Goal: Information Seeking & Learning: Learn about a topic

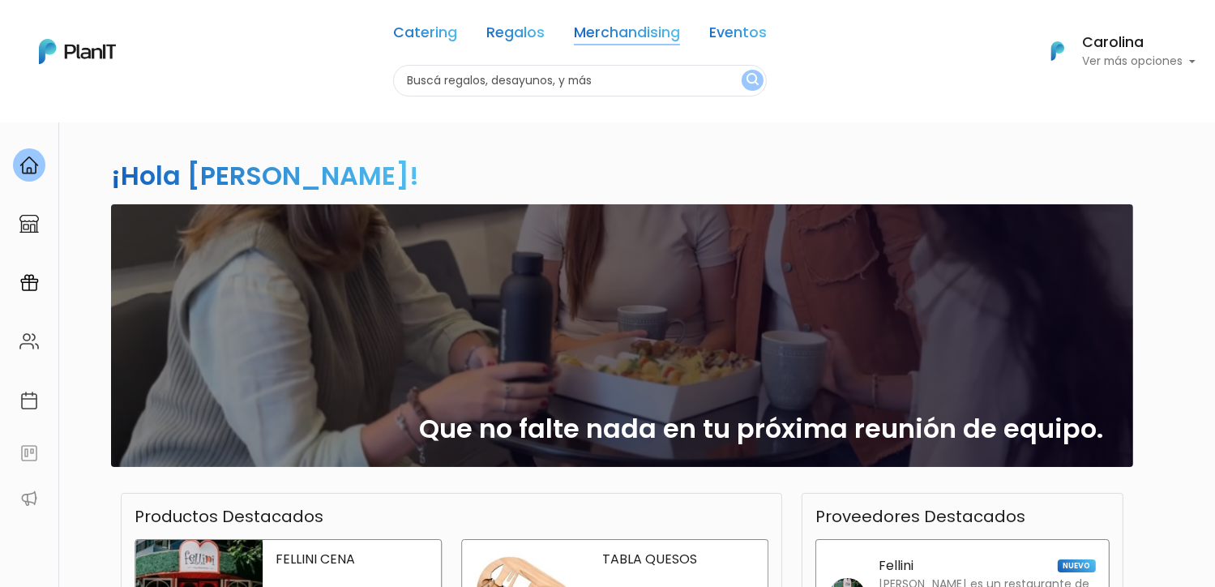
click at [612, 34] on link "Merchandising" at bounding box center [627, 35] width 106 height 19
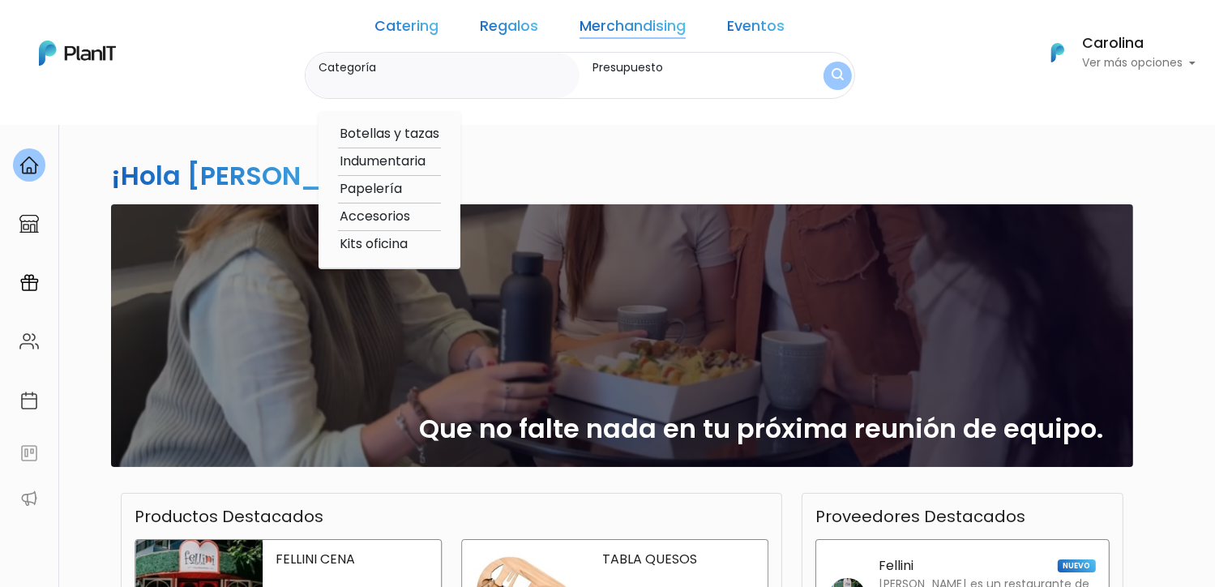
click at [619, 32] on link "Merchandising" at bounding box center [632, 28] width 106 height 19
click at [947, 155] on div "¡Hola Carolina! slide 1 of 1 Que no falte nada en tu próxima reunión de equipo.…" at bounding box center [608, 477] width 1070 height 710
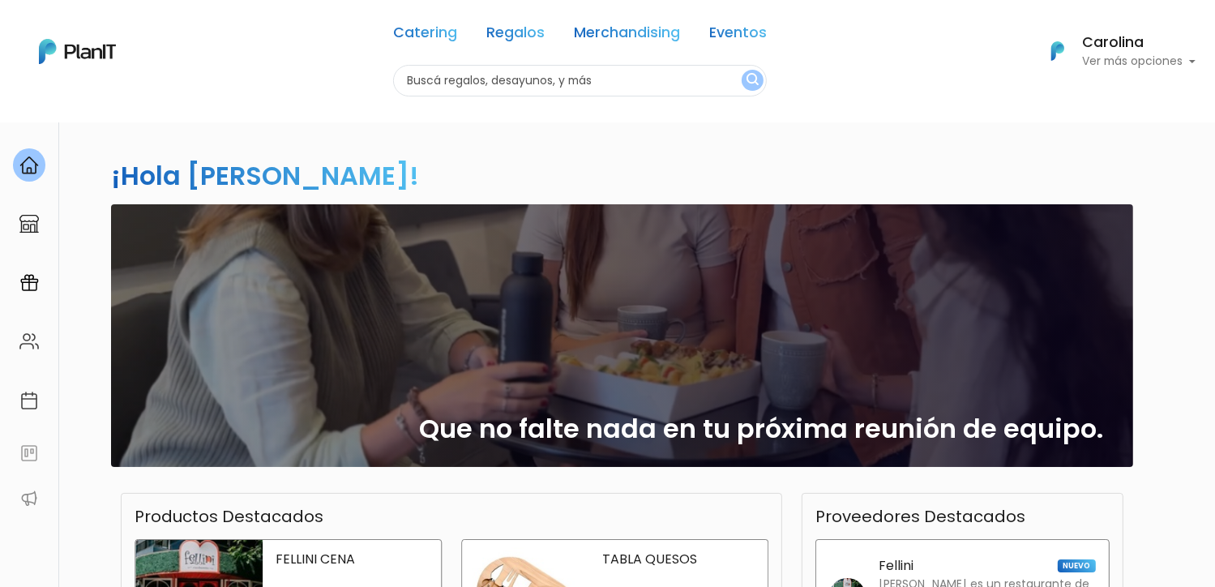
click at [630, 29] on link "Merchandising" at bounding box center [627, 35] width 106 height 19
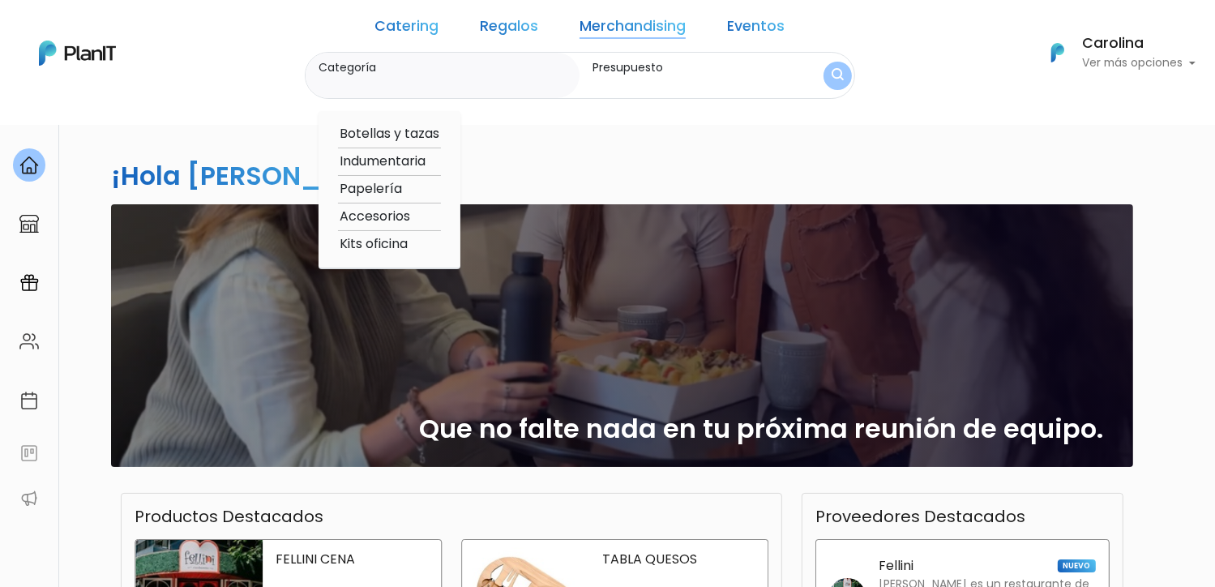
click at [645, 71] on label "Presupuesto" at bounding box center [692, 67] width 200 height 17
click at [645, 75] on input "Presupuesto" at bounding box center [692, 83] width 200 height 16
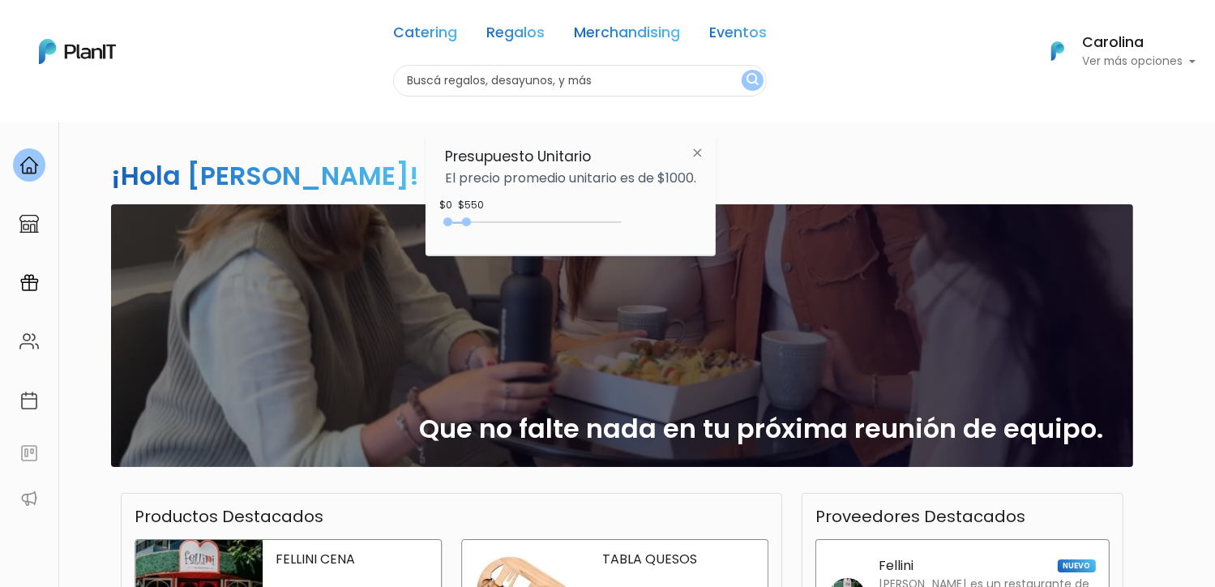
drag, startPoint x: 477, startPoint y: 223, endPoint x: 469, endPoint y: 224, distance: 8.3
click at [469, 224] on div at bounding box center [466, 221] width 9 height 9
click at [781, 146] on div "¡Hola Carolina! slide 1 of 1 Que no falte nada en tu próxima reunión de equipo.…" at bounding box center [608, 477] width 1070 height 710
click at [701, 153] on img at bounding box center [697, 153] width 30 height 29
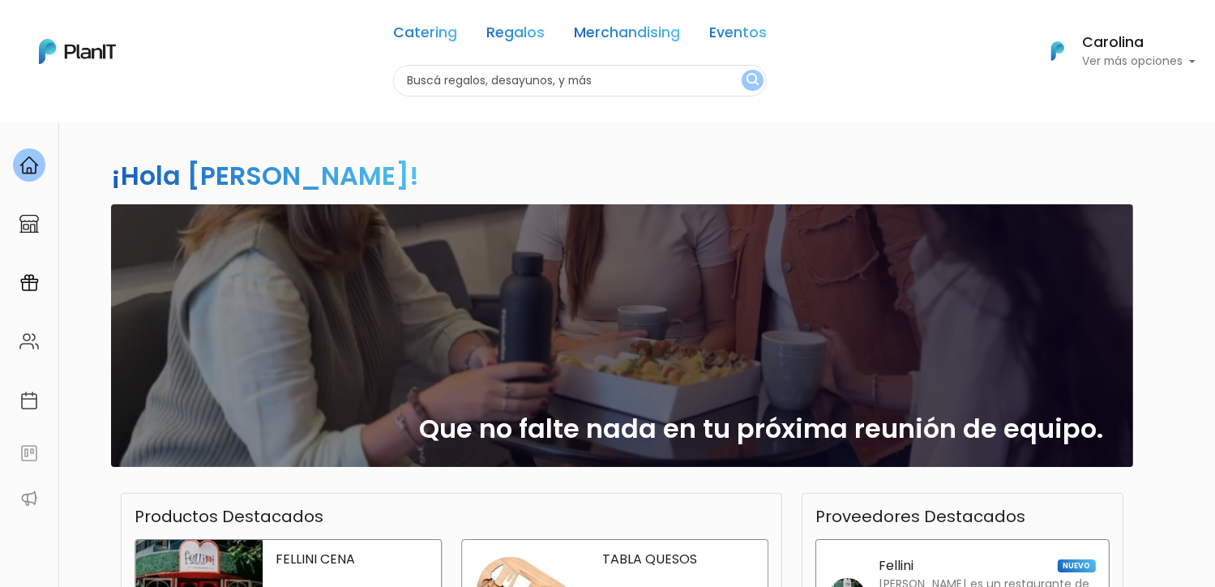
click at [746, 83] on img "submit" at bounding box center [752, 80] width 12 height 15
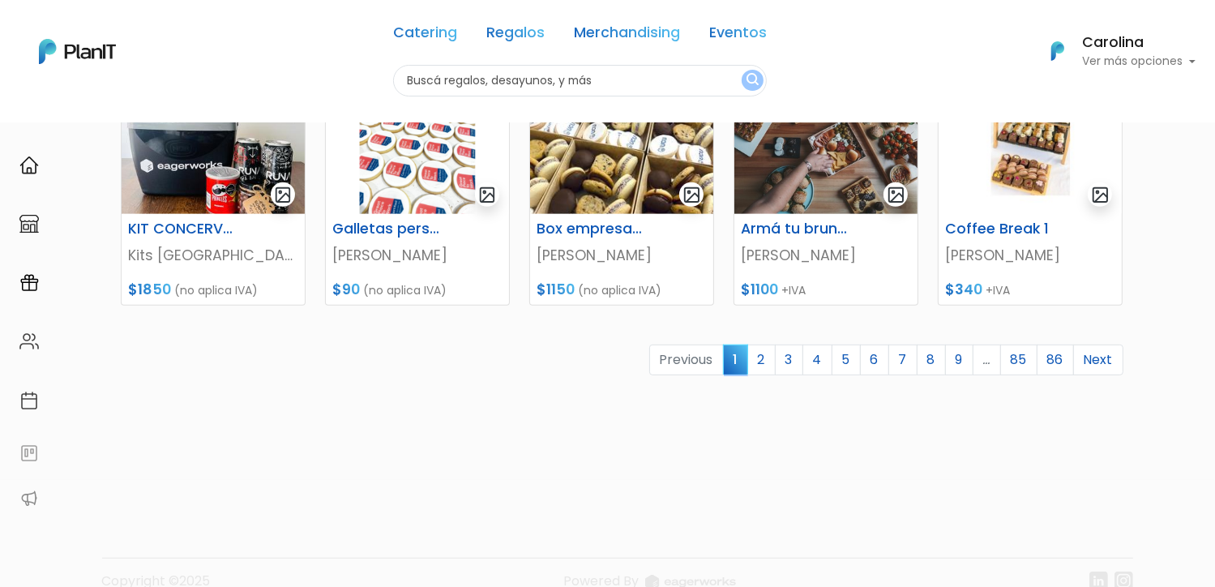
scroll to position [791, 0]
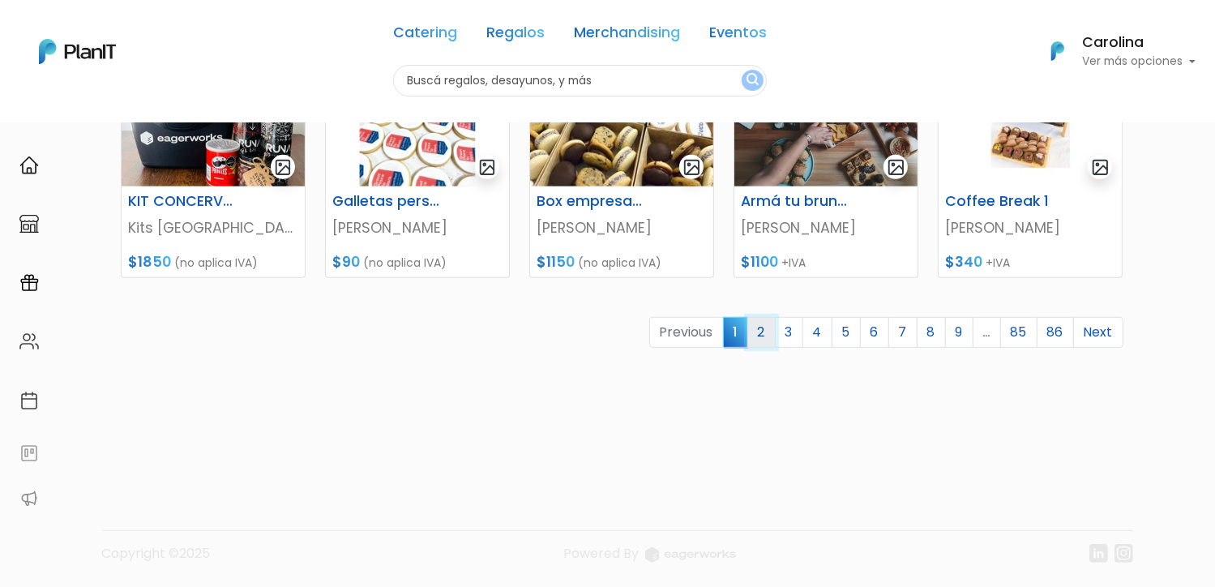
click at [762, 336] on link "2" at bounding box center [761, 332] width 28 height 31
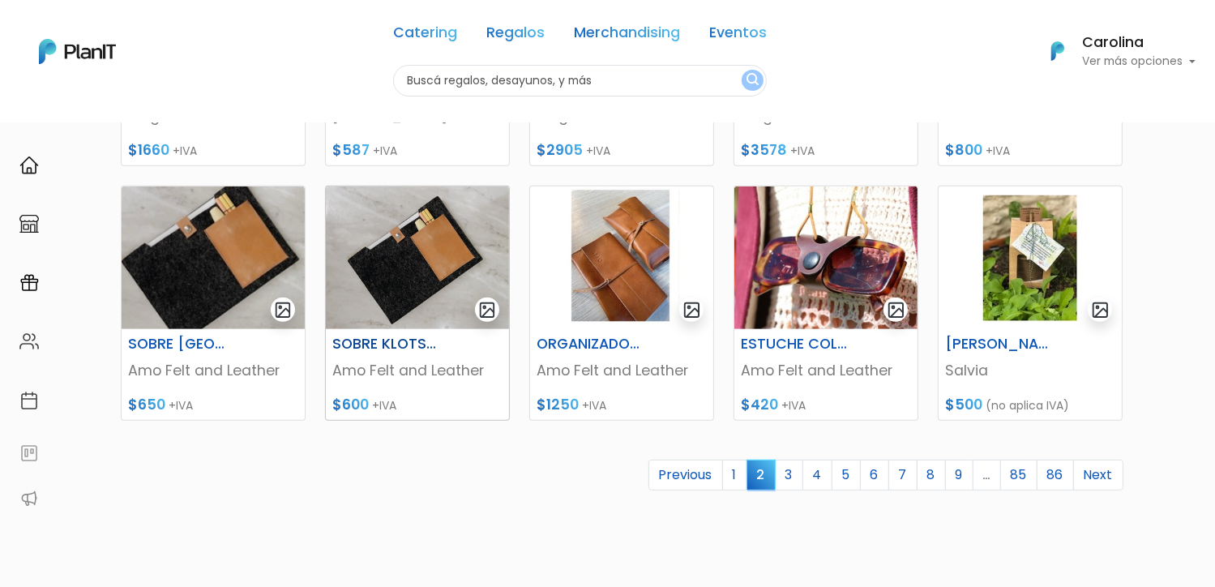
scroll to position [729, 0]
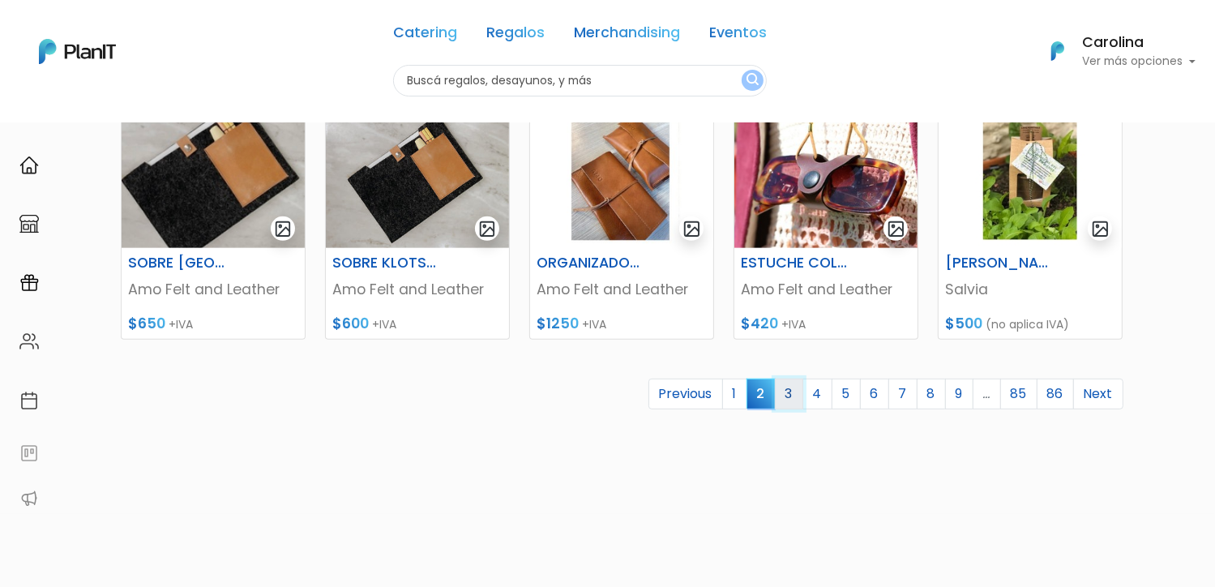
click at [793, 393] on link "3" at bounding box center [789, 393] width 28 height 31
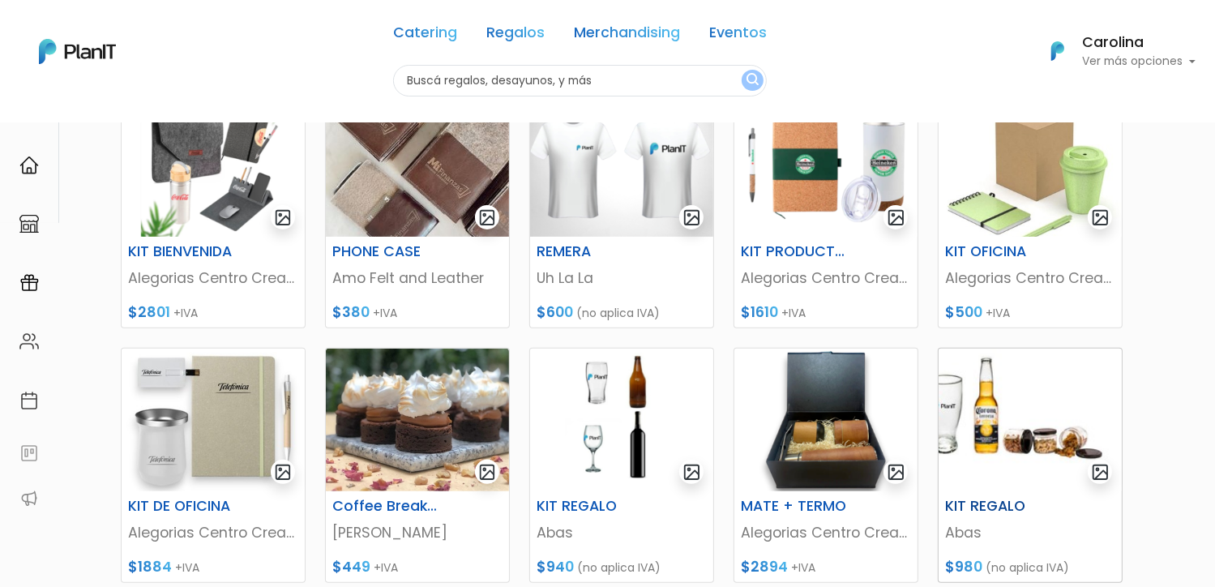
scroll to position [648, 0]
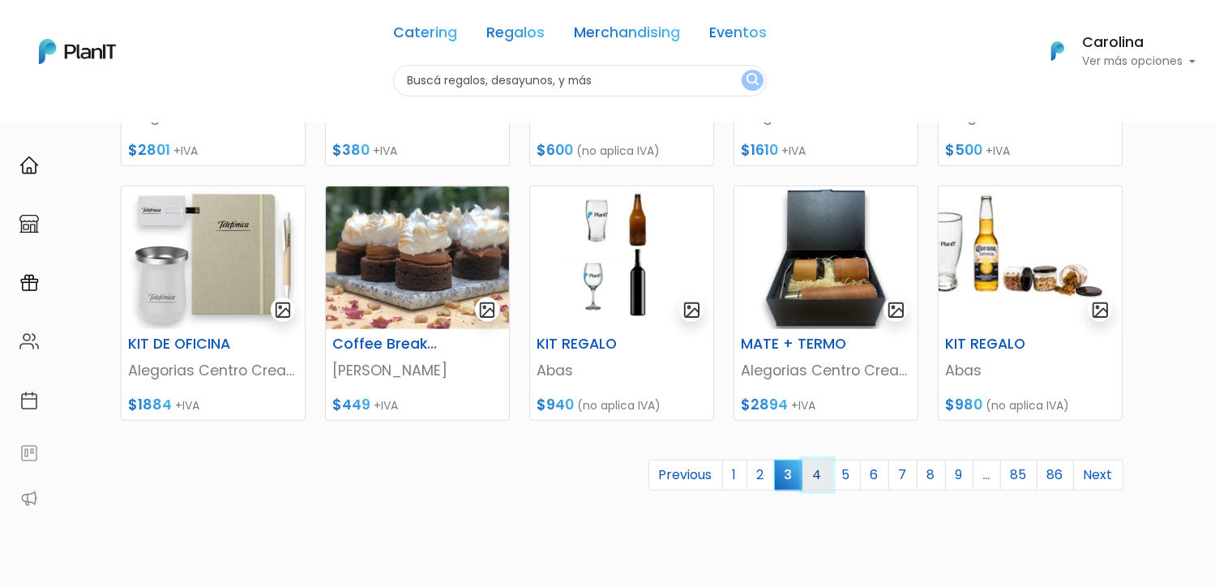
click at [827, 477] on link "4" at bounding box center [817, 475] width 30 height 31
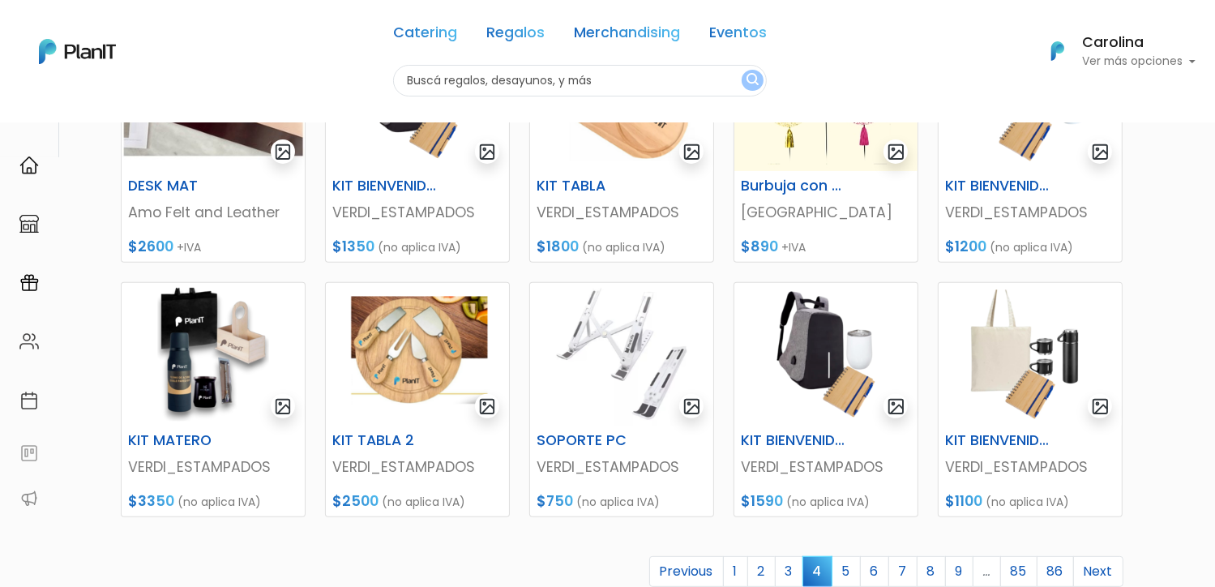
scroll to position [791, 0]
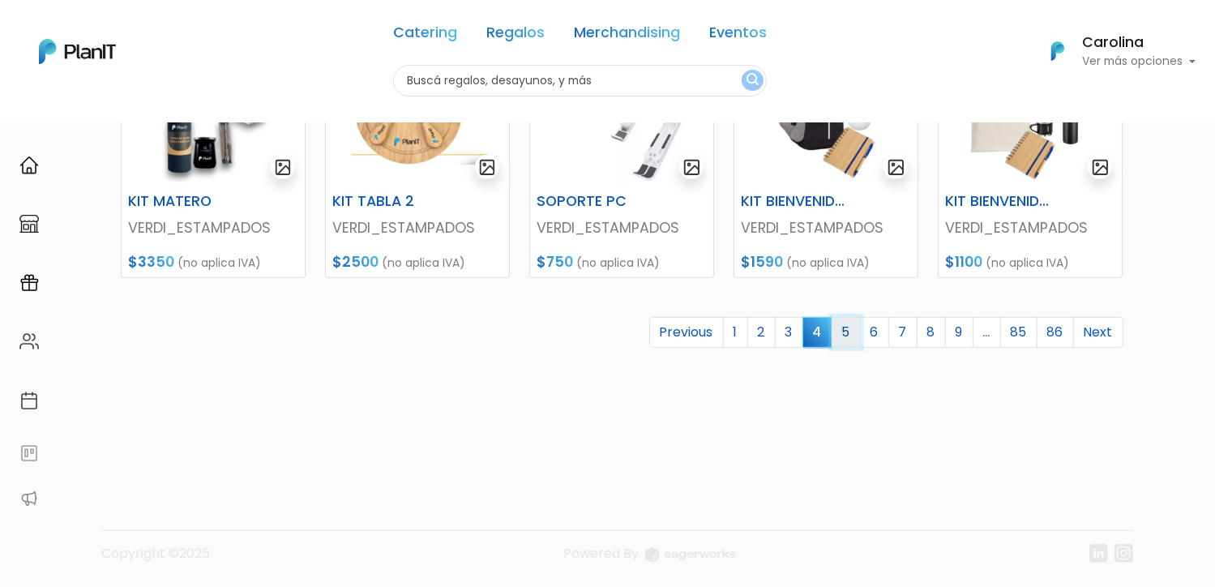
click at [845, 336] on link "5" at bounding box center [845, 332] width 29 height 31
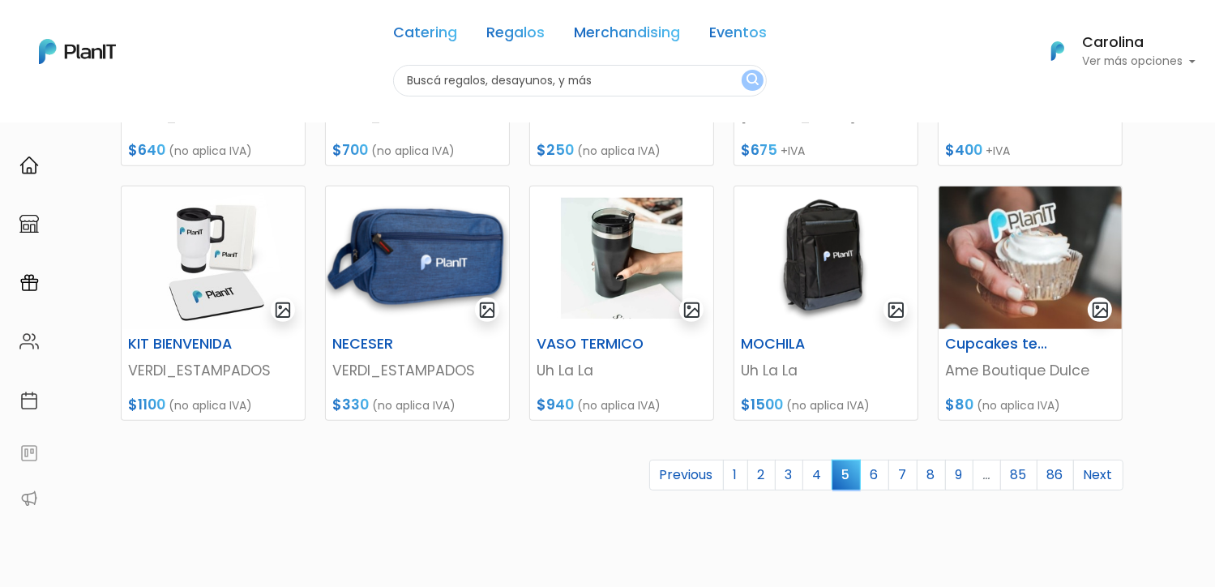
scroll to position [791, 0]
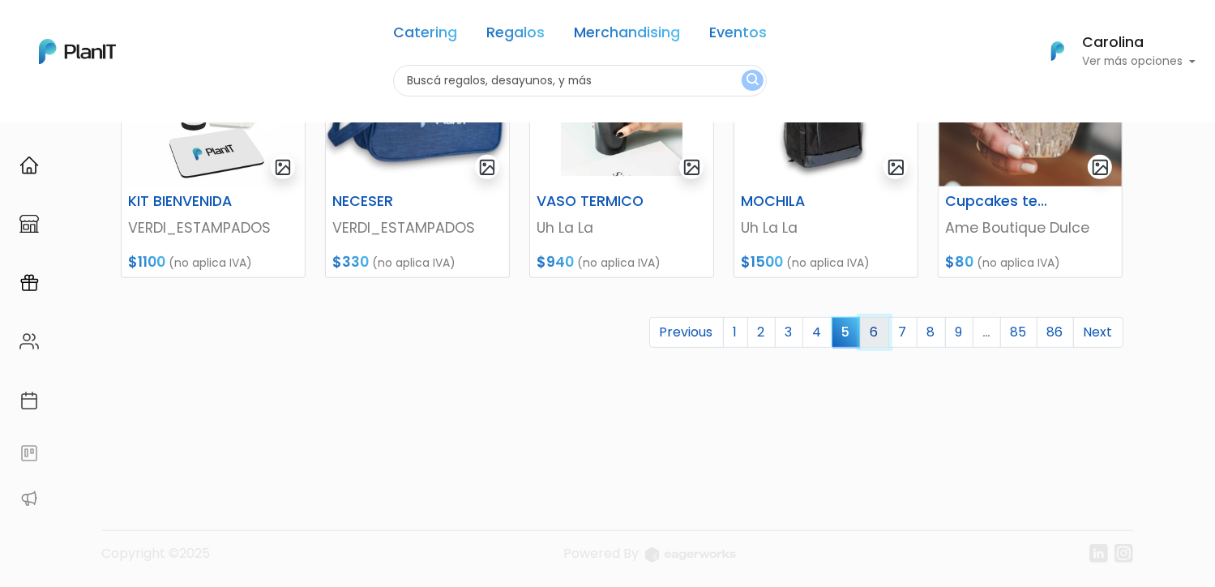
click at [883, 333] on link "6" at bounding box center [874, 332] width 29 height 31
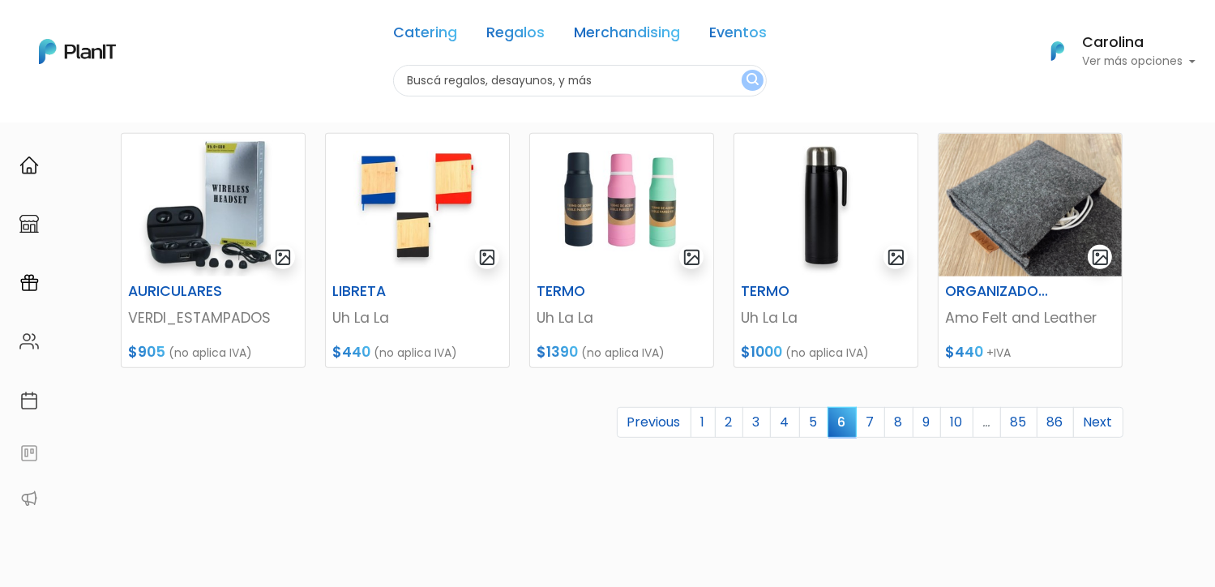
scroll to position [729, 0]
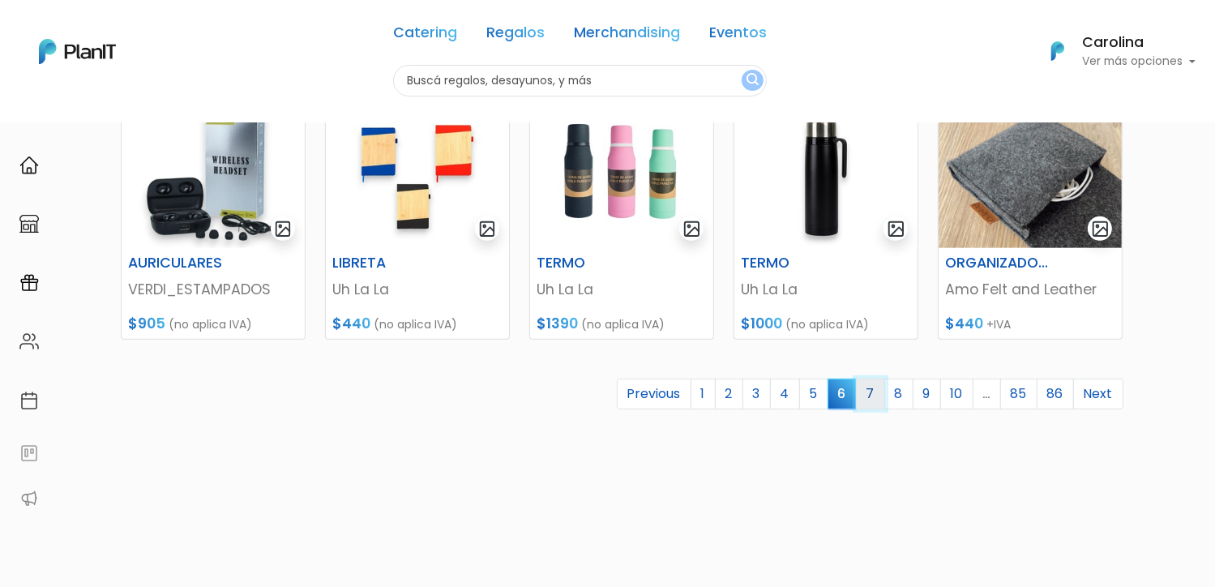
click at [875, 390] on link "7" at bounding box center [870, 393] width 29 height 31
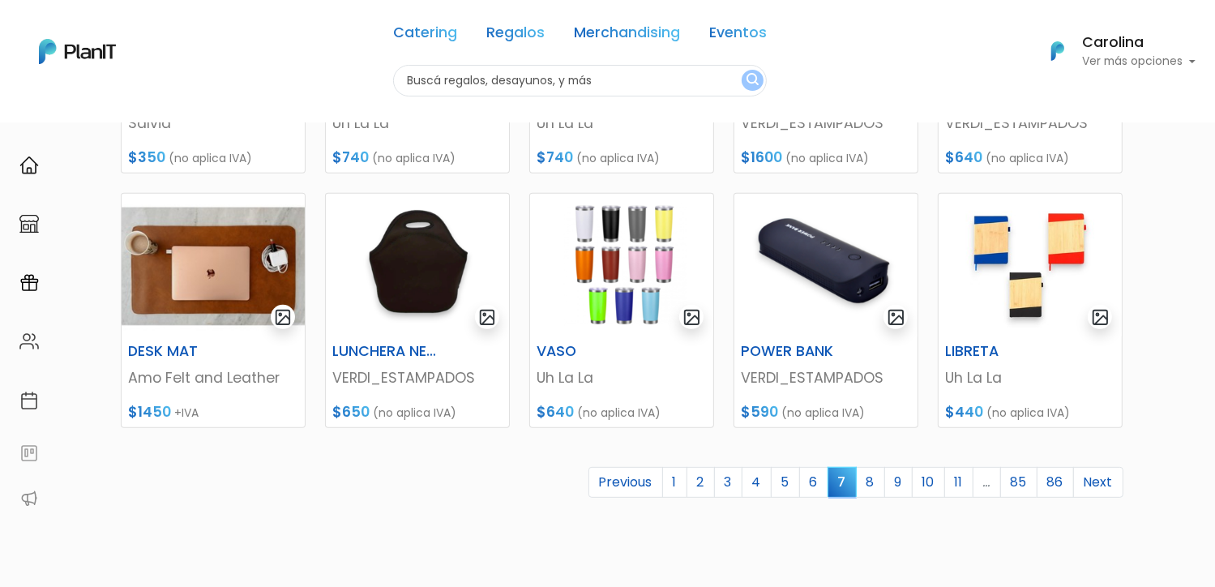
scroll to position [648, 0]
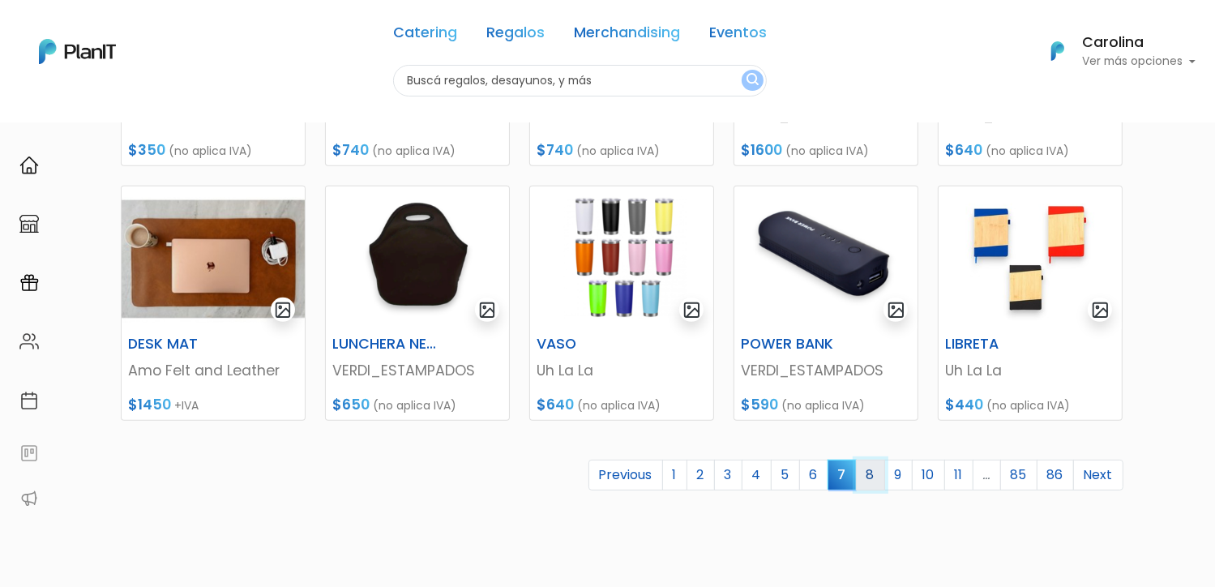
click at [869, 477] on link "8" at bounding box center [870, 475] width 29 height 31
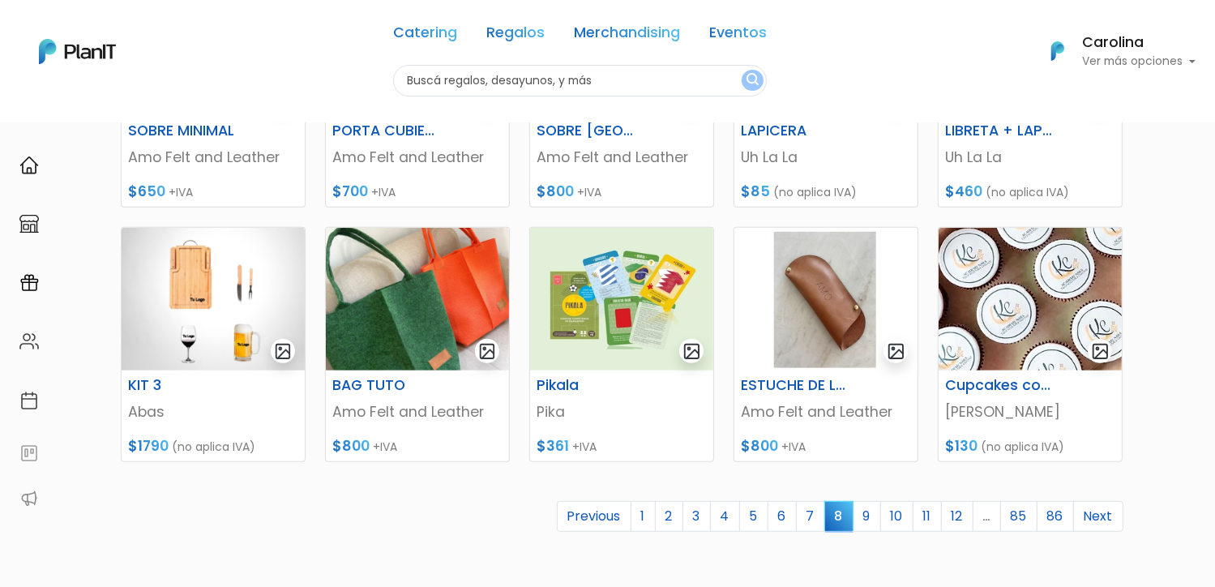
scroll to position [648, 0]
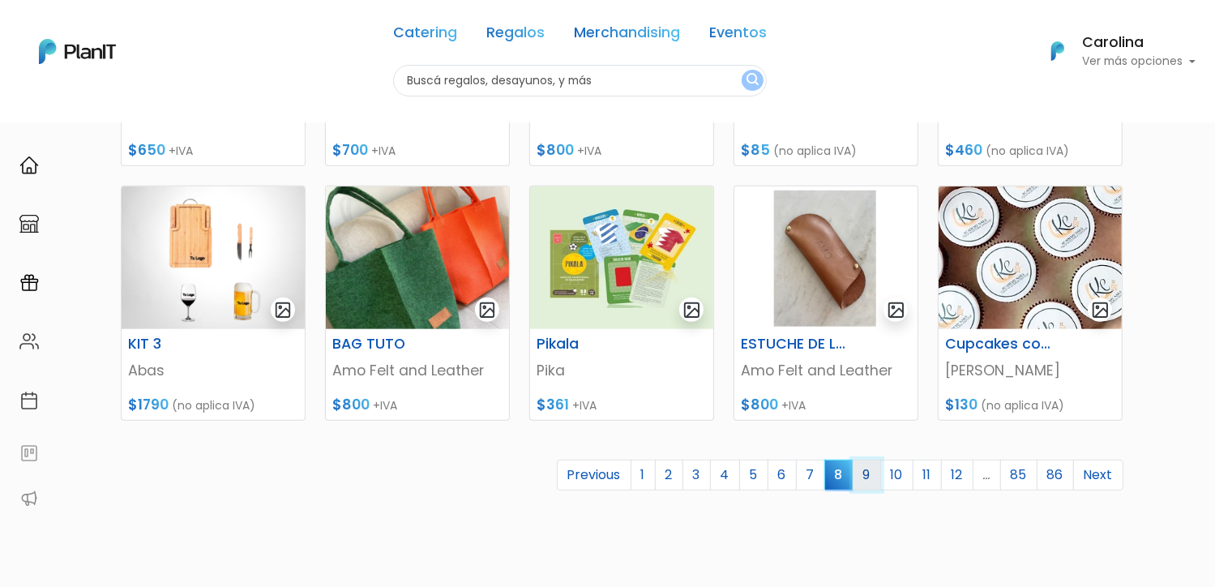
click at [869, 479] on link "9" at bounding box center [867, 475] width 28 height 31
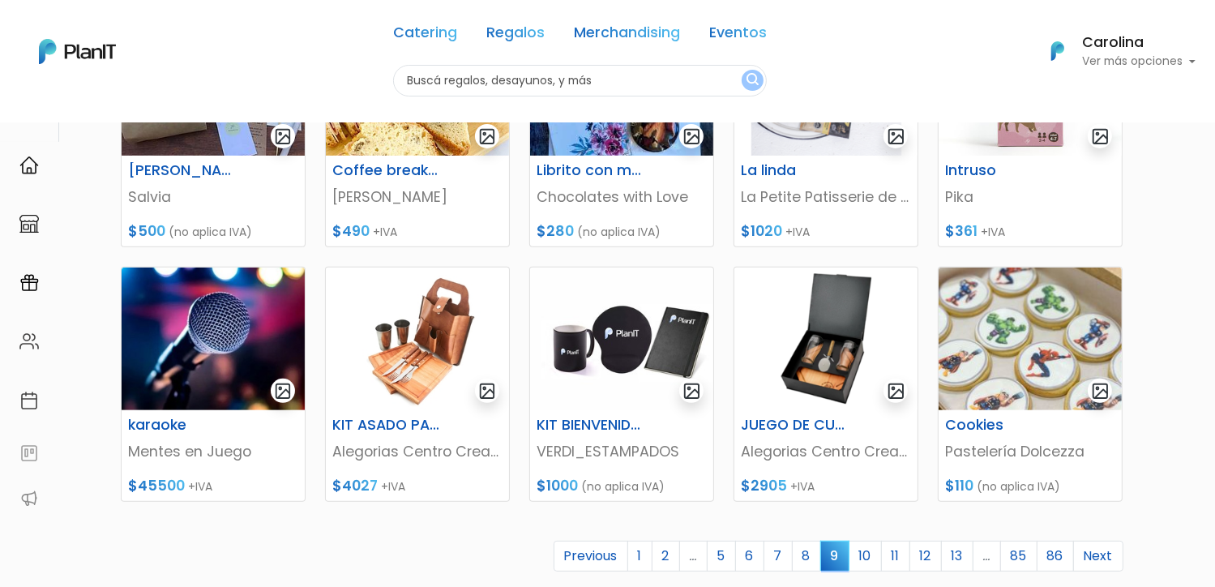
scroll to position [648, 0]
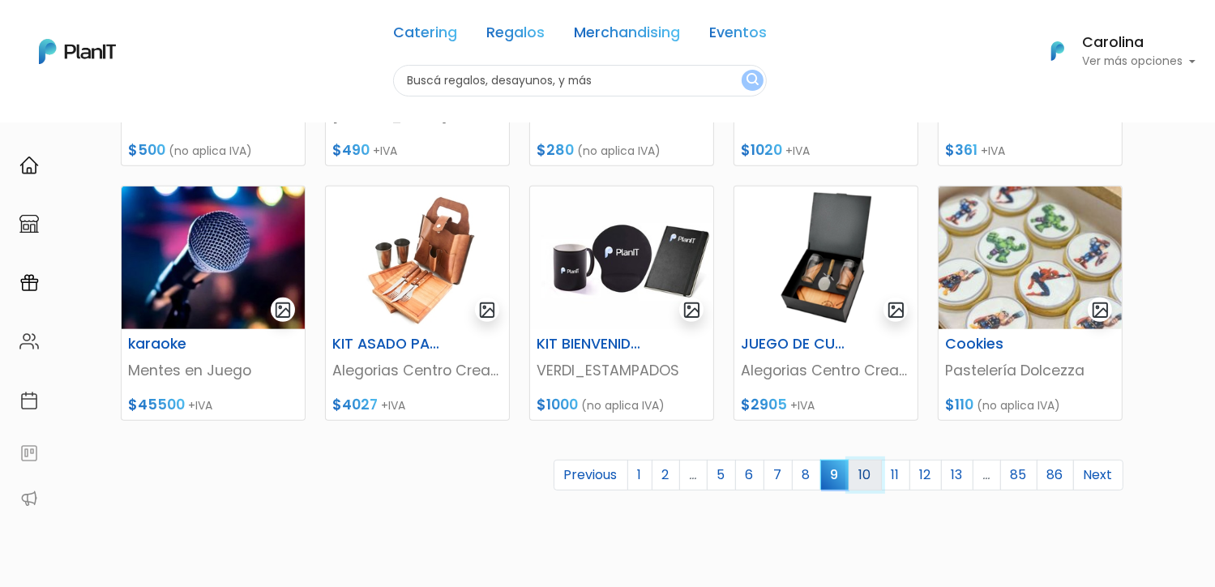
click at [868, 478] on link "10" at bounding box center [865, 475] width 33 height 31
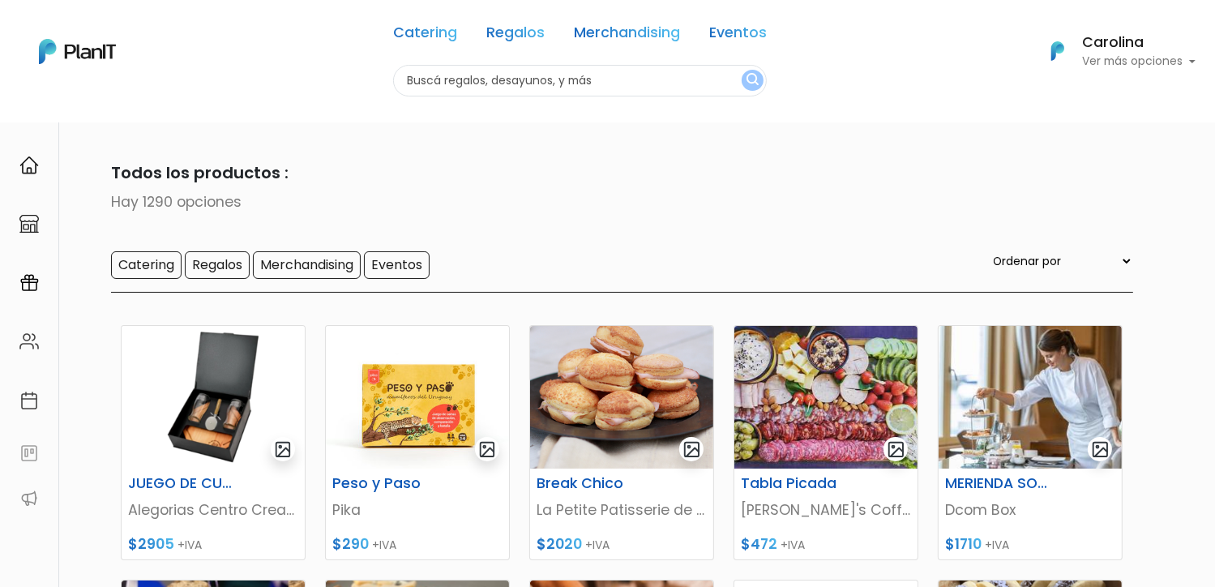
click at [694, 83] on input "text" at bounding box center [580, 81] width 374 height 32
click at [205, 267] on input "Regalos" at bounding box center [217, 265] width 65 height 28
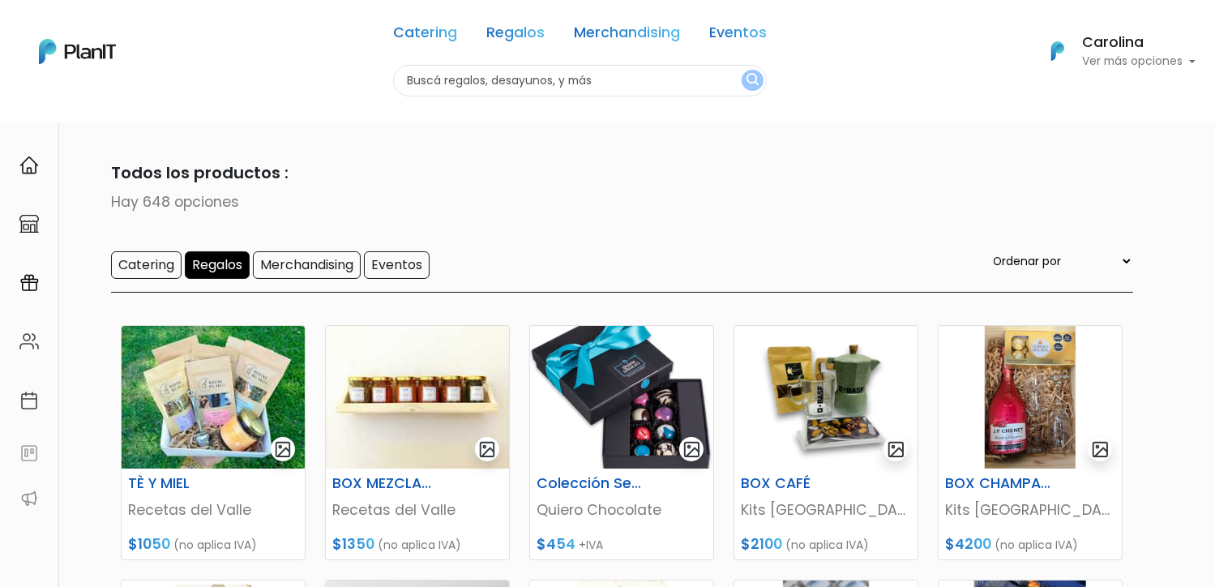
click at [576, 81] on input "text" at bounding box center [580, 81] width 374 height 32
click at [521, 36] on link "Regalos" at bounding box center [515, 35] width 58 height 19
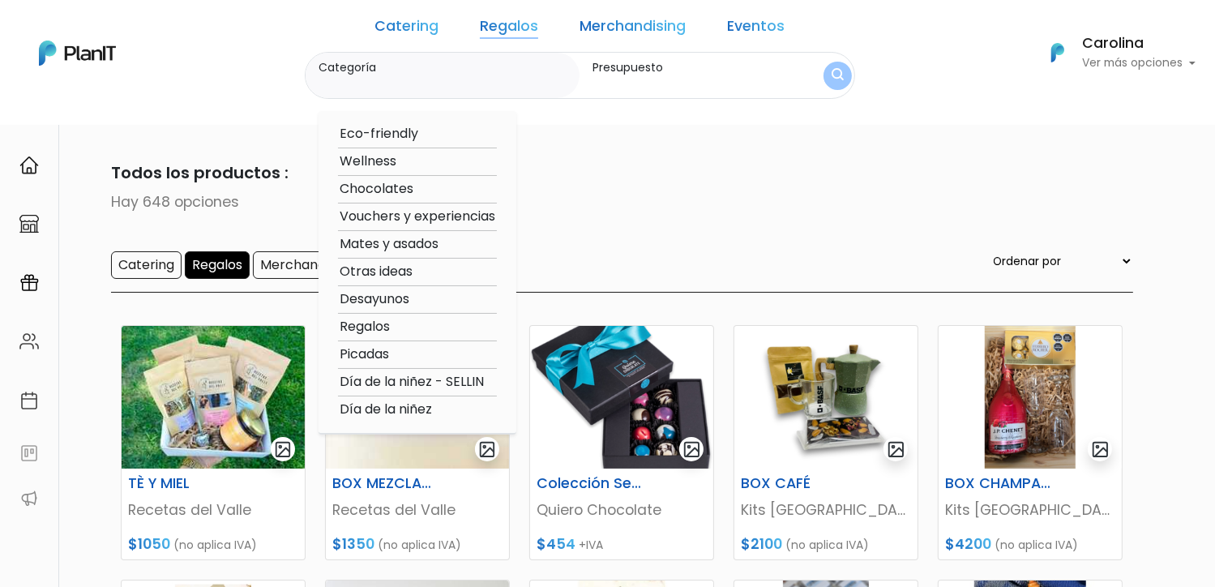
click at [1108, 259] on select "Ordenar por Menor Precio Mayor Precio Reviews Últimos ingresos" at bounding box center [1061, 261] width 143 height 18
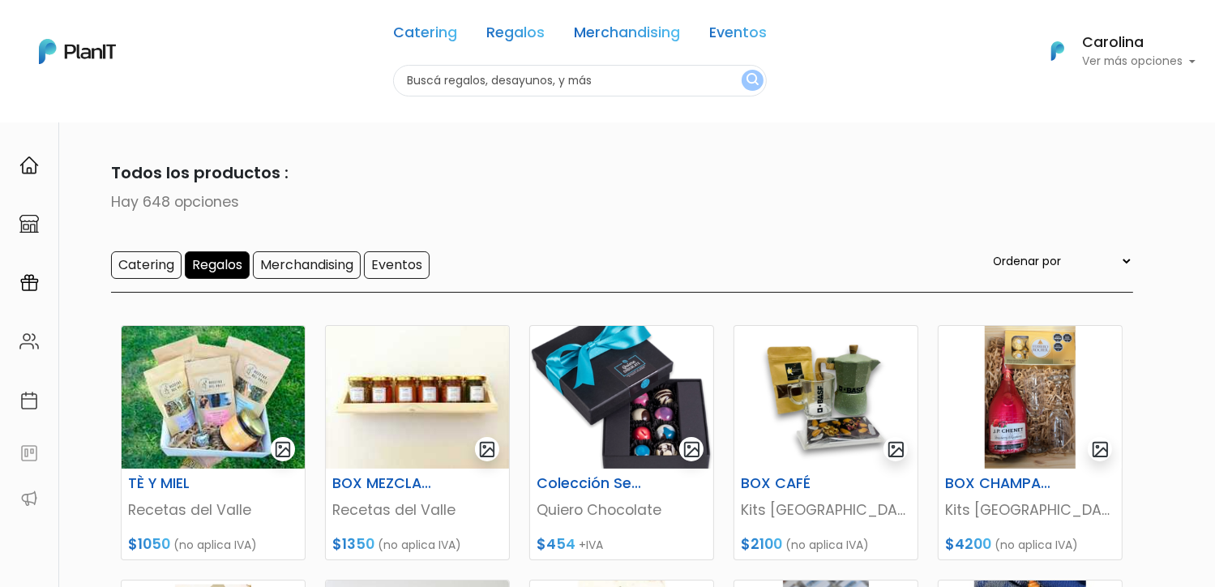
select select "0"
click at [1023, 253] on select "Ordenar por Menor Precio Mayor Precio Reviews Últimos ingresos" at bounding box center [1061, 261] width 143 height 18
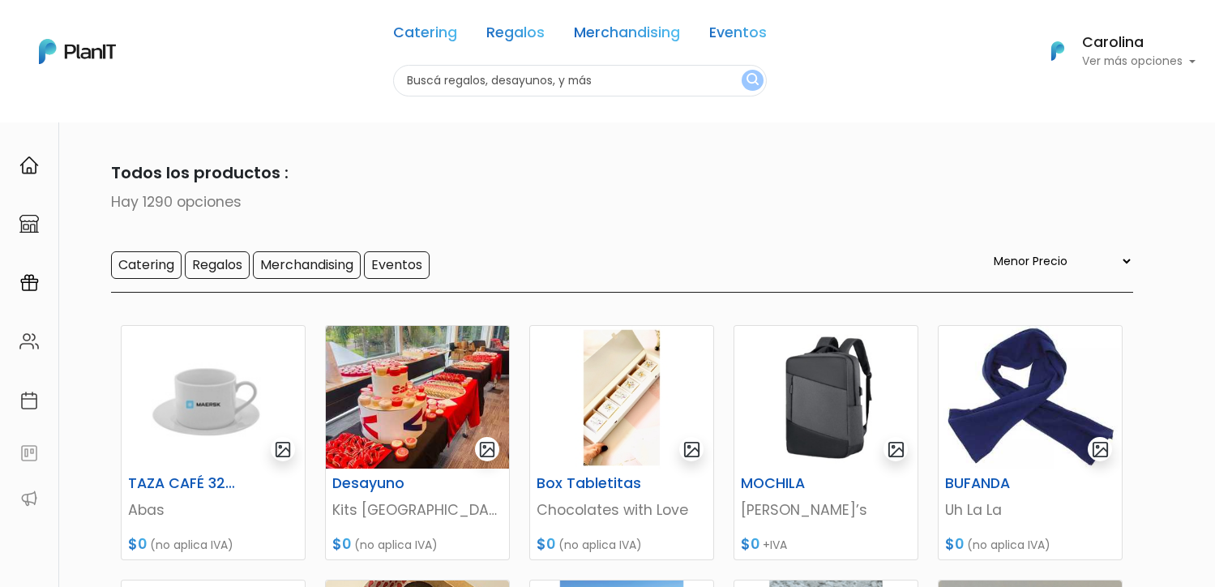
select select "0"
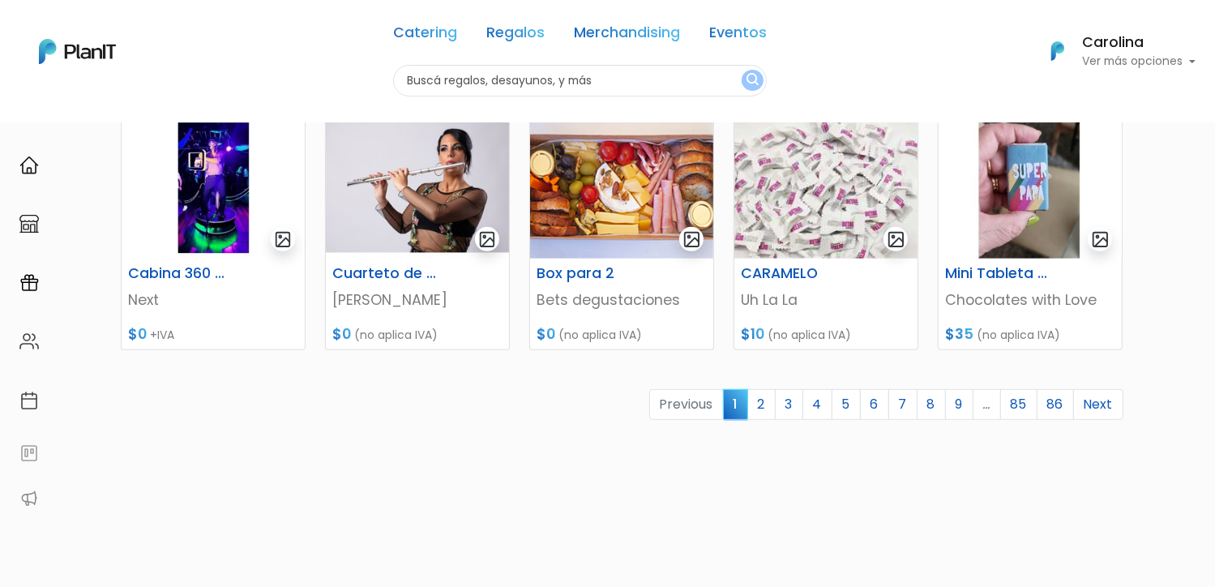
scroll to position [729, 0]
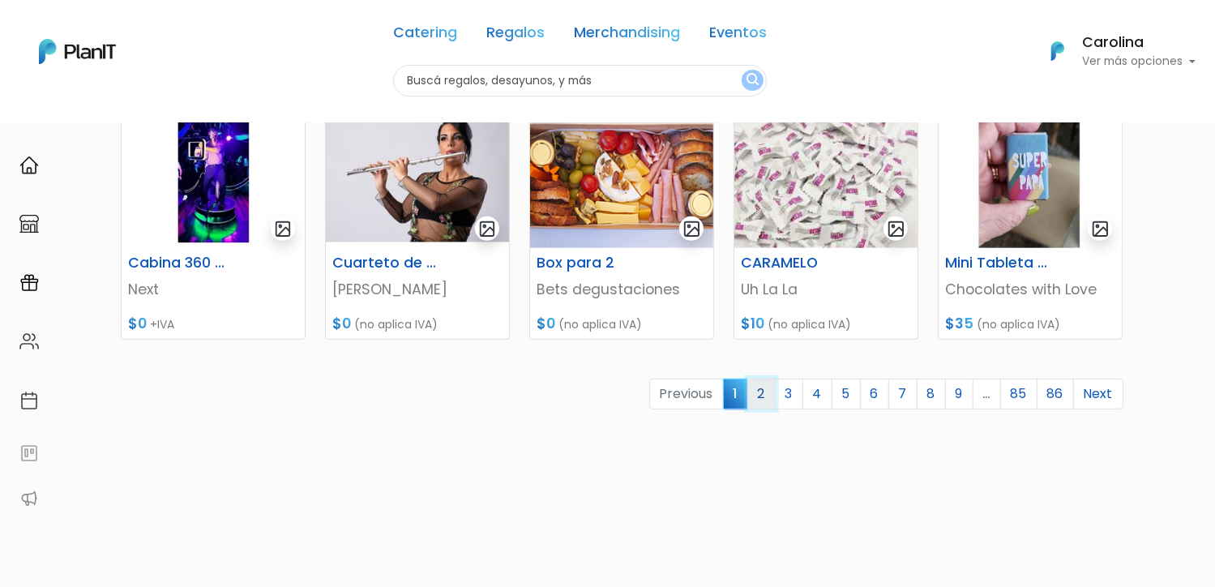
click at [767, 395] on link "2" at bounding box center [761, 393] width 28 height 31
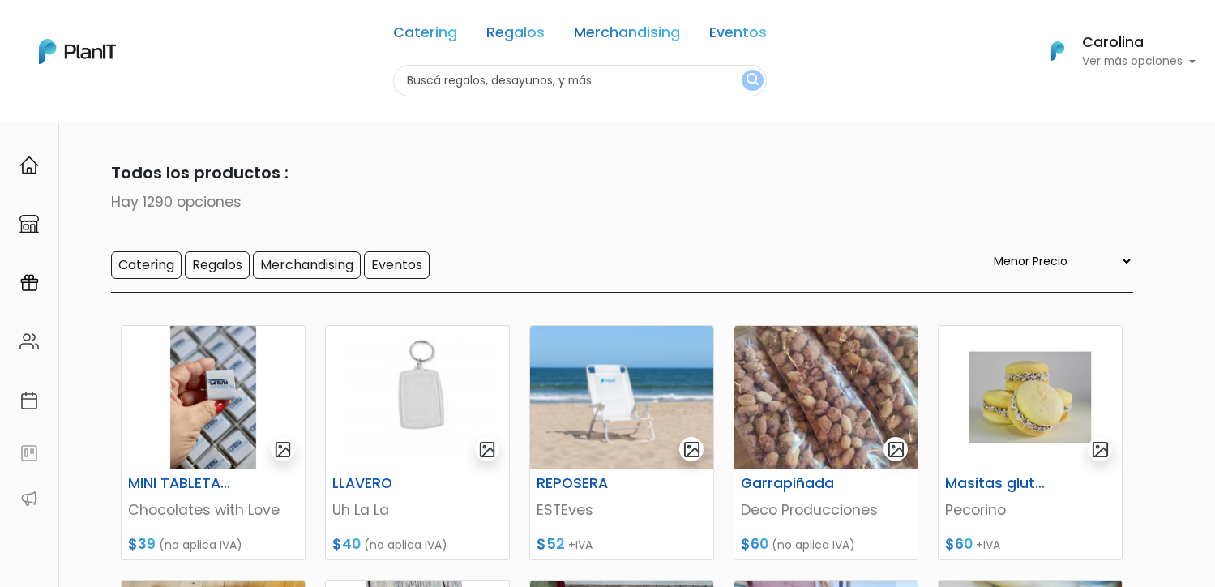
select select "0"
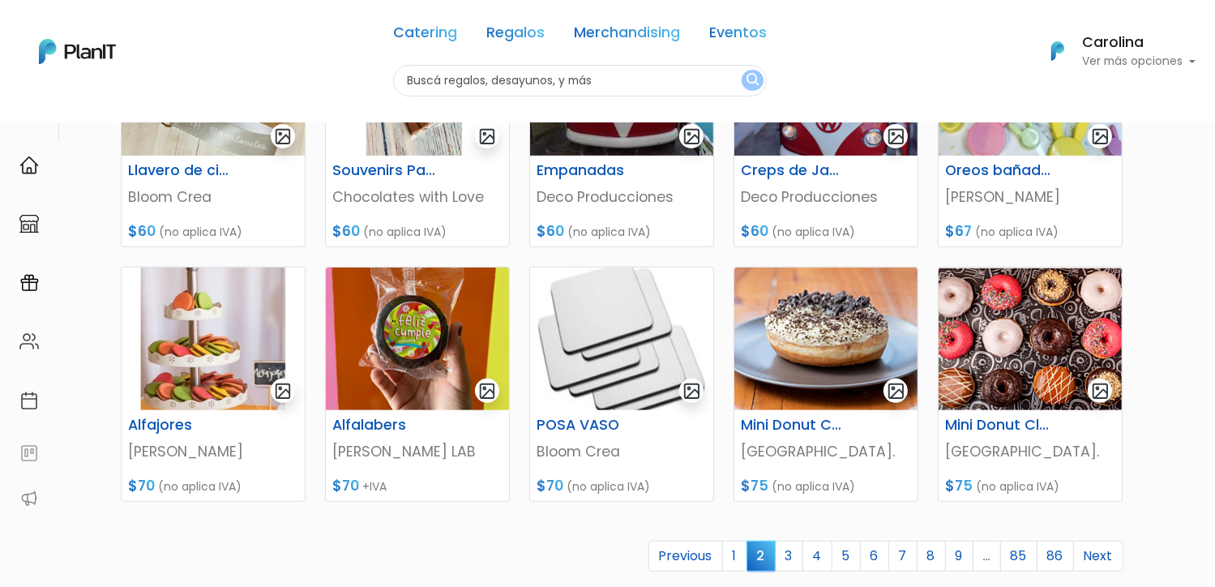
scroll to position [648, 0]
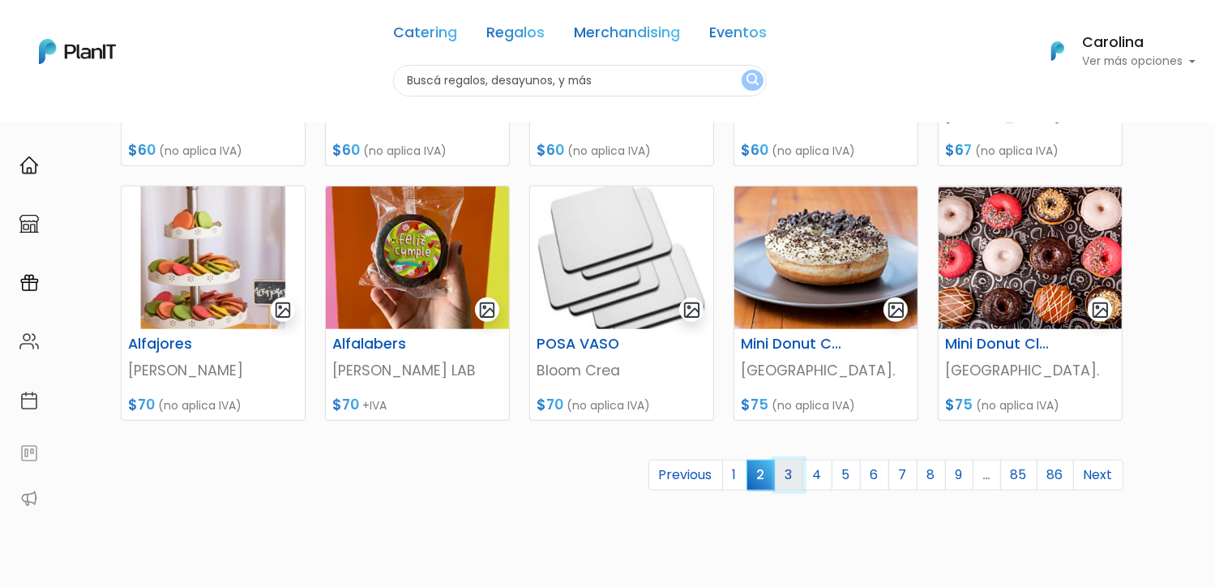
click at [789, 473] on link "3" at bounding box center [789, 475] width 28 height 31
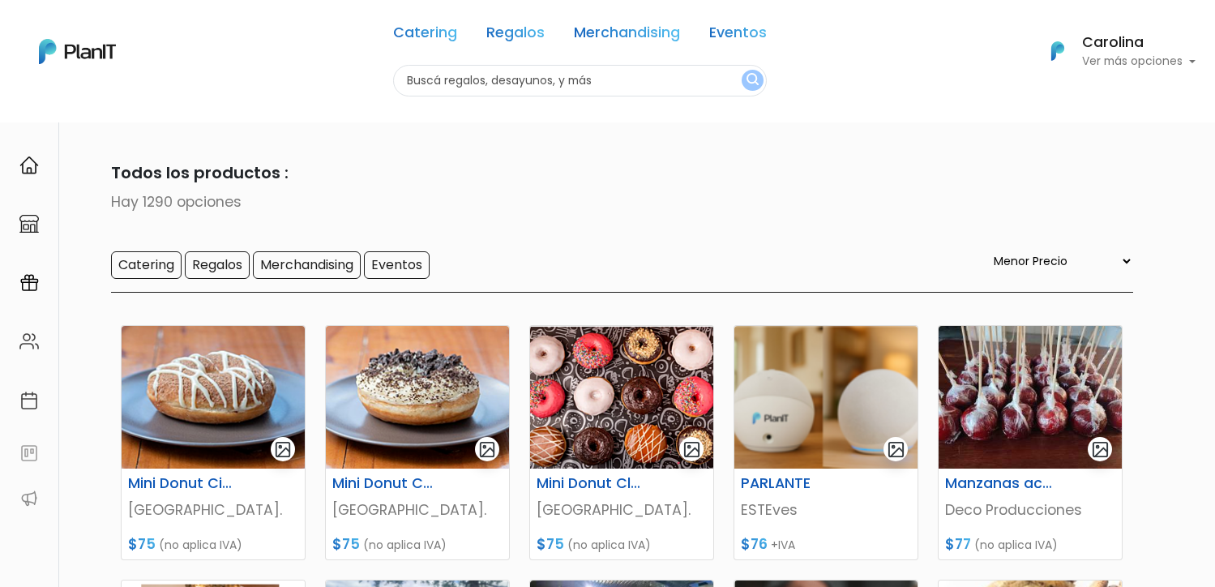
select select "0"
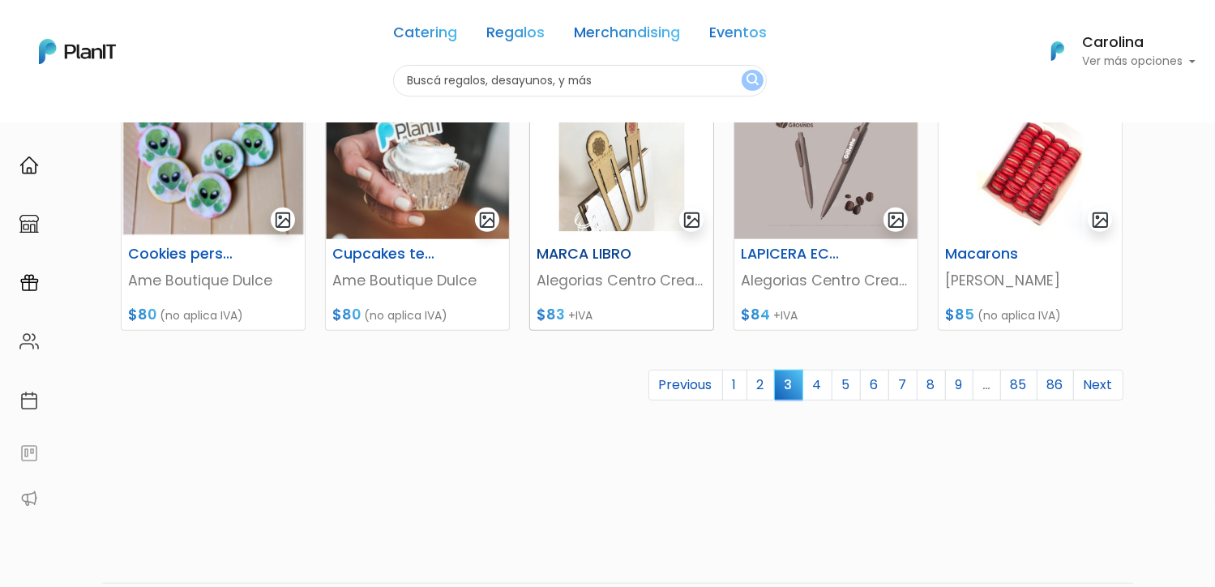
scroll to position [710, 0]
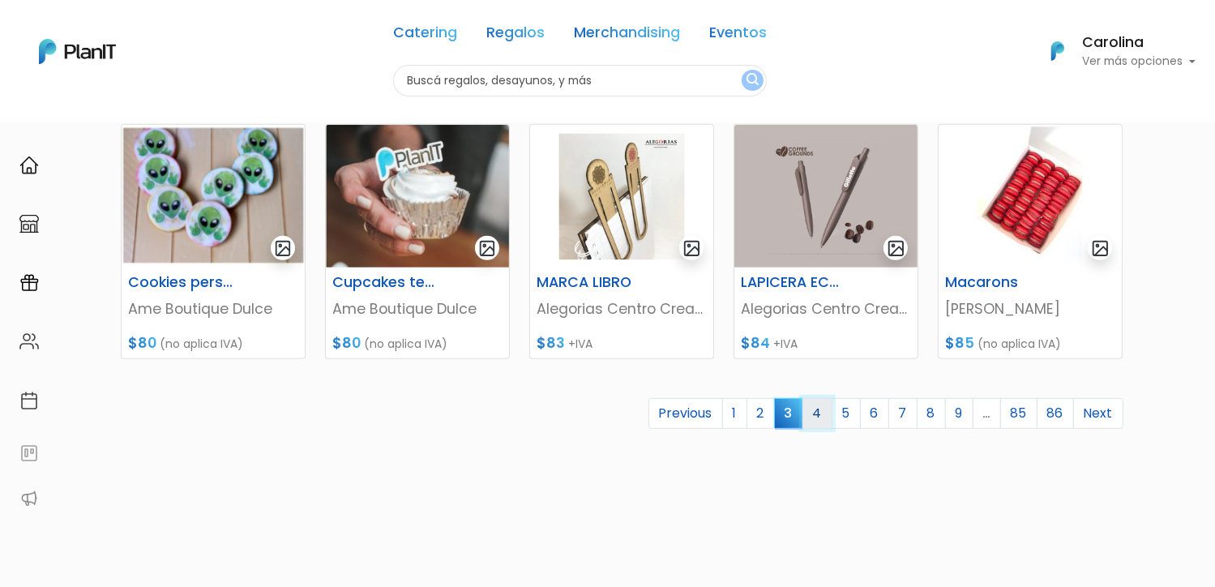
click at [819, 418] on link "4" at bounding box center [817, 413] width 30 height 31
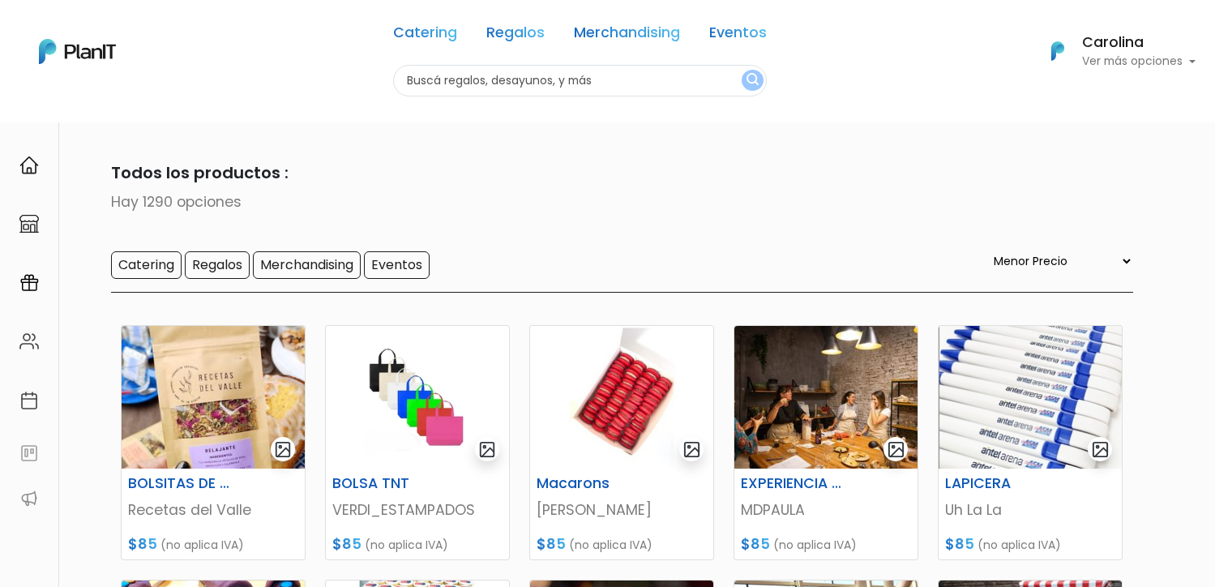
select select "0"
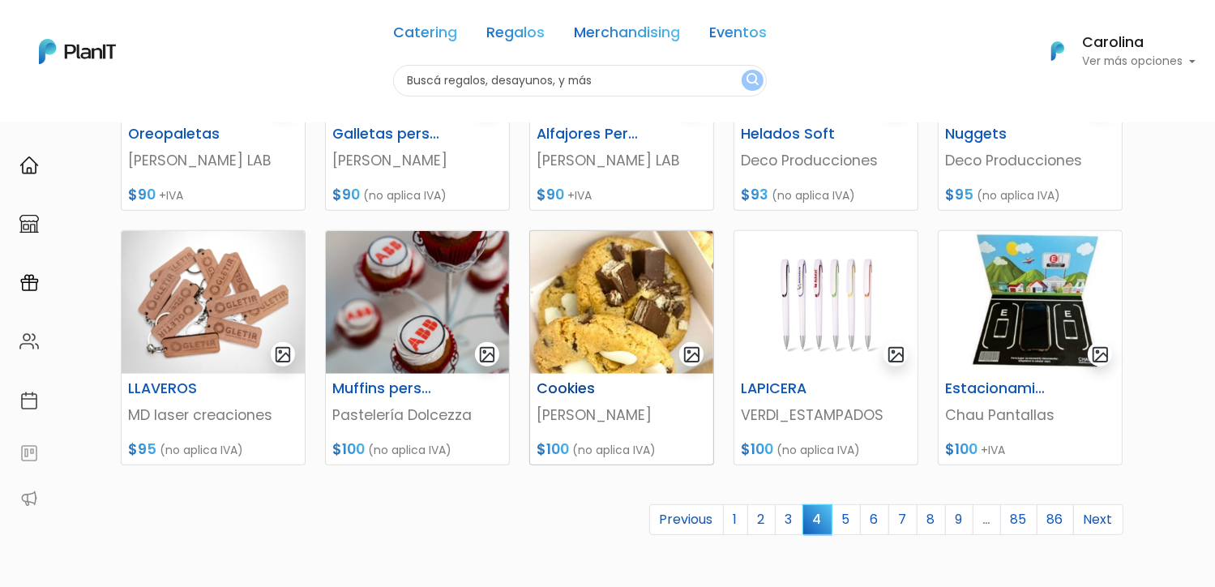
scroll to position [629, 0]
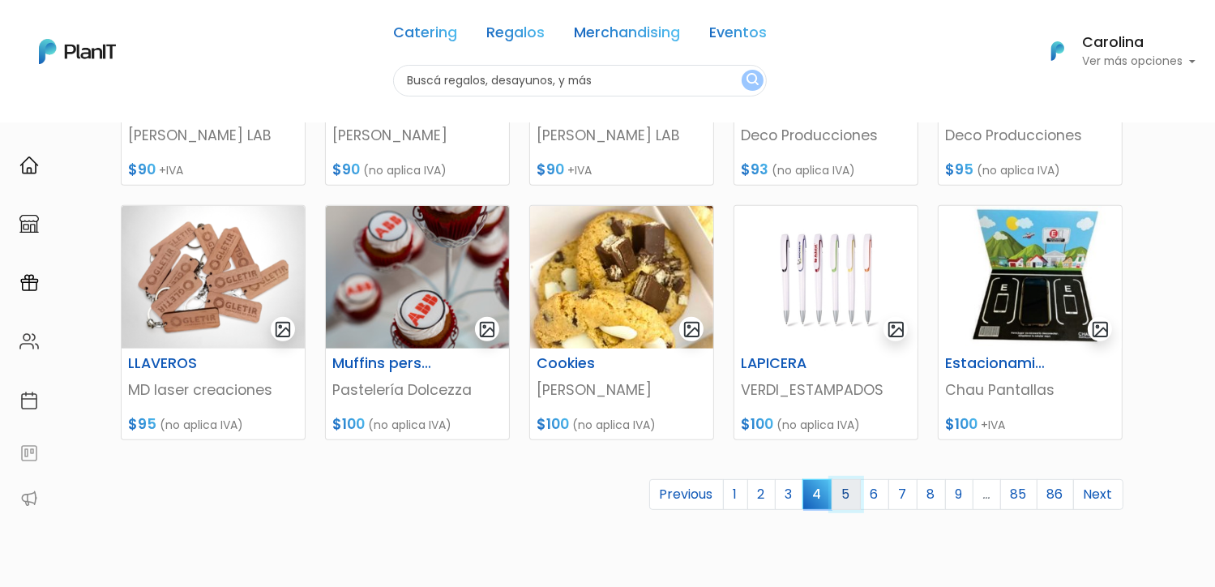
click at [855, 492] on link "5" at bounding box center [845, 494] width 29 height 31
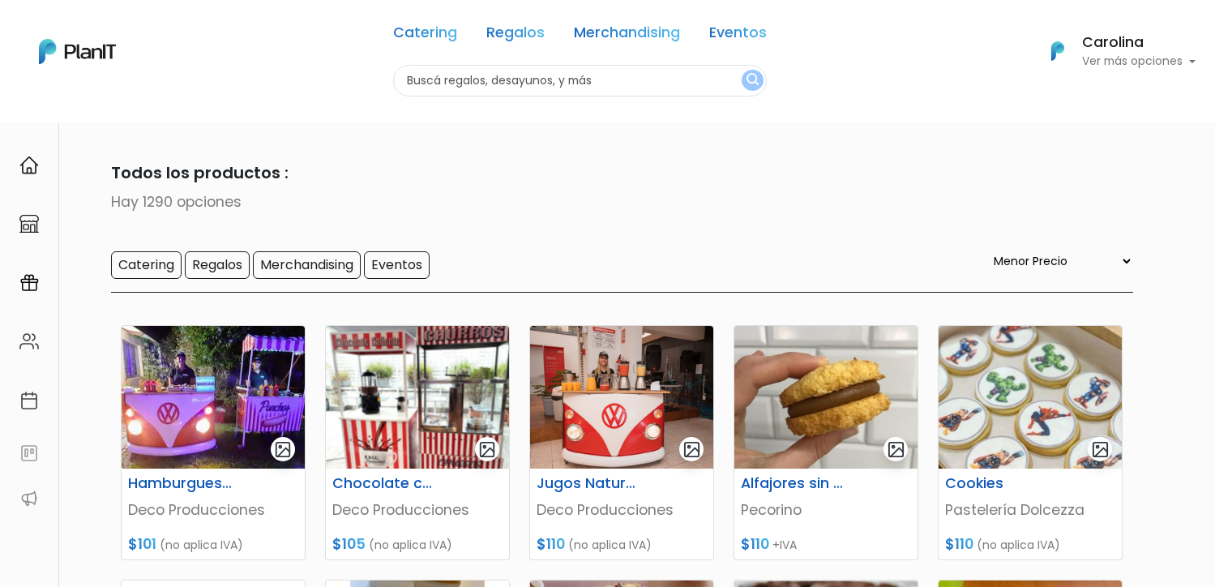
select select "0"
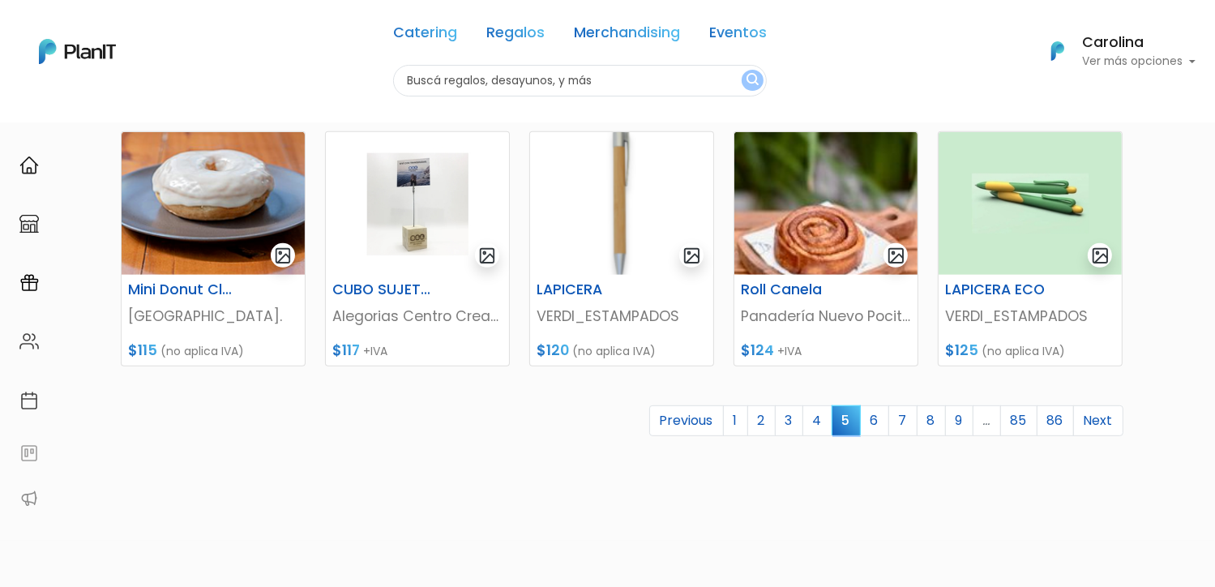
scroll to position [791, 0]
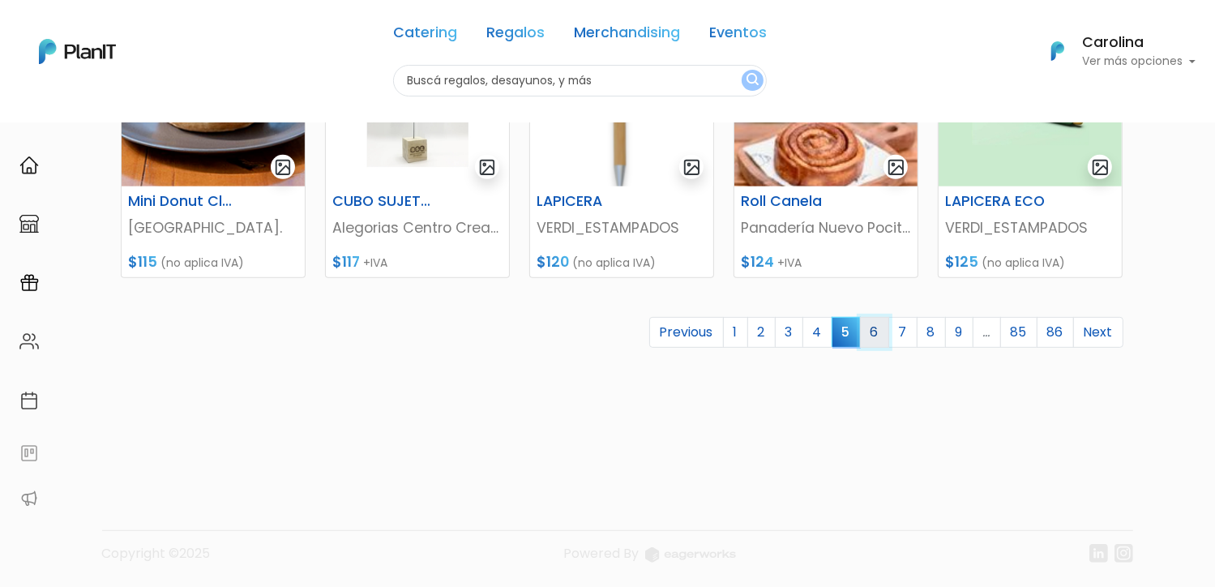
click at [874, 333] on link "6" at bounding box center [874, 332] width 29 height 31
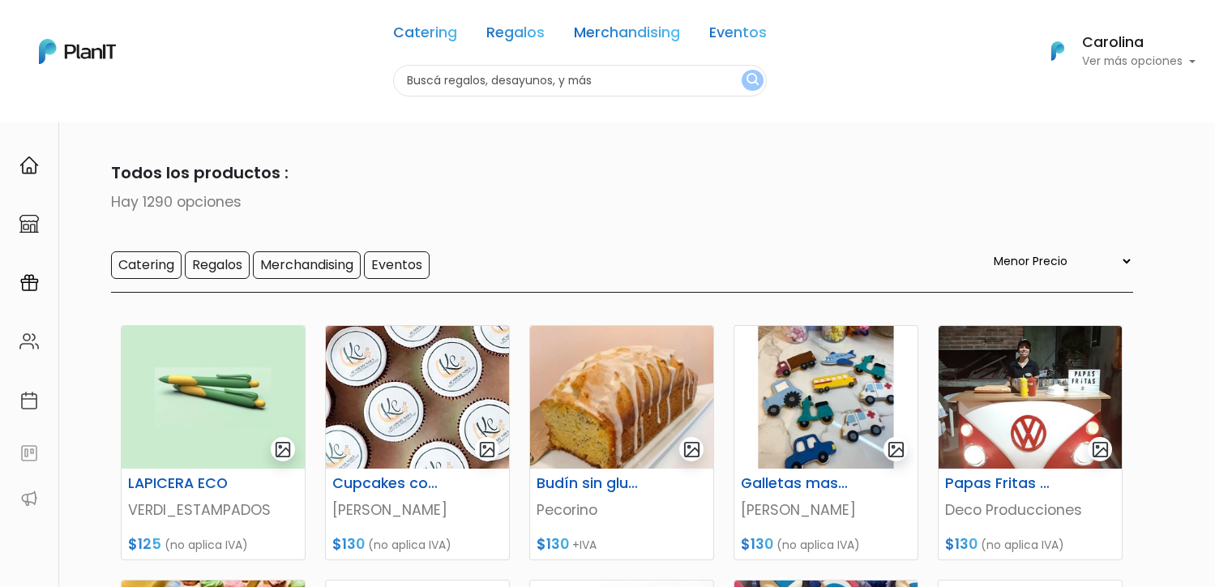
select select "0"
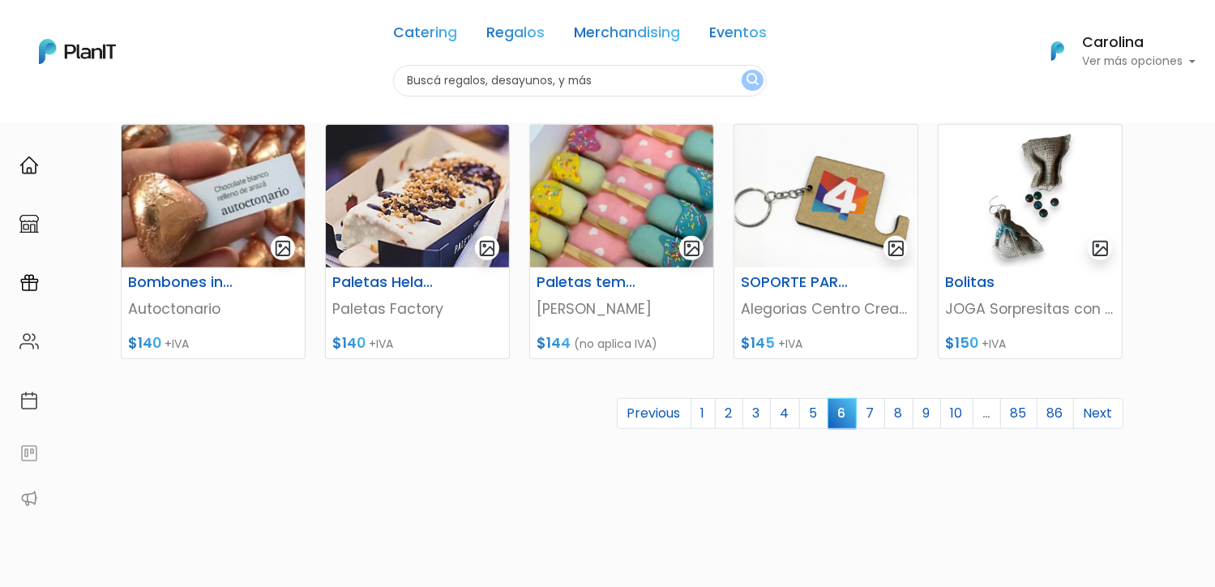
scroll to position [791, 0]
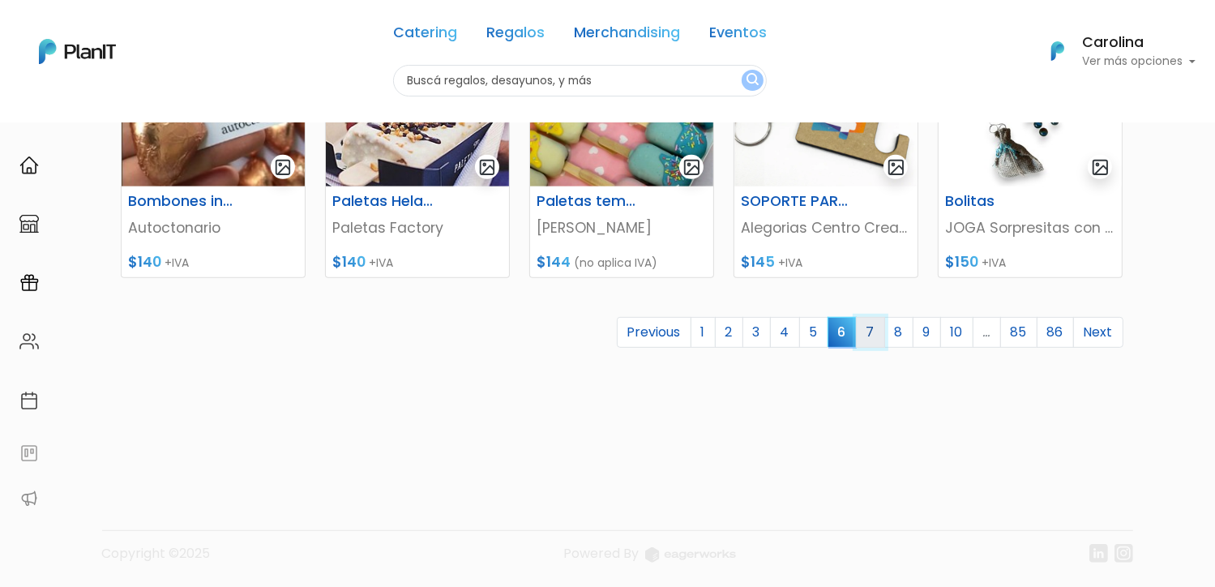
click at [876, 323] on link "7" at bounding box center [870, 332] width 29 height 31
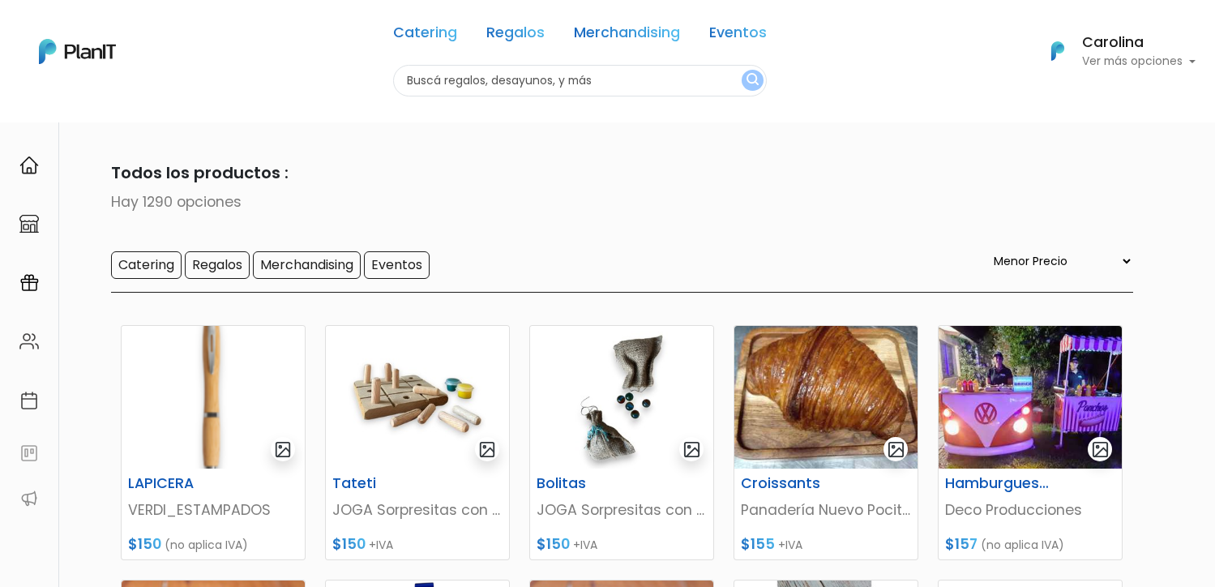
select select "0"
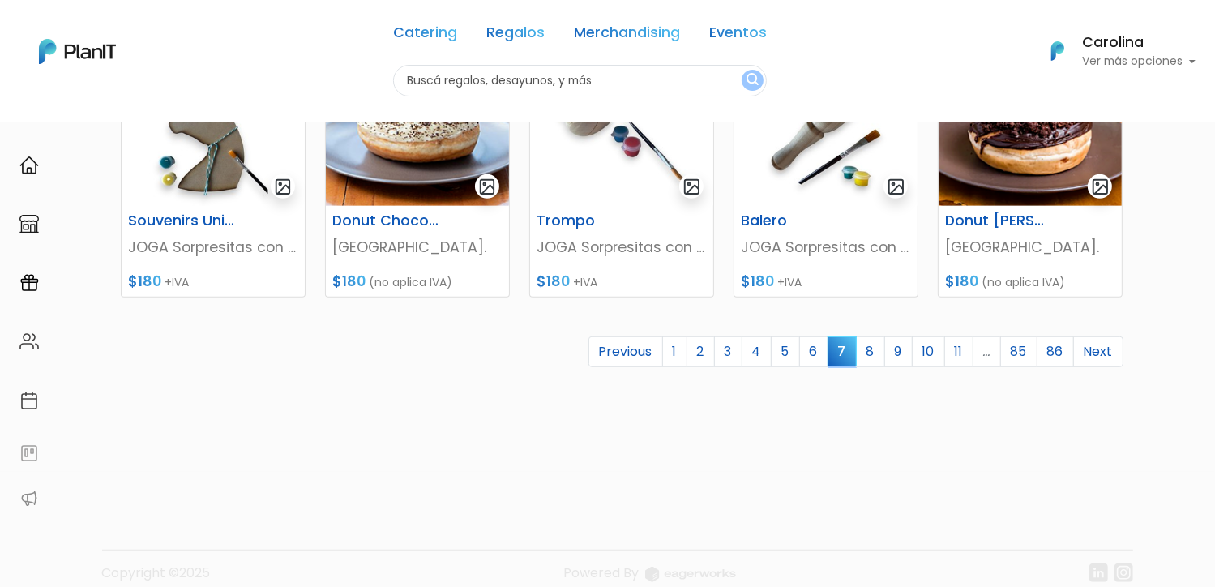
scroll to position [791, 0]
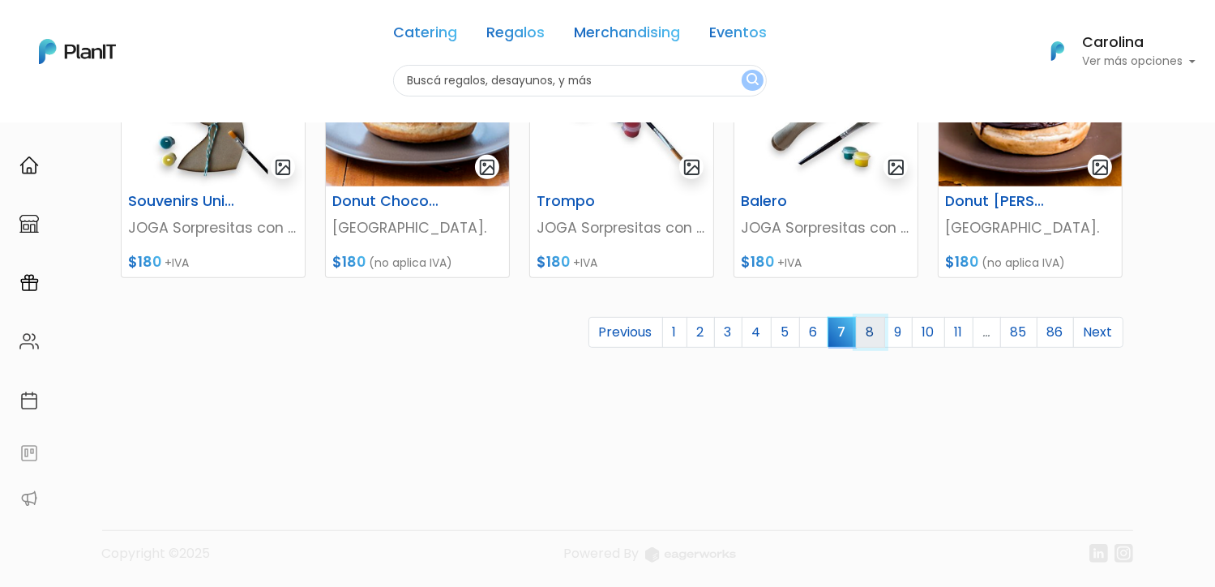
click at [864, 331] on link "8" at bounding box center [870, 332] width 29 height 31
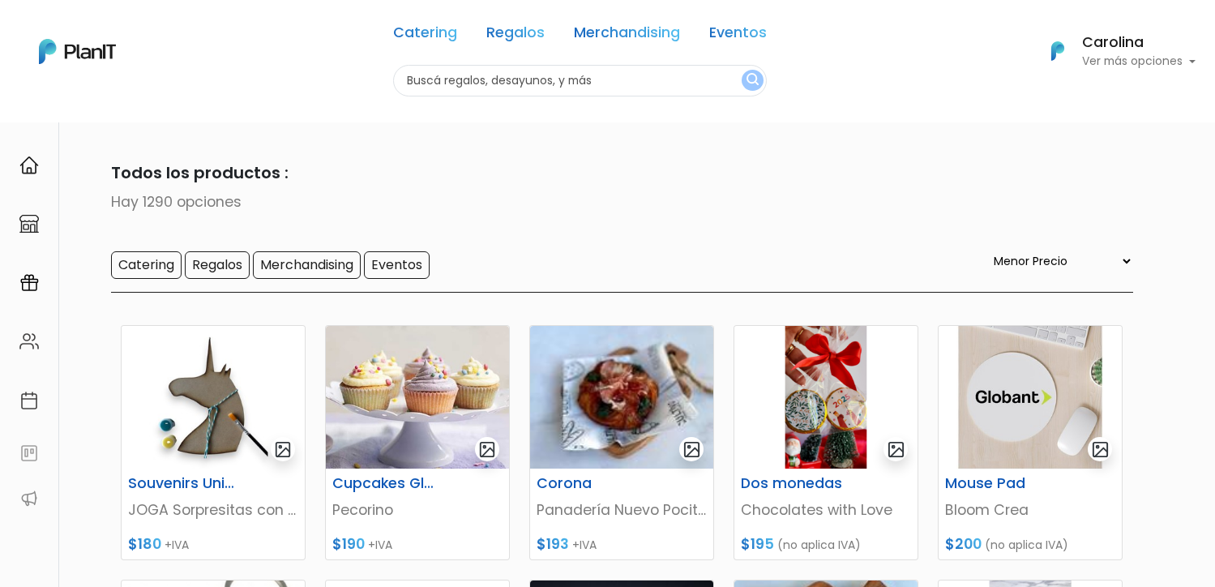
select select "0"
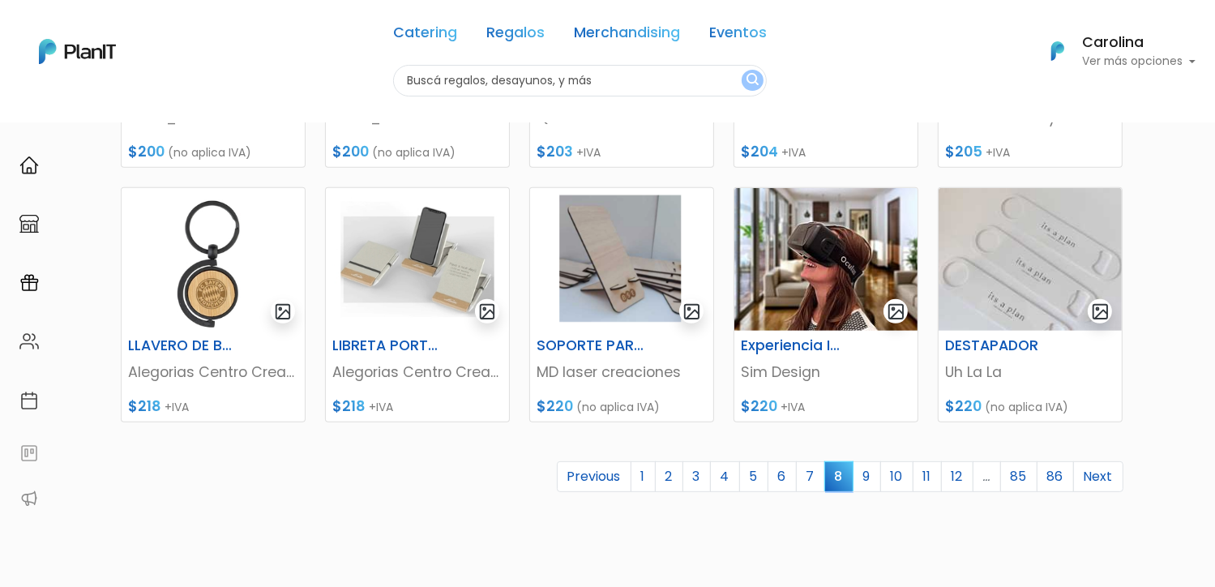
scroll to position [629, 0]
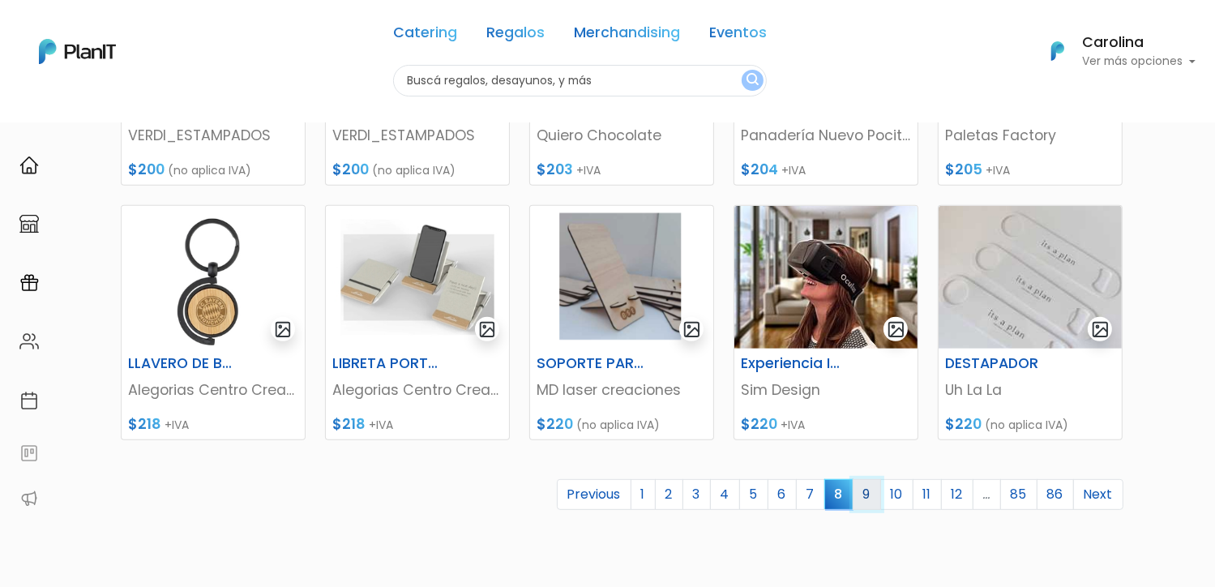
click at [871, 495] on link "9" at bounding box center [867, 494] width 28 height 31
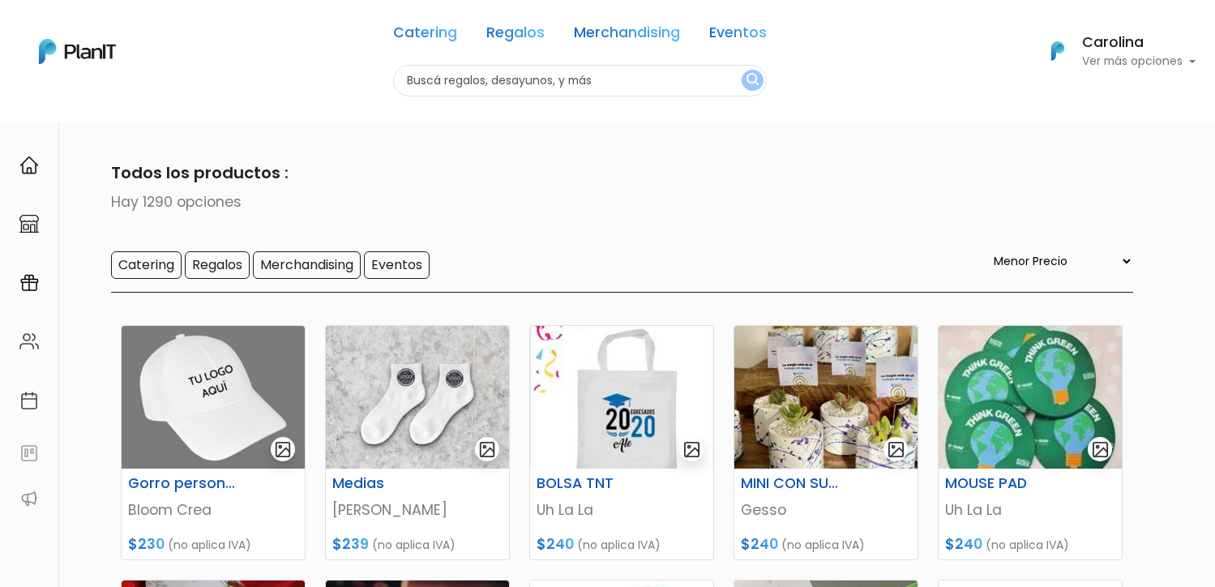
select select "0"
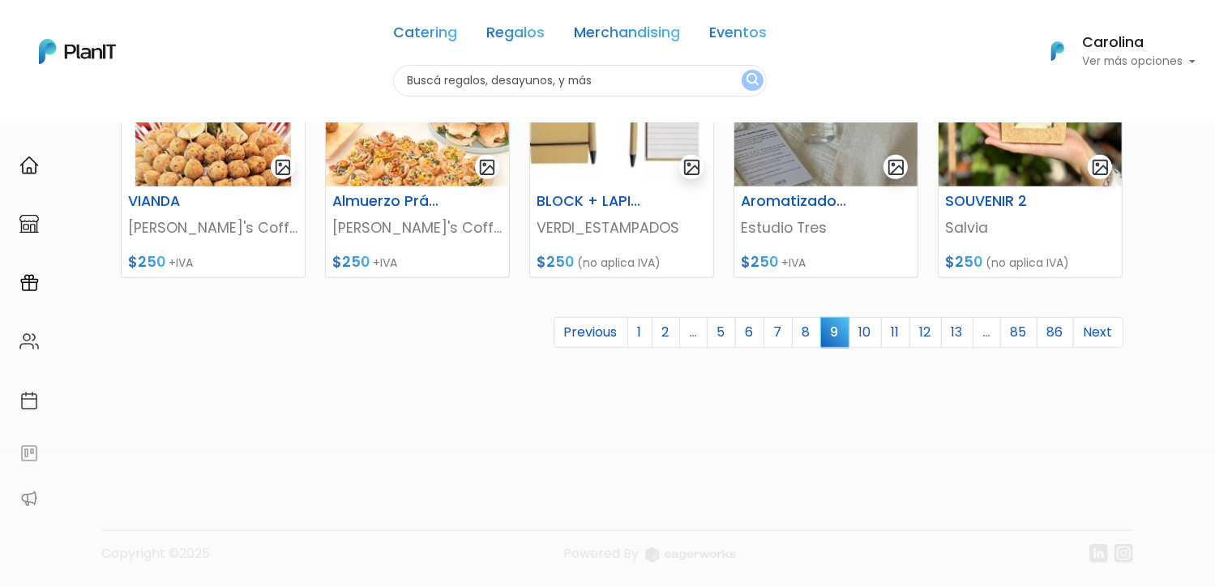
scroll to position [791, 0]
click at [861, 327] on link "10" at bounding box center [865, 332] width 33 height 31
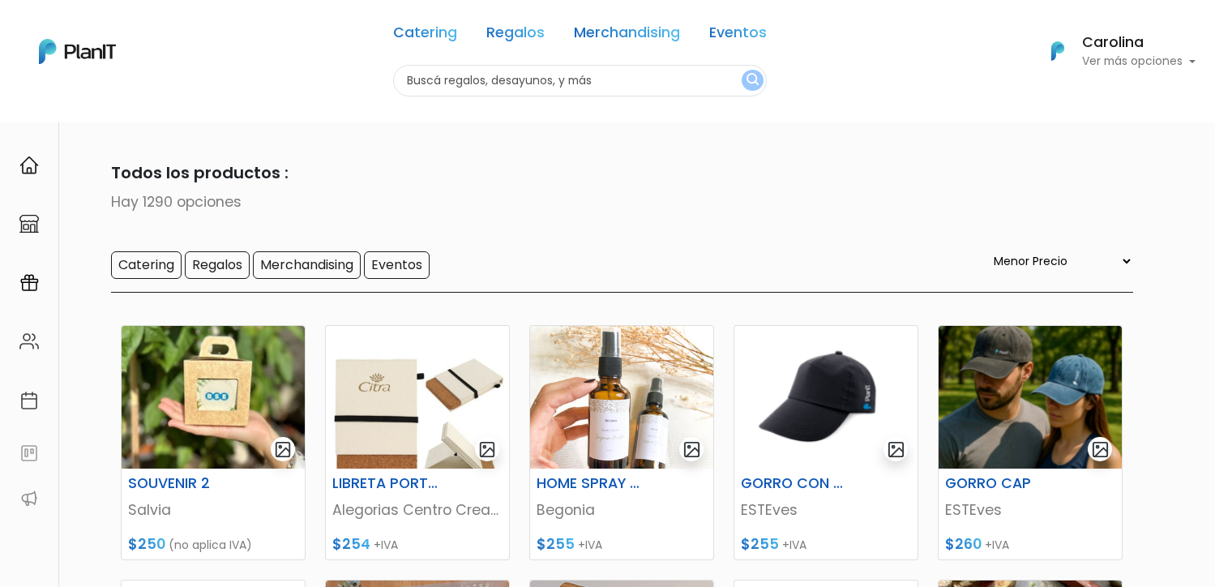
select select "0"
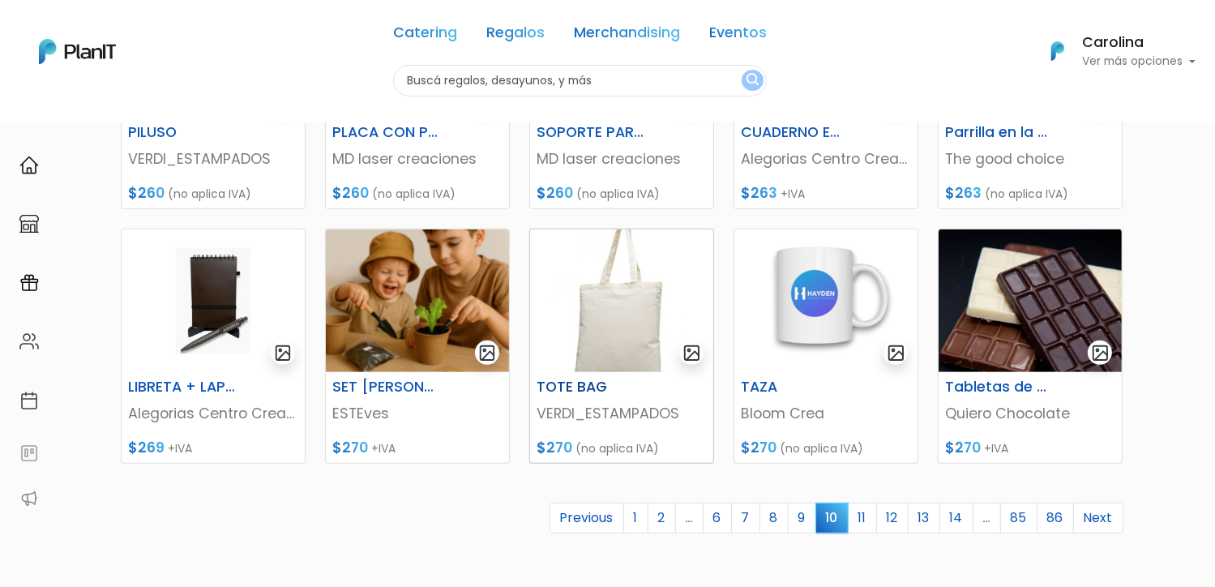
scroll to position [648, 0]
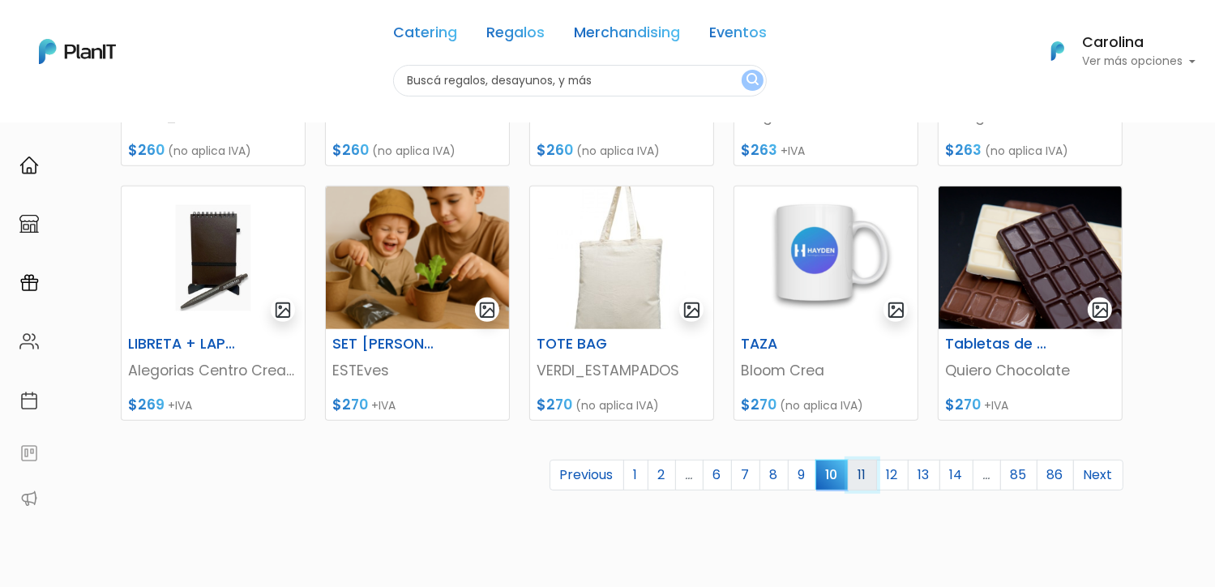
click at [864, 483] on link "11" at bounding box center [862, 475] width 29 height 31
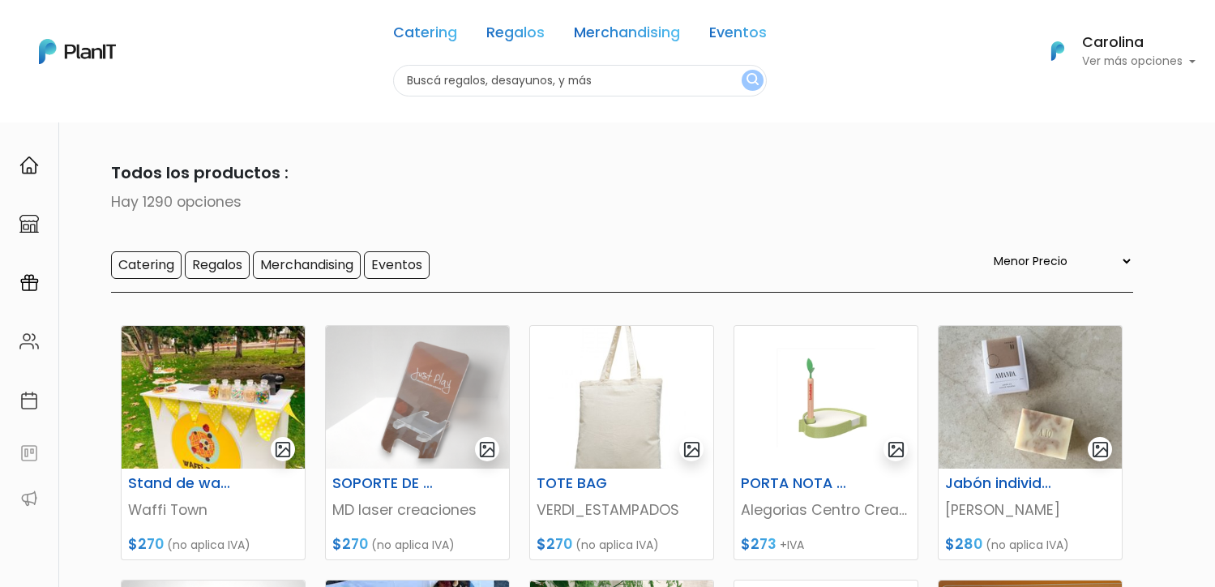
select select "0"
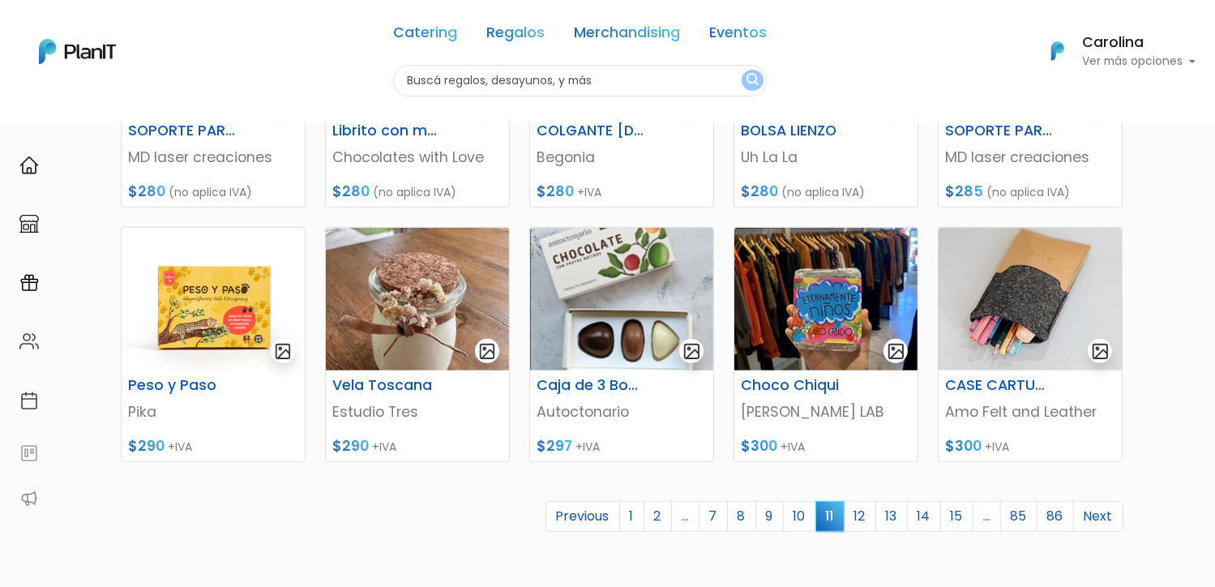
scroll to position [648, 0]
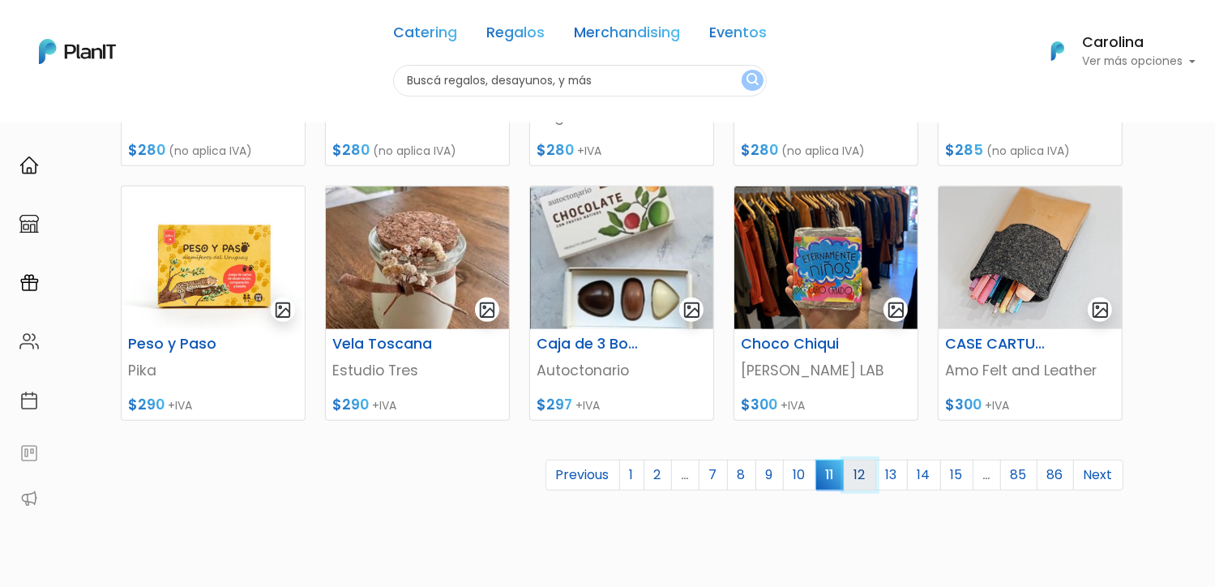
click at [869, 474] on link "12" at bounding box center [860, 475] width 32 height 31
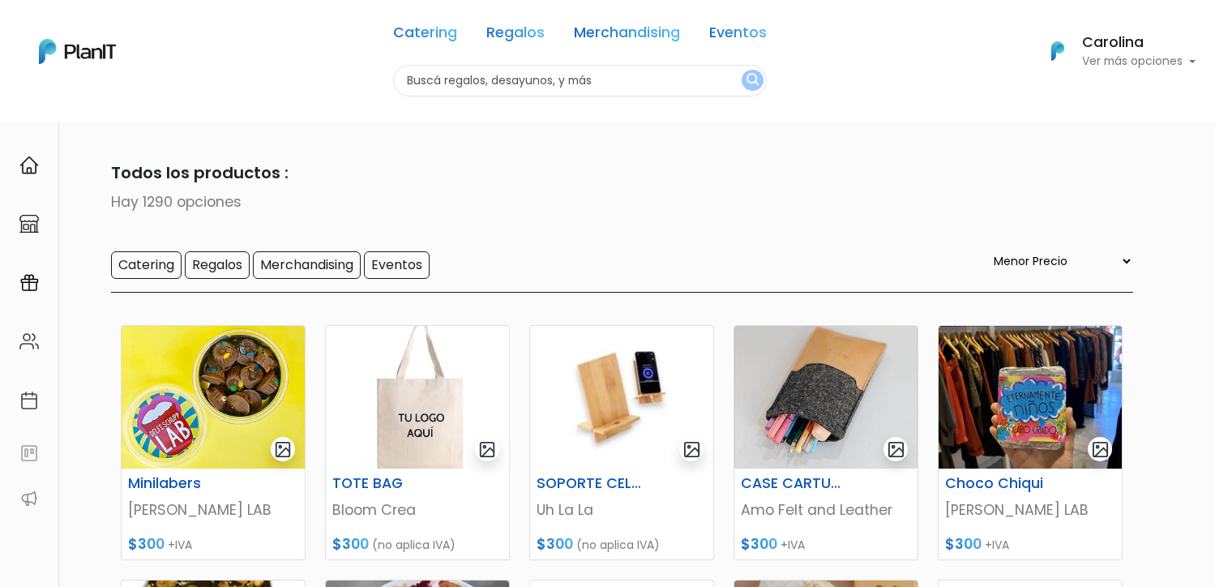
select select "0"
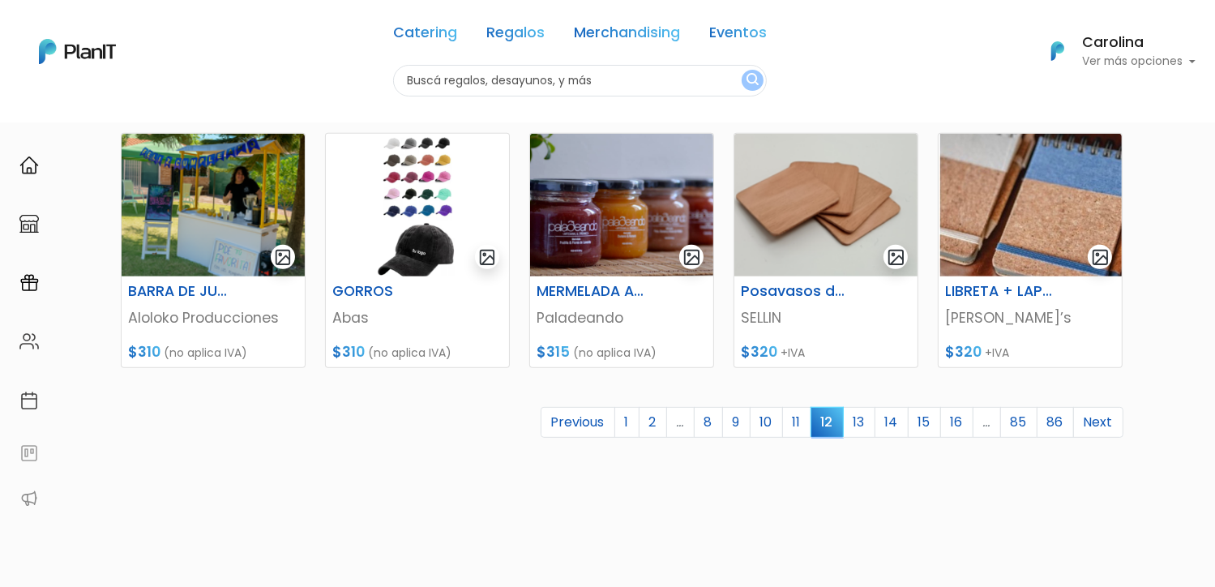
scroll to position [729, 0]
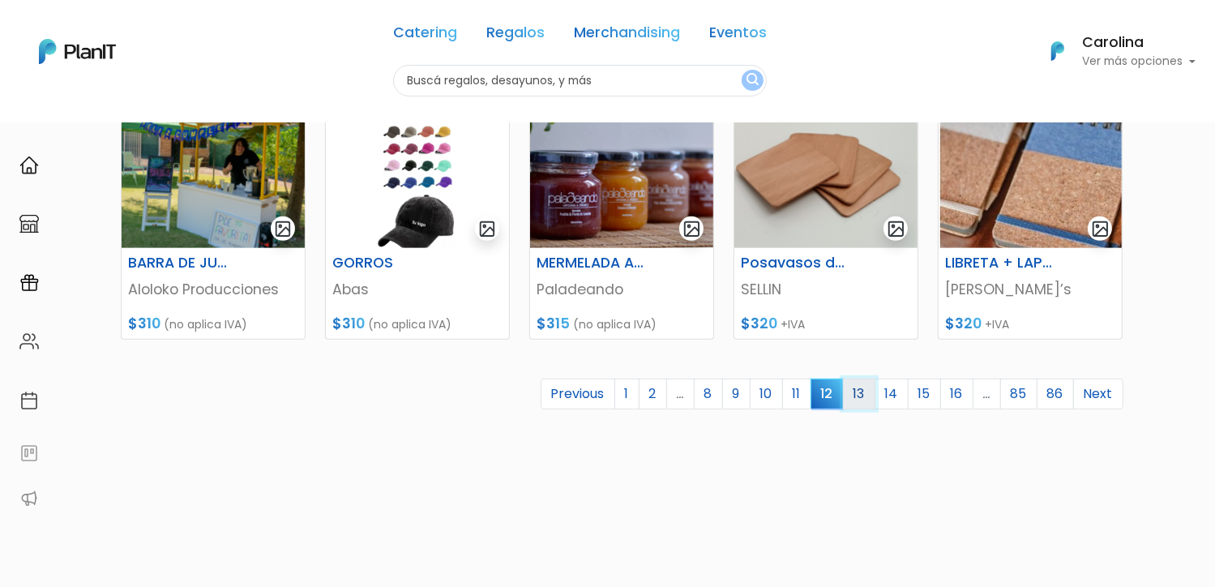
click at [859, 391] on link "13" at bounding box center [859, 393] width 32 height 31
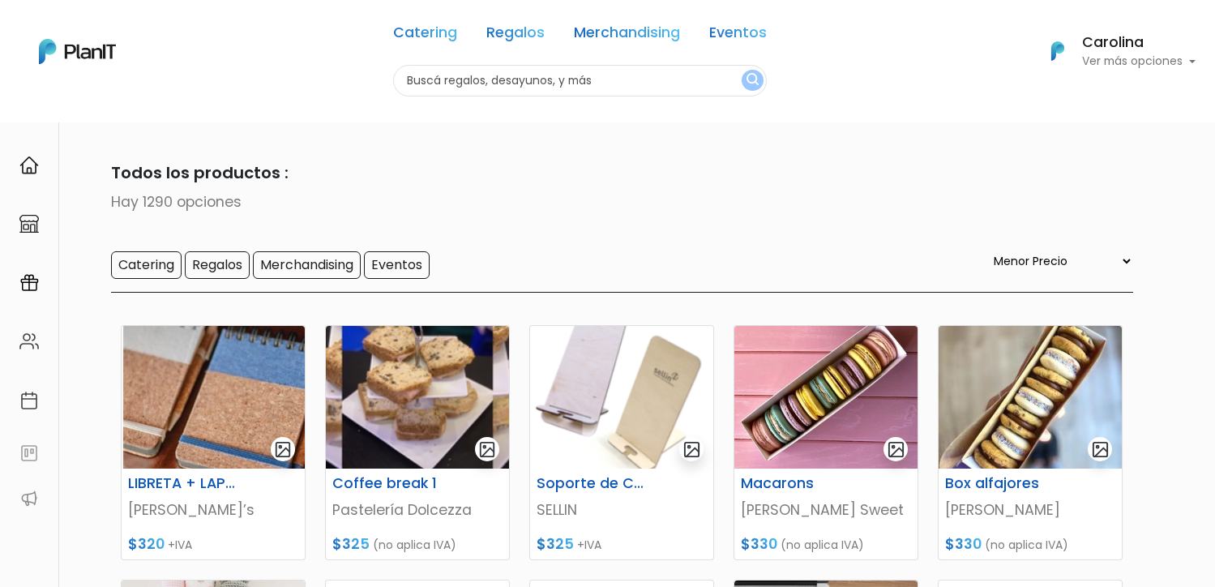
select select "0"
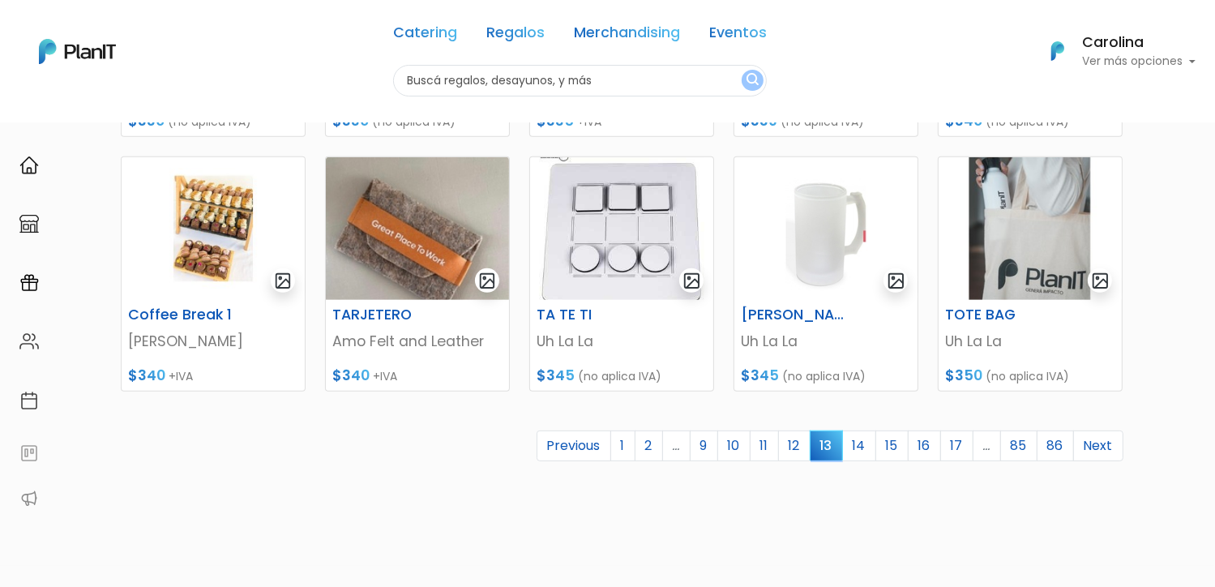
scroll to position [791, 0]
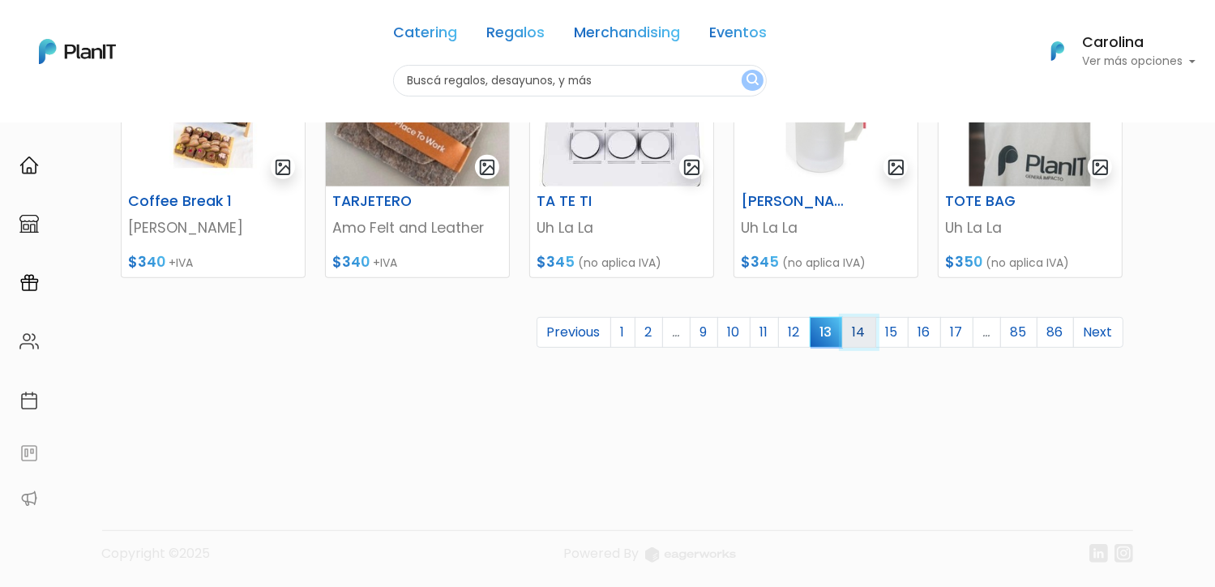
click at [866, 327] on link "14" at bounding box center [859, 332] width 34 height 31
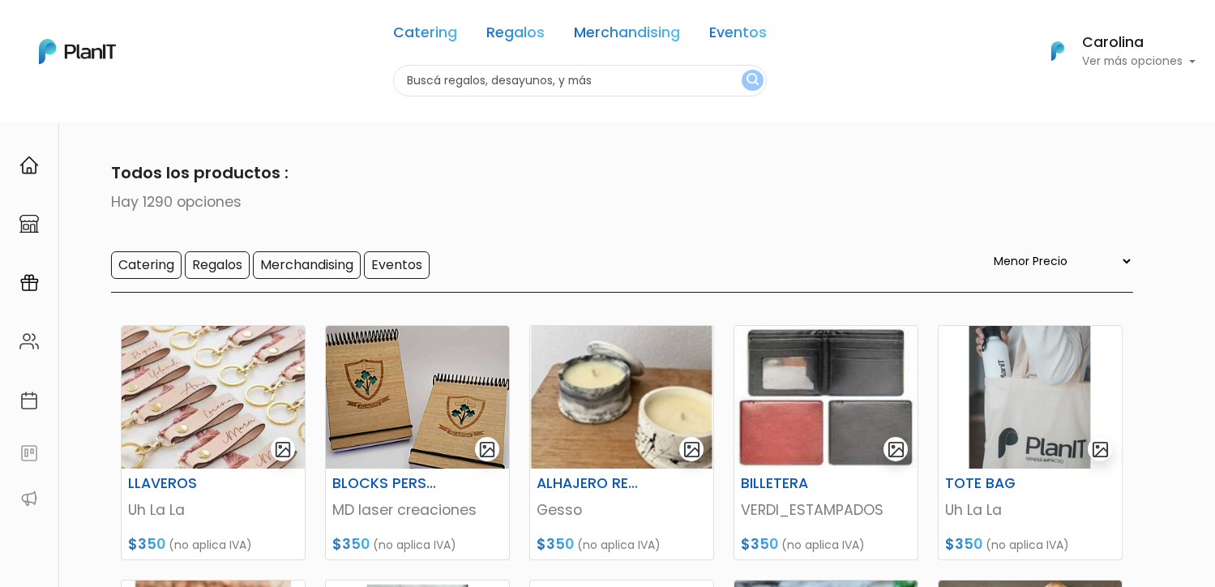
select select "0"
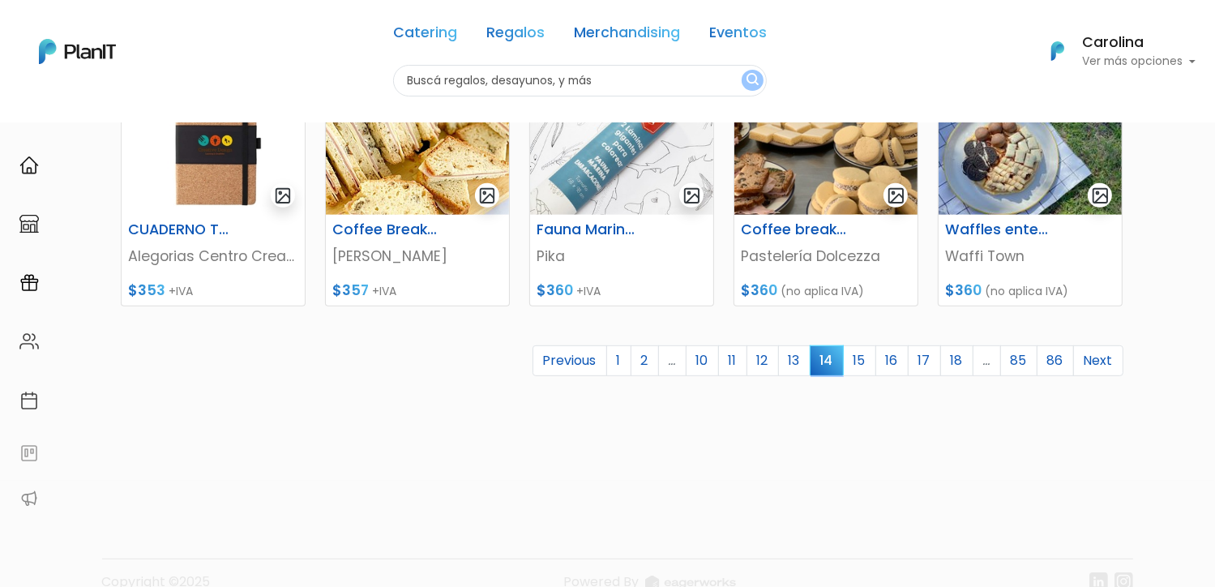
scroll to position [791, 0]
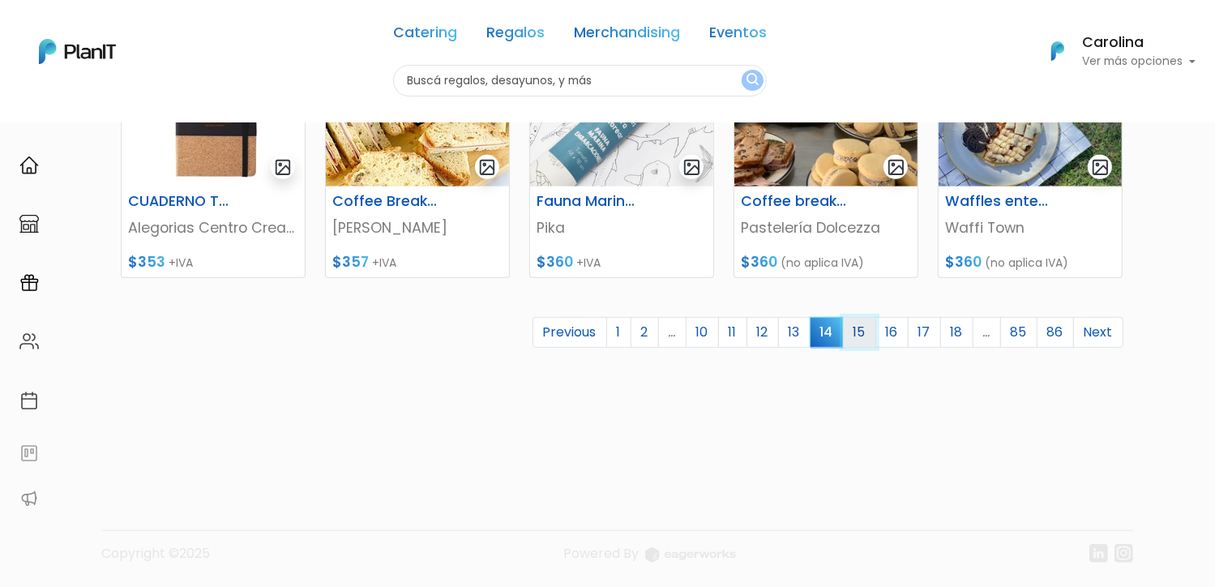
click at [868, 331] on link "15" at bounding box center [859, 332] width 33 height 31
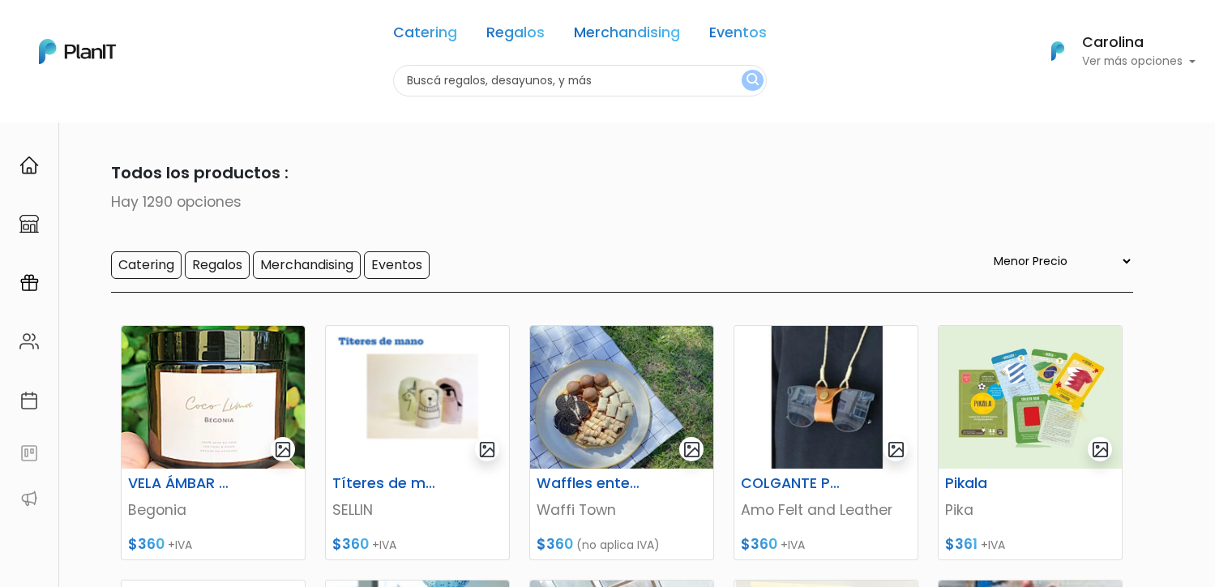
select select "0"
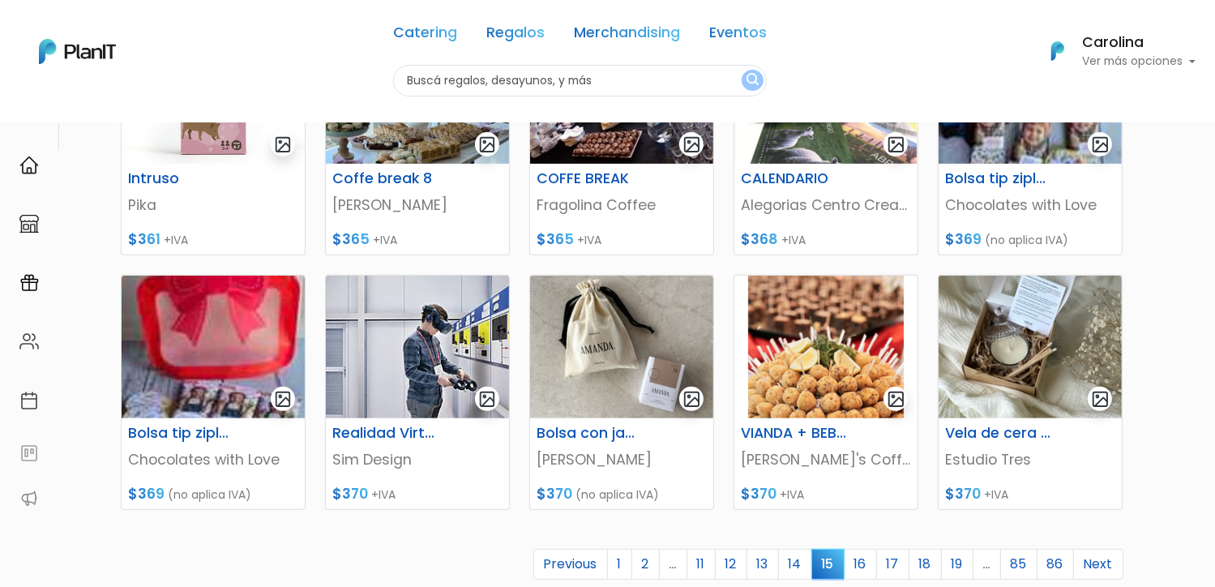
scroll to position [648, 0]
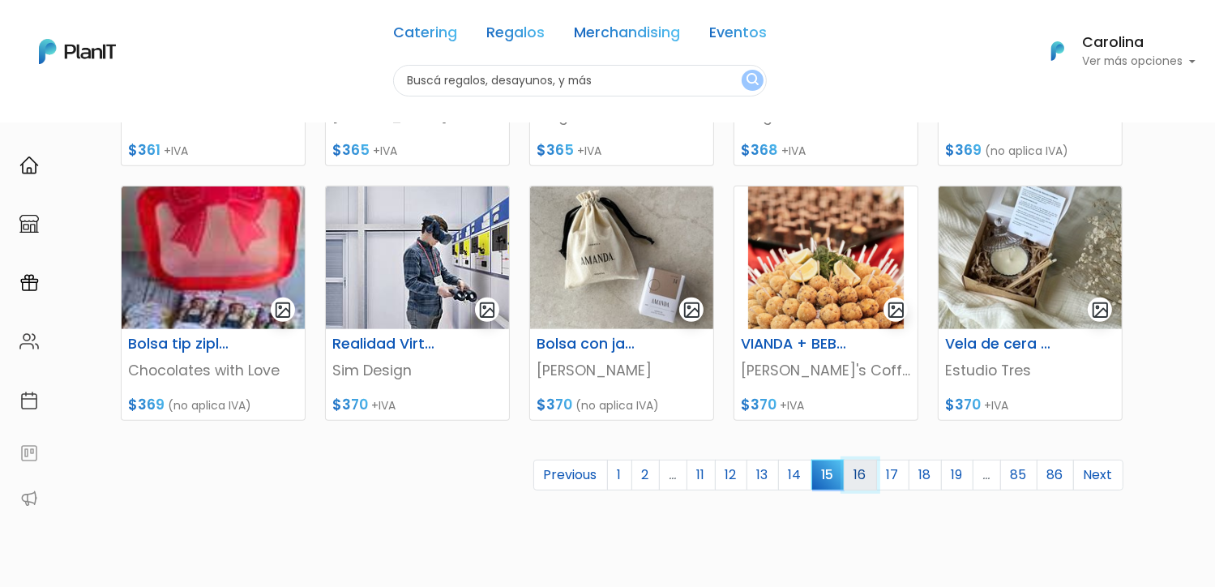
click at [862, 485] on link "16" at bounding box center [860, 475] width 33 height 31
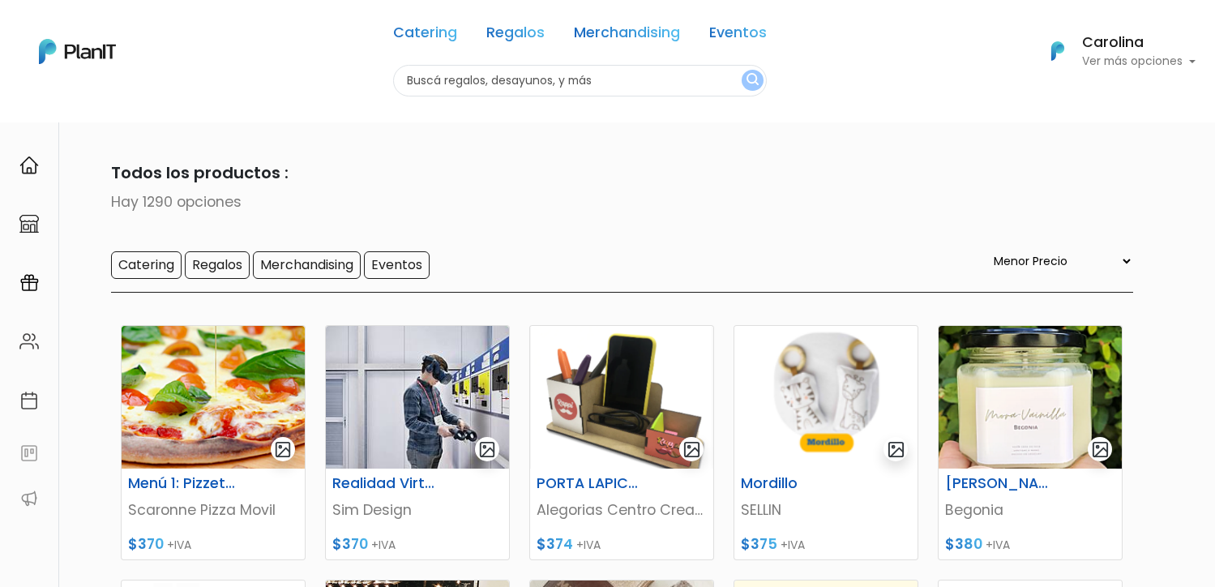
select select "0"
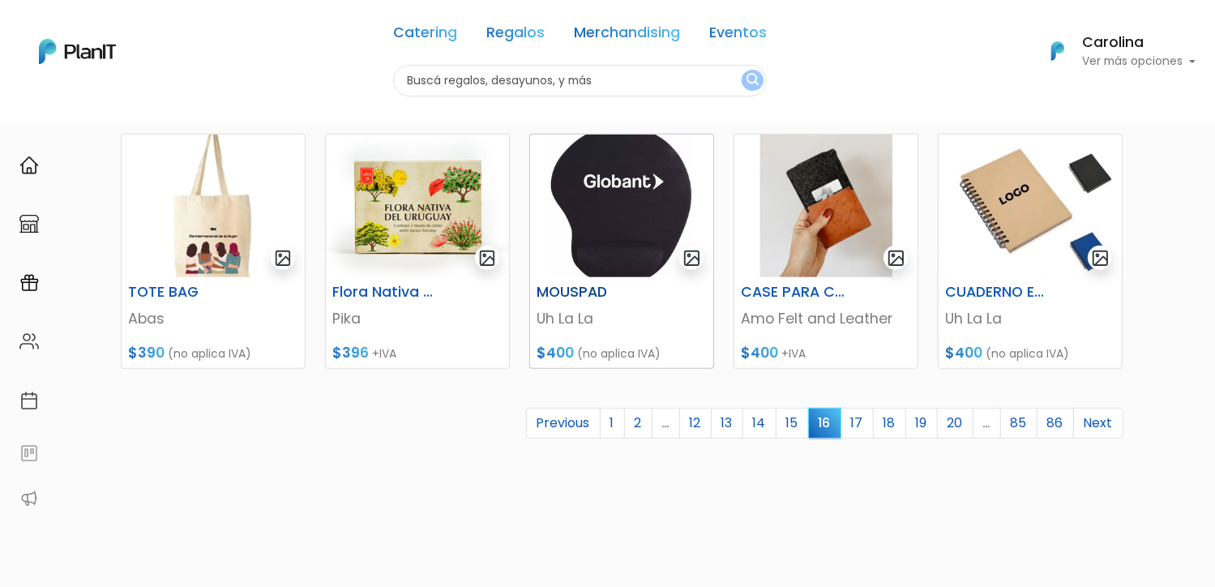
scroll to position [729, 0]
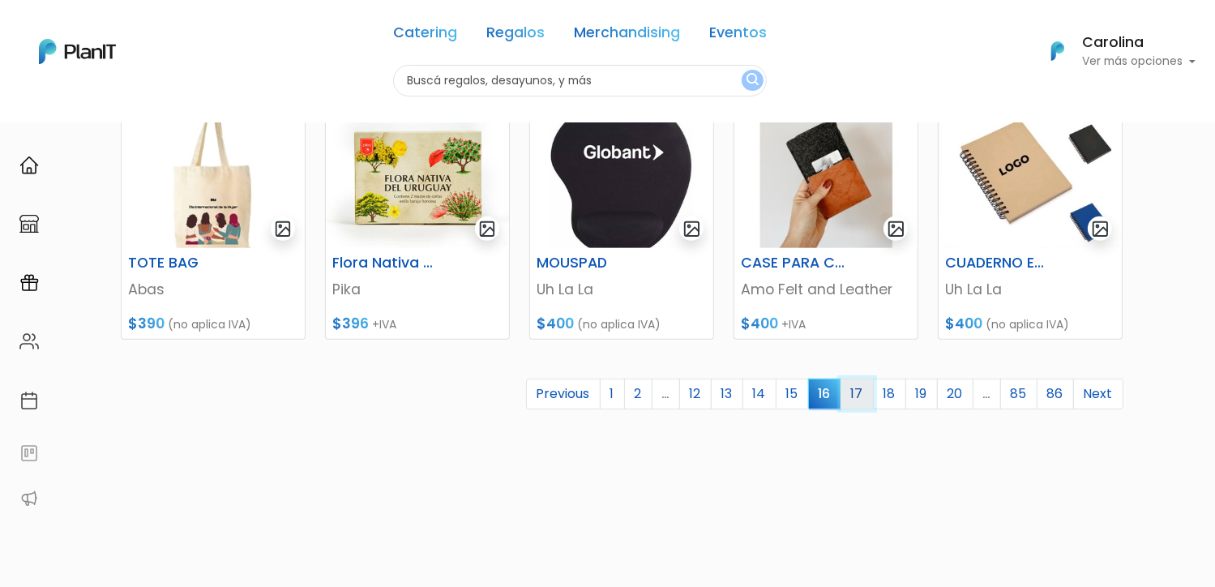
click at [858, 393] on link "17" at bounding box center [856, 393] width 33 height 31
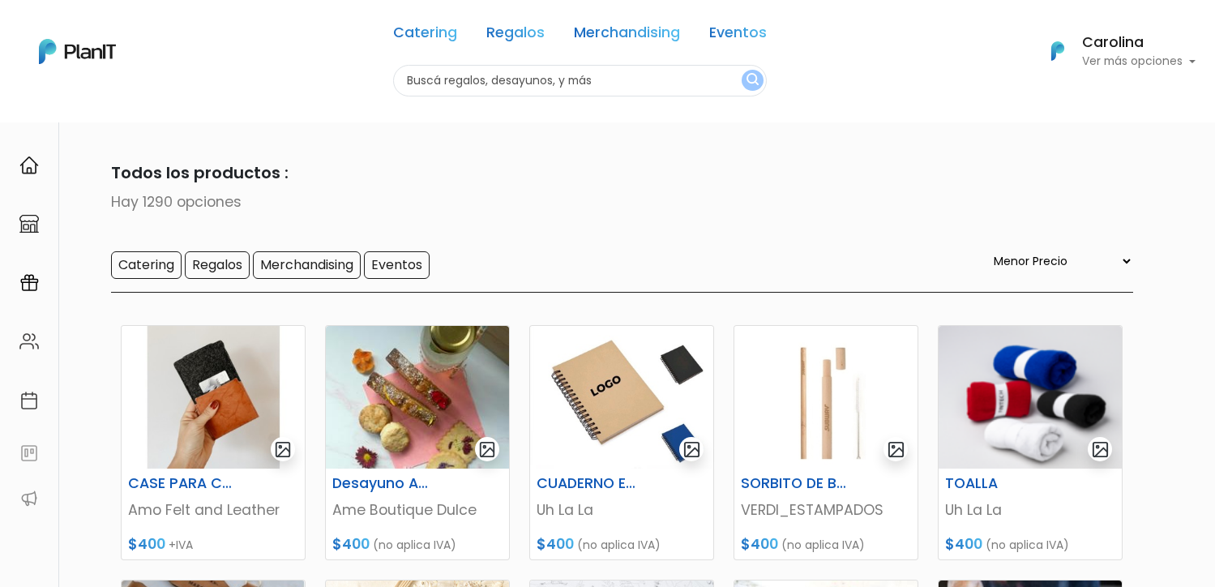
select select "0"
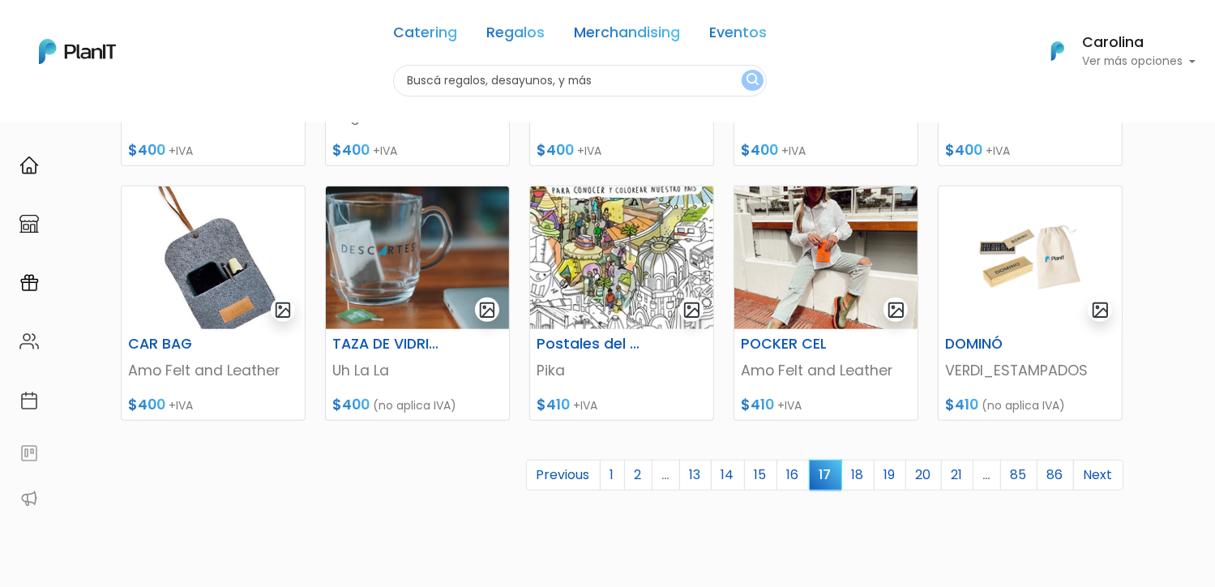
scroll to position [729, 0]
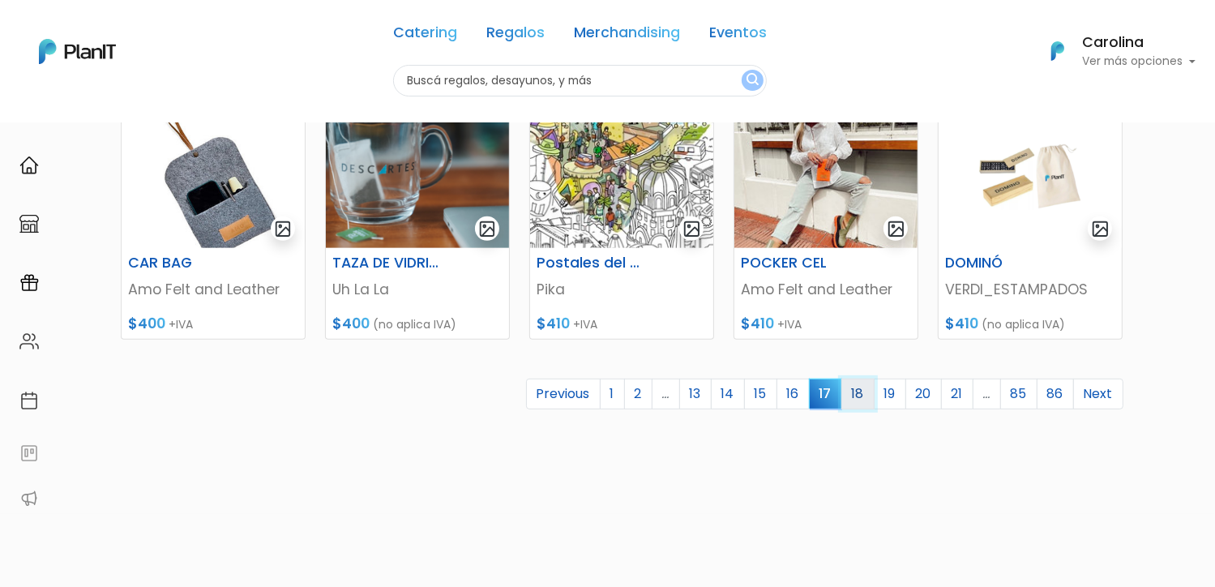
click at [858, 388] on link "18" at bounding box center [857, 393] width 33 height 31
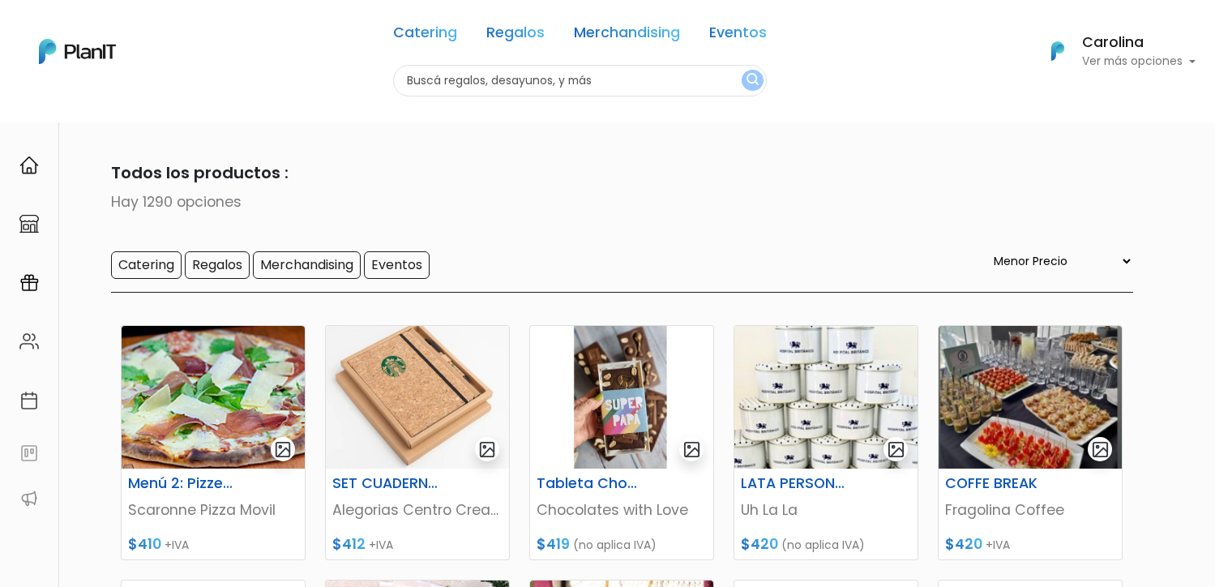
select select "0"
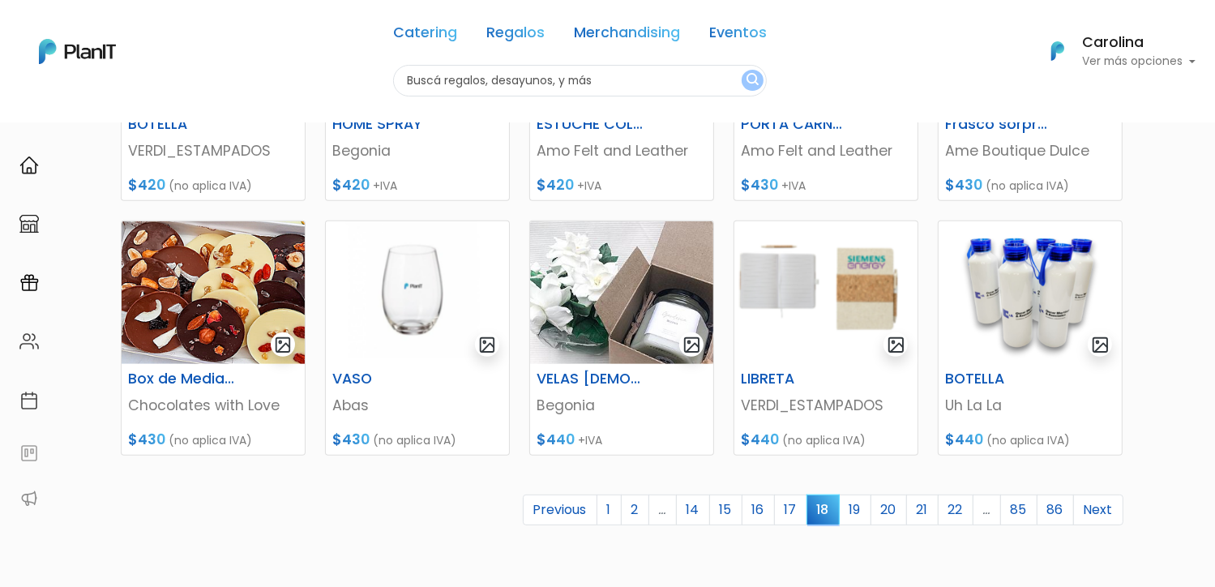
scroll to position [648, 0]
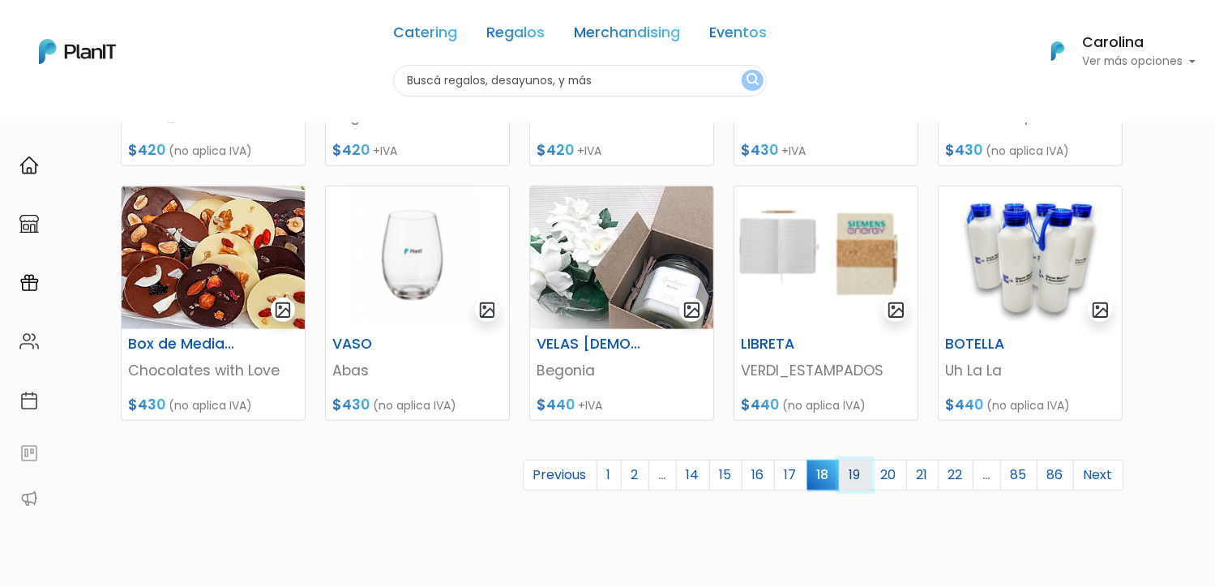
click at [857, 479] on link "19" at bounding box center [855, 475] width 32 height 31
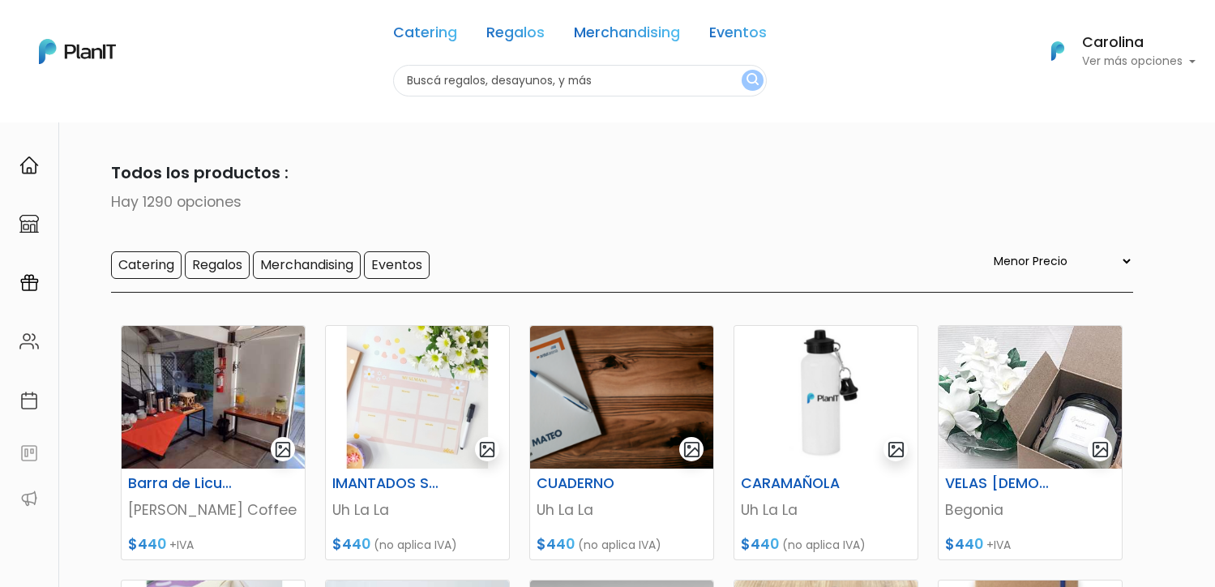
select select "0"
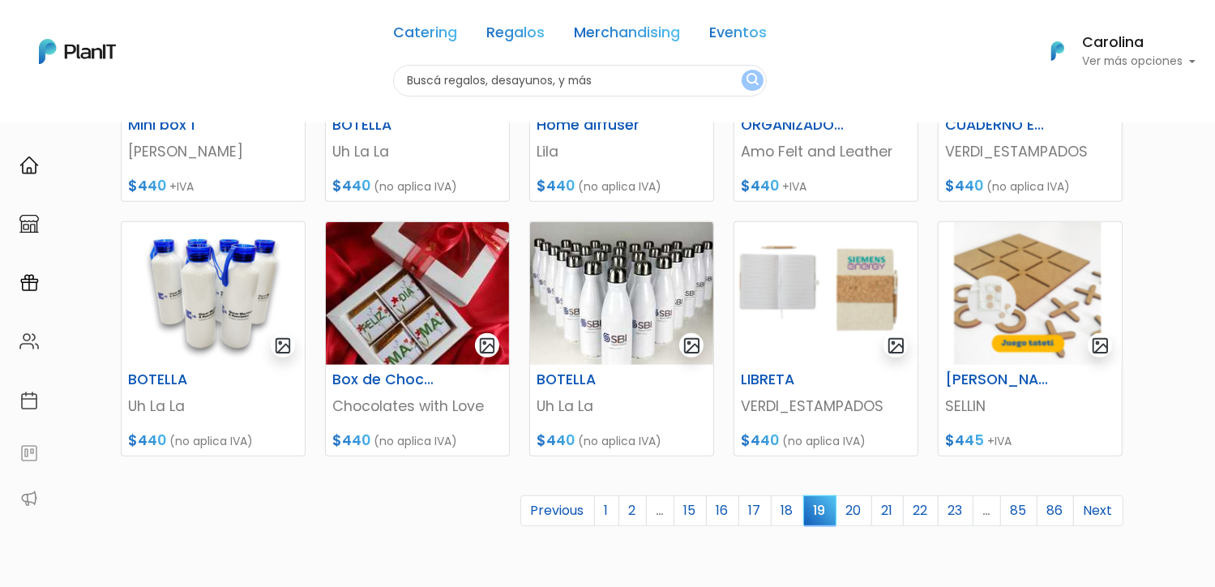
scroll to position [648, 0]
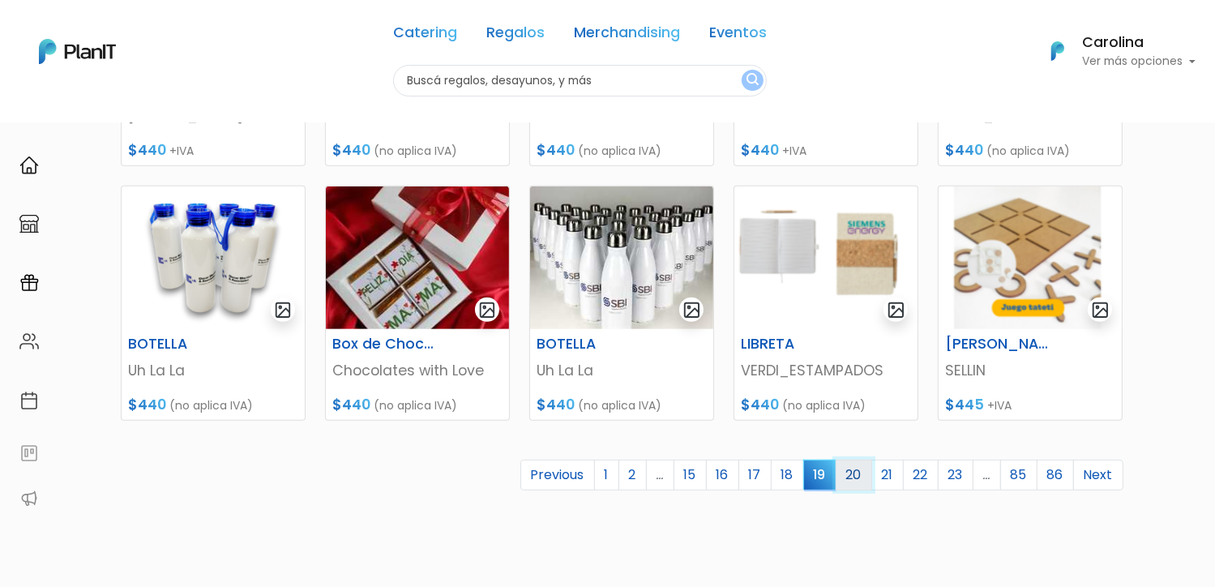
click at [857, 476] on link "20" at bounding box center [854, 475] width 36 height 31
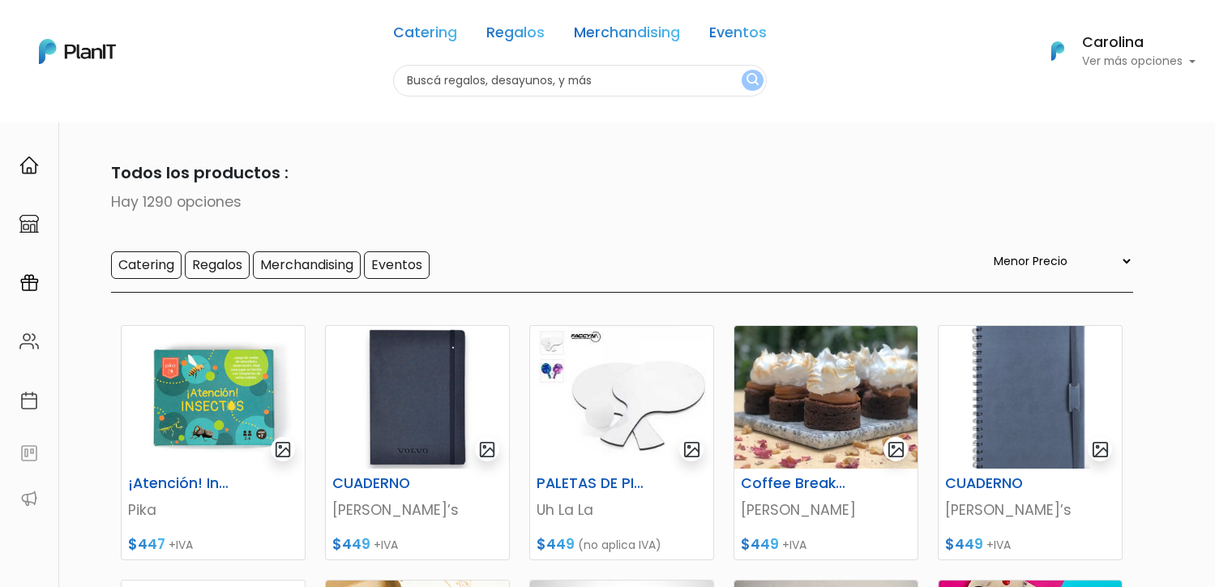
select select "0"
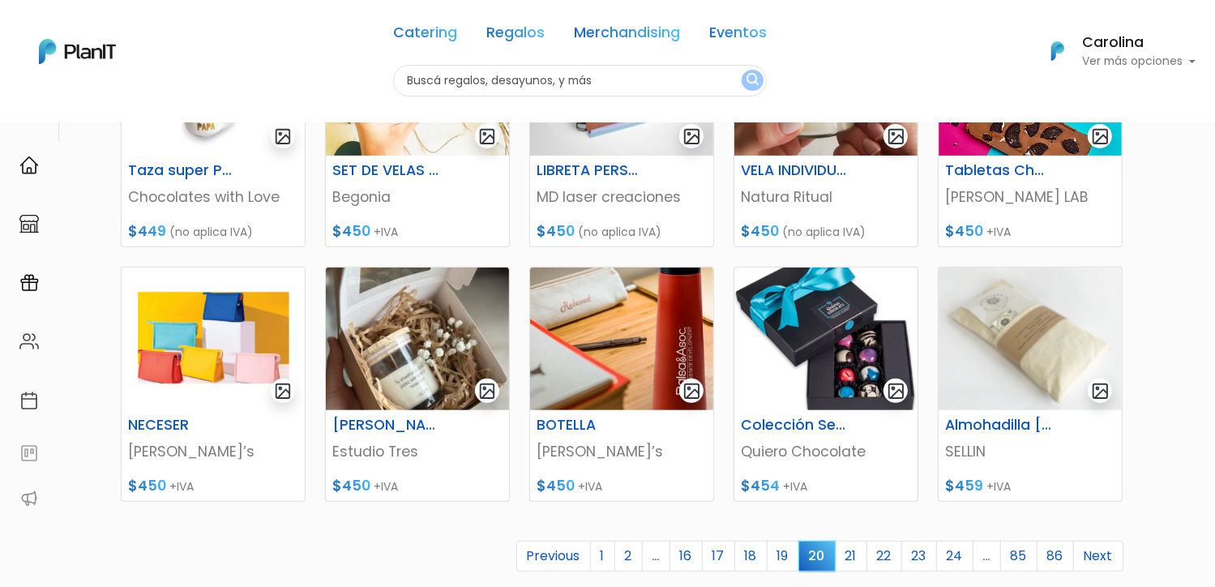
scroll to position [648, 0]
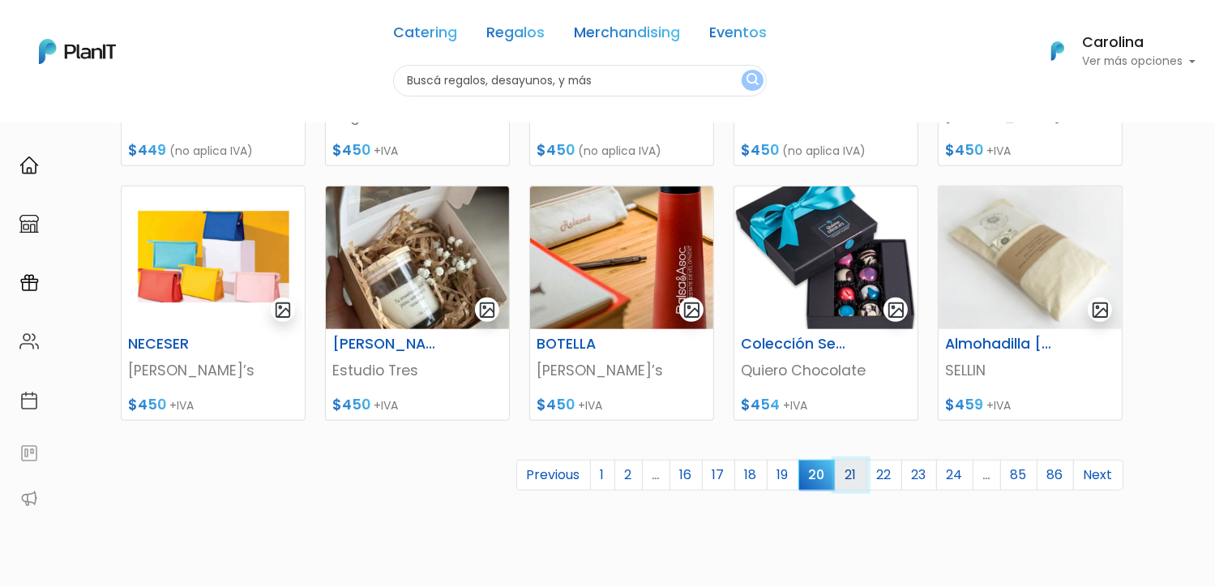
click at [851, 484] on link "21" at bounding box center [851, 475] width 32 height 31
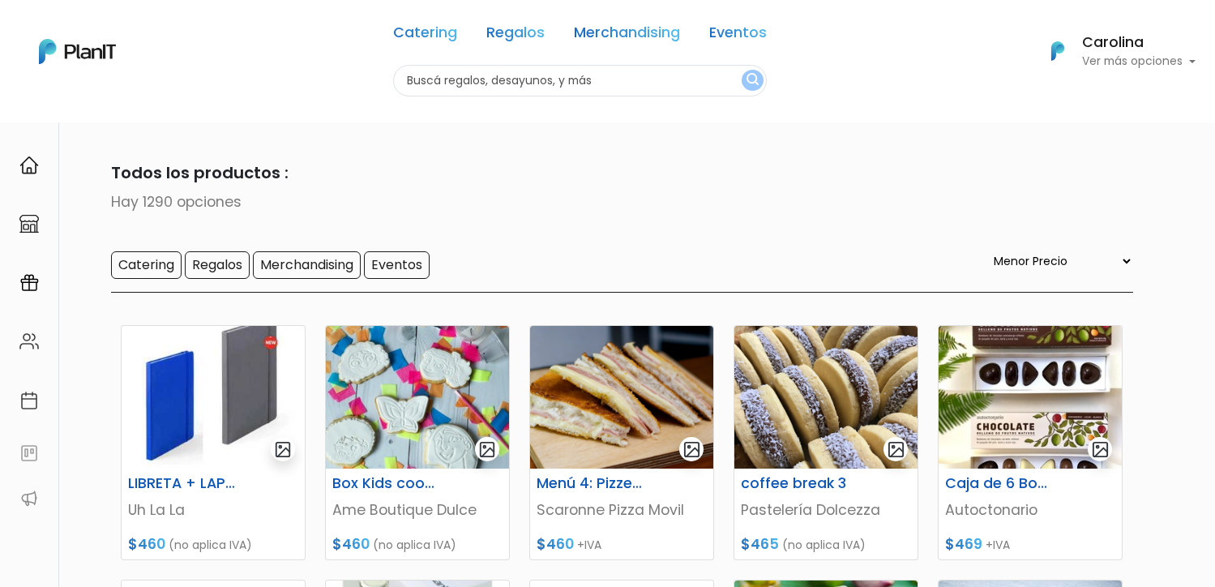
select select "0"
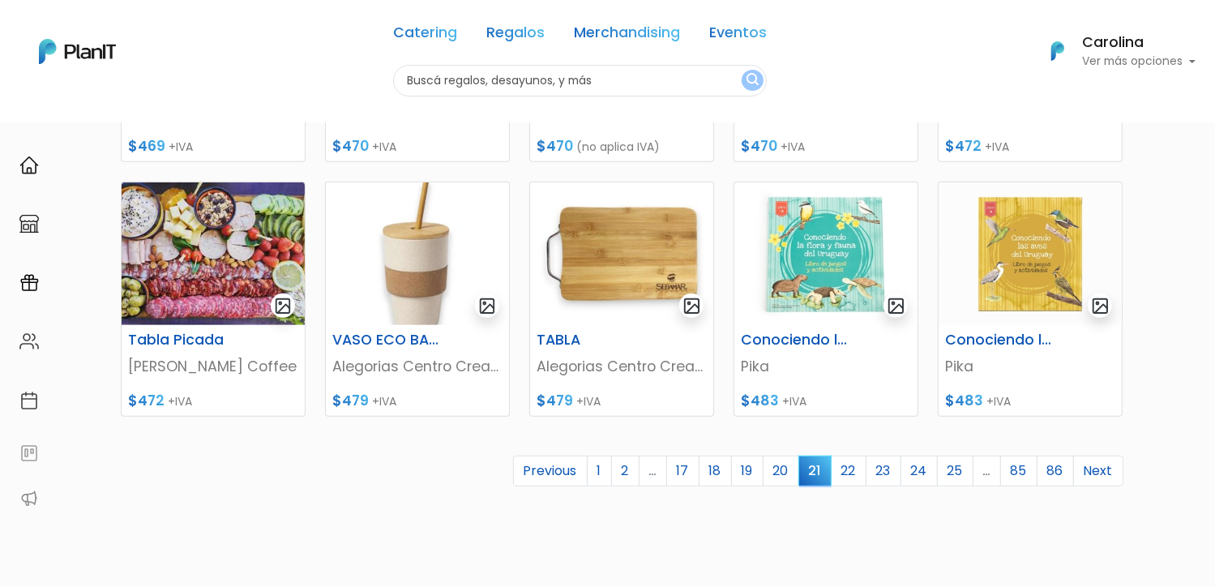
scroll to position [729, 0]
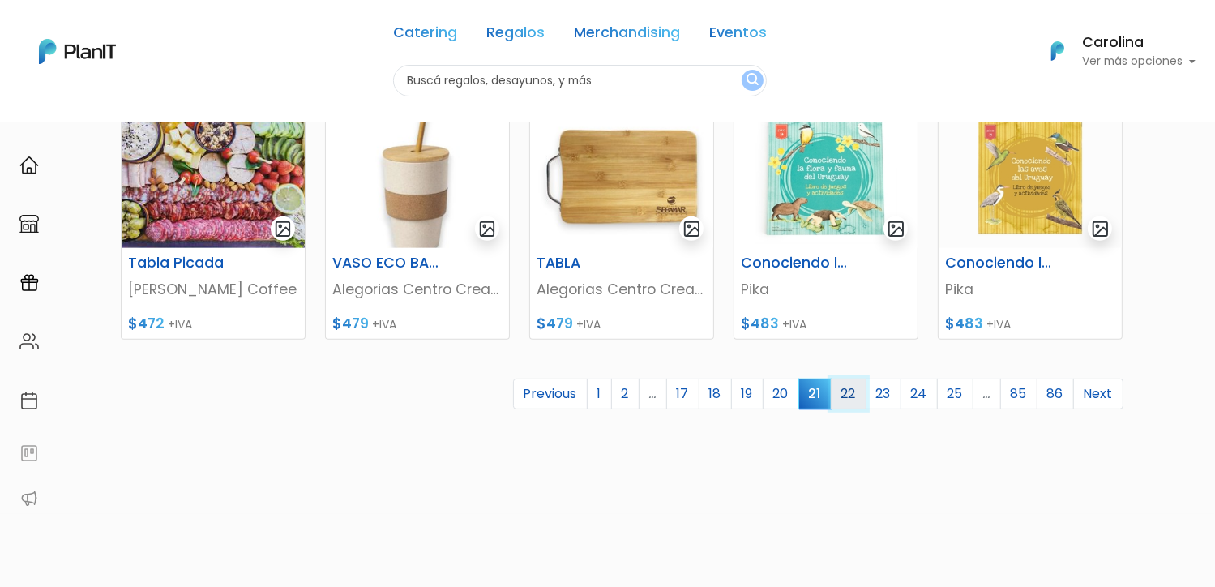
click at [853, 390] on link "22" at bounding box center [849, 393] width 36 height 31
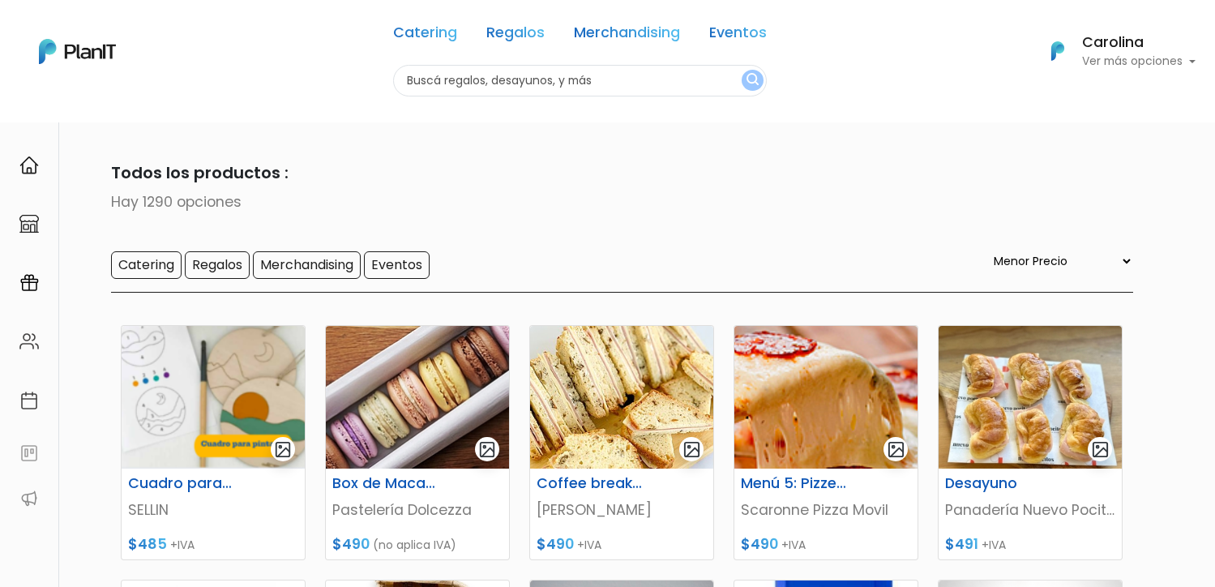
select select "0"
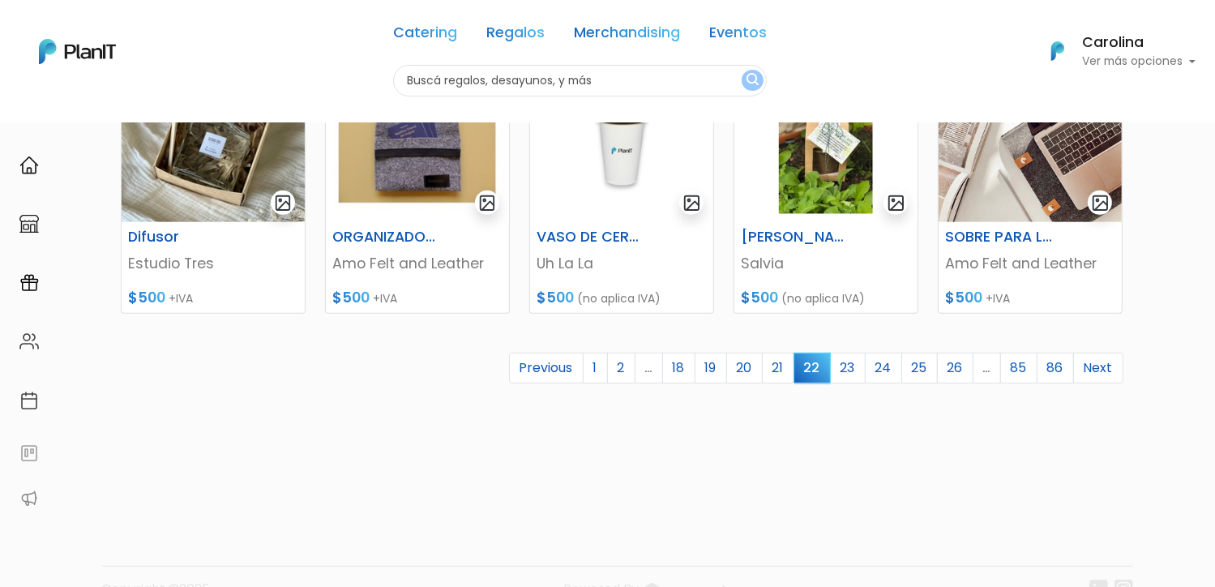
scroll to position [791, 0]
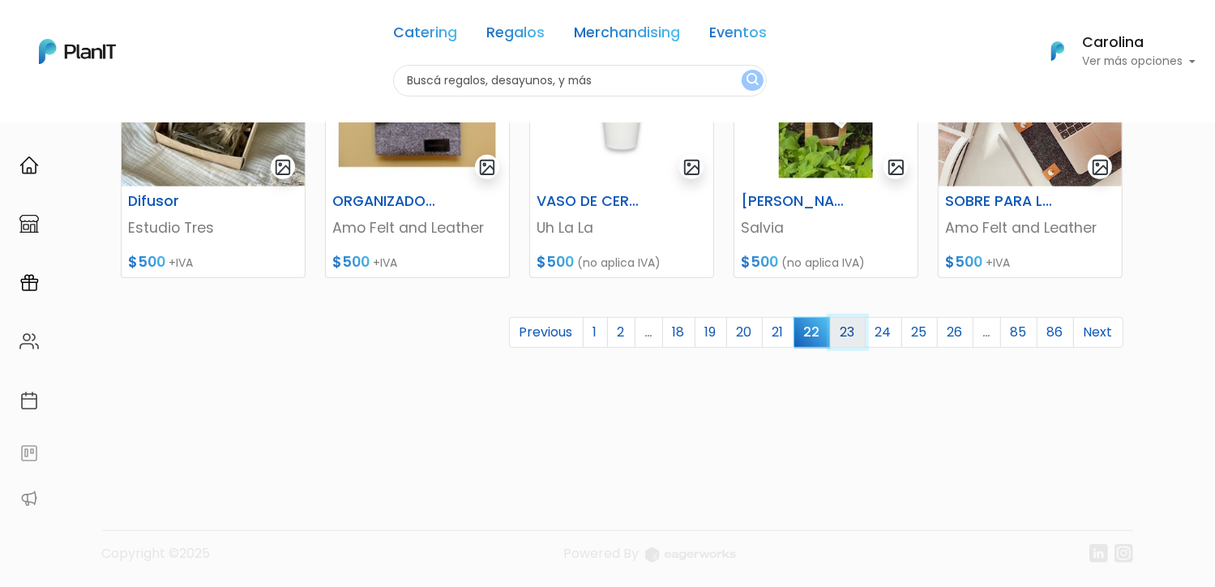
click at [851, 334] on link "23" at bounding box center [848, 332] width 36 height 31
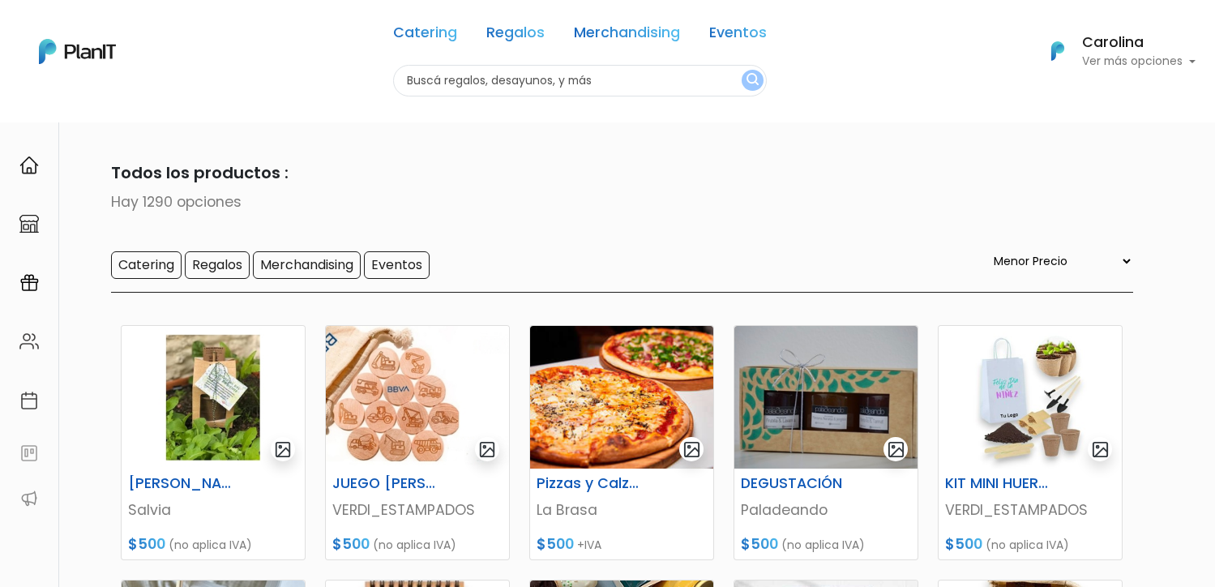
select select "0"
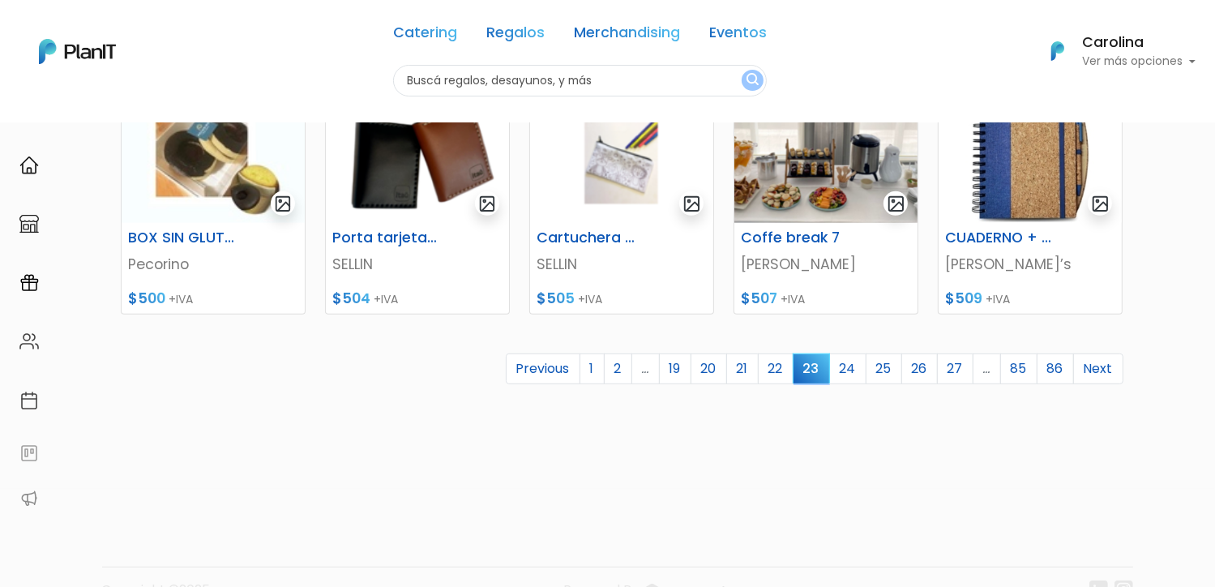
scroll to position [791, 0]
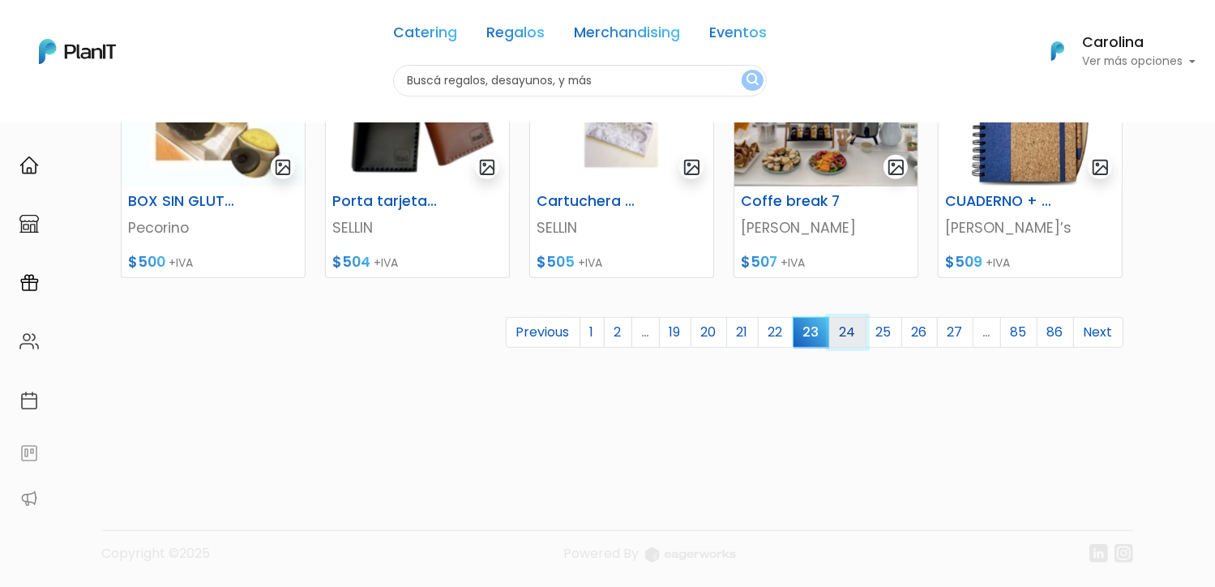
click at [854, 338] on link "24" at bounding box center [847, 332] width 37 height 31
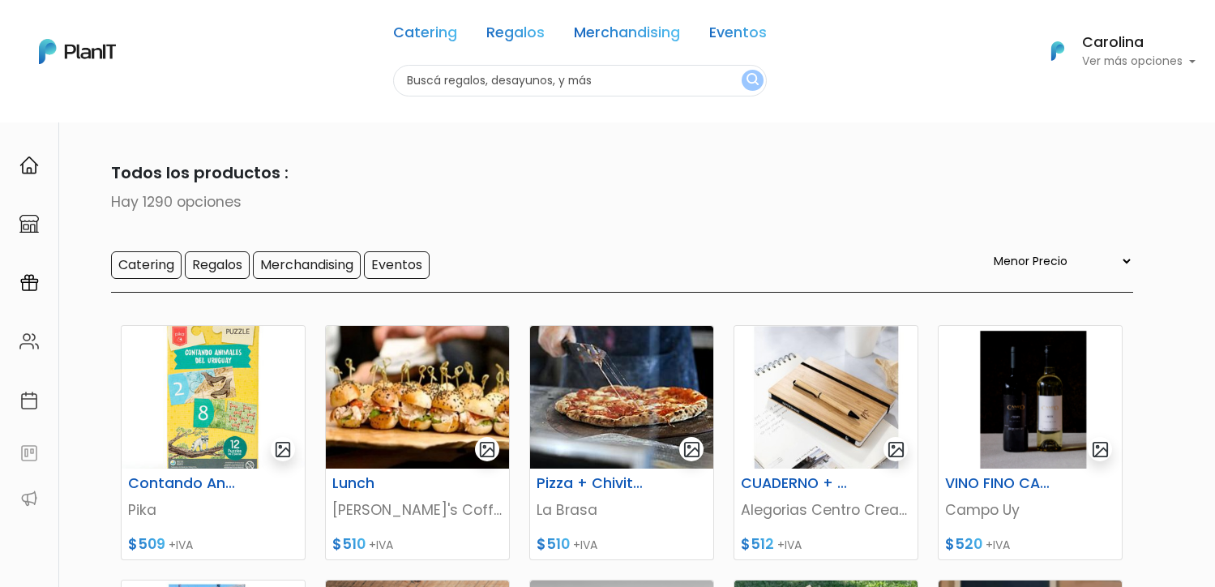
select select "0"
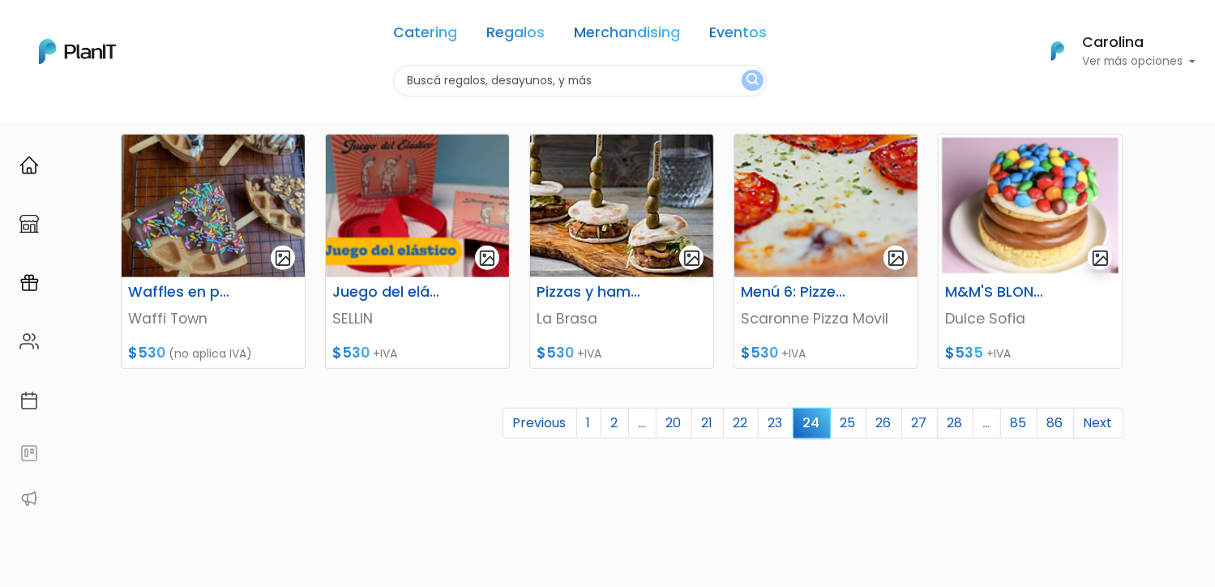
scroll to position [729, 0]
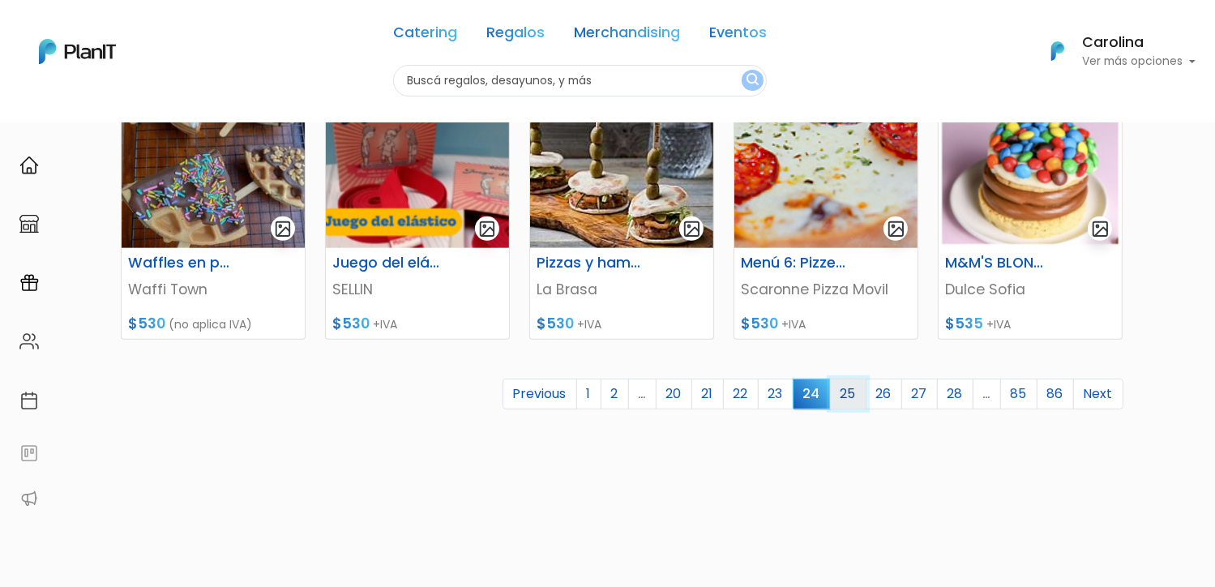
click at [849, 397] on link "25" at bounding box center [848, 393] width 36 height 31
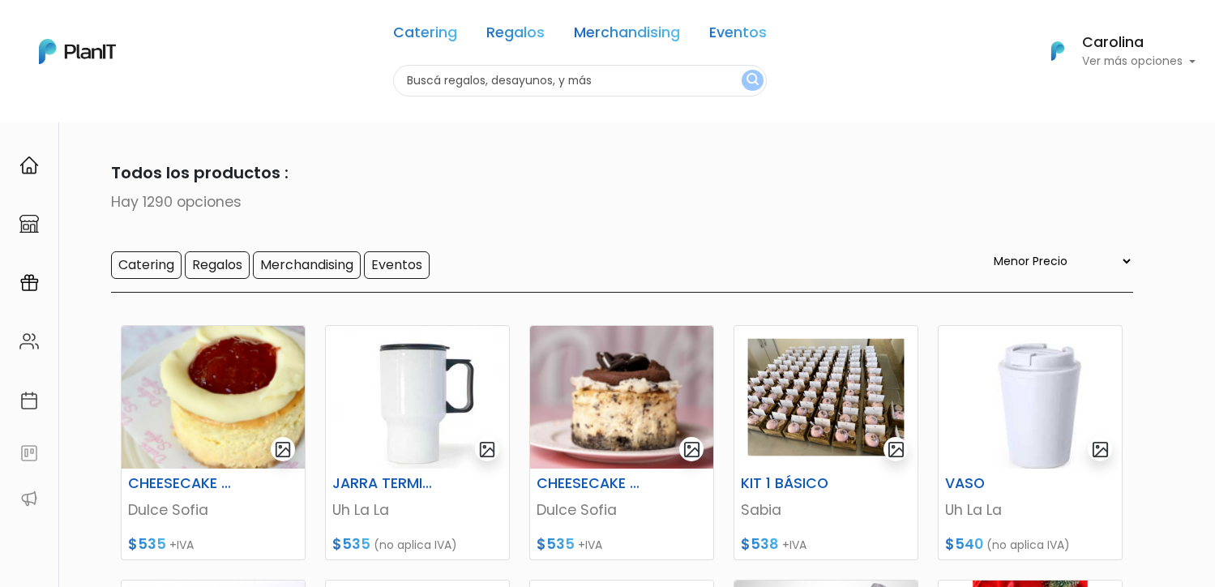
select select "0"
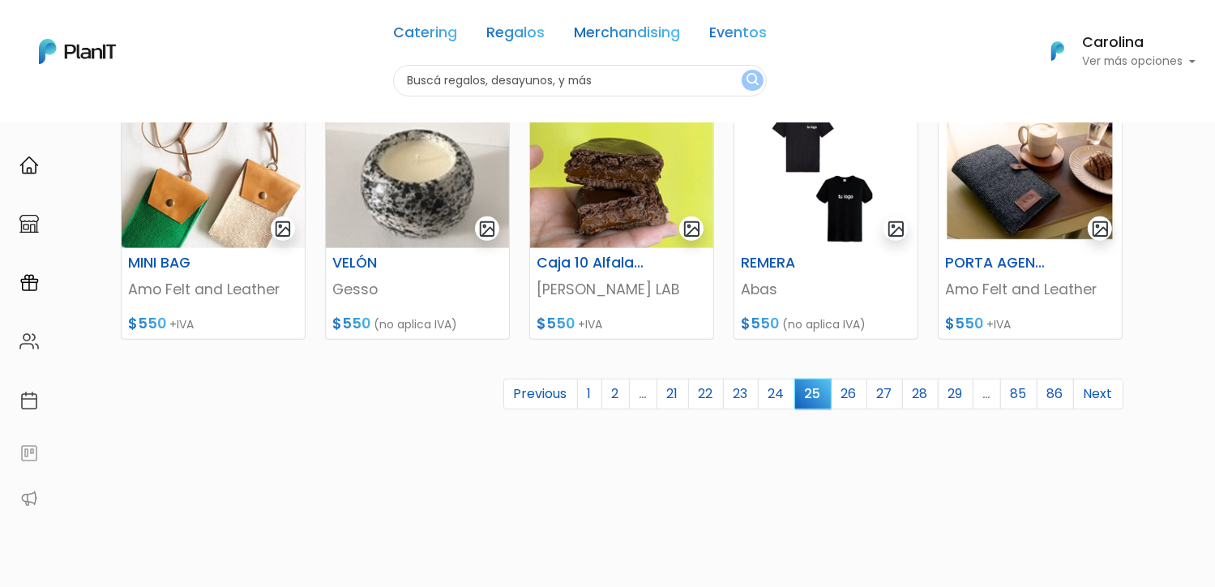
scroll to position [791, 0]
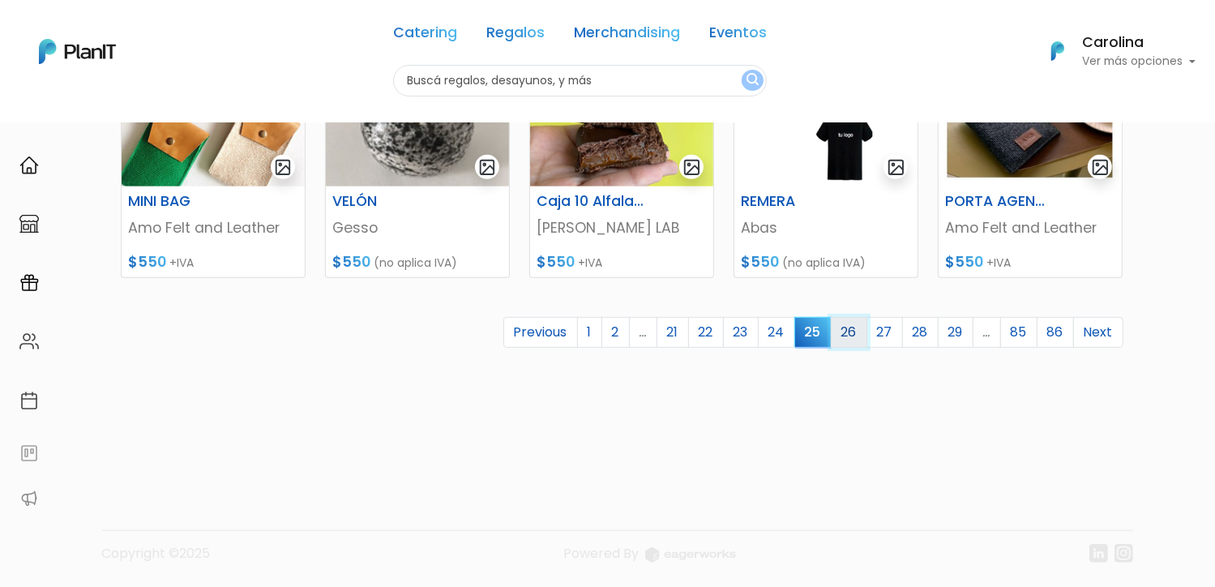
click at [857, 324] on link "26" at bounding box center [849, 332] width 36 height 31
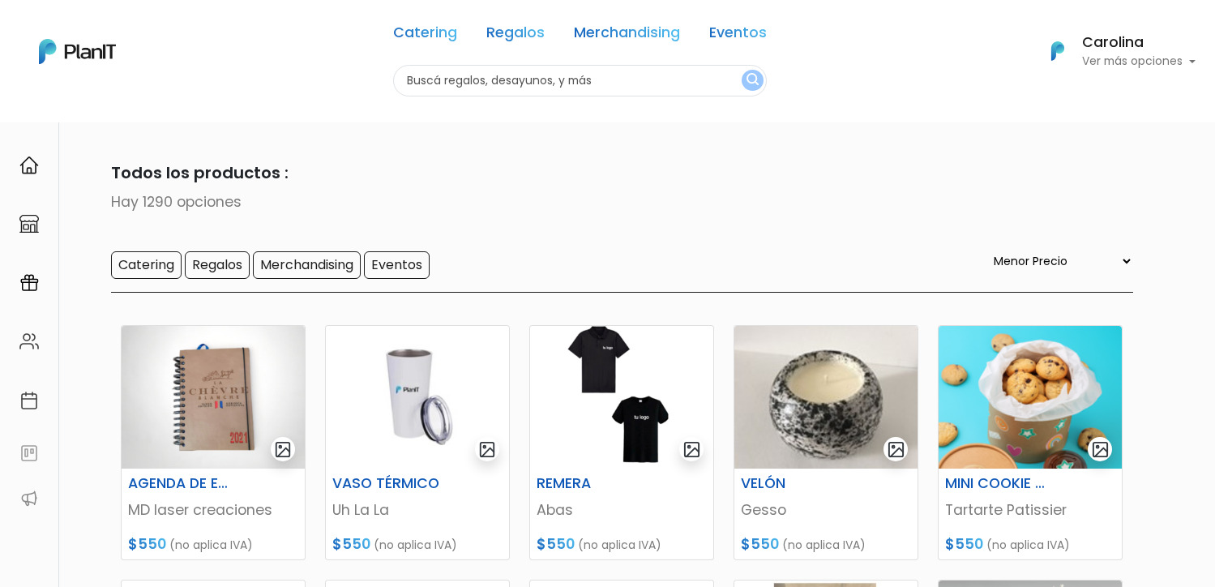
select select "0"
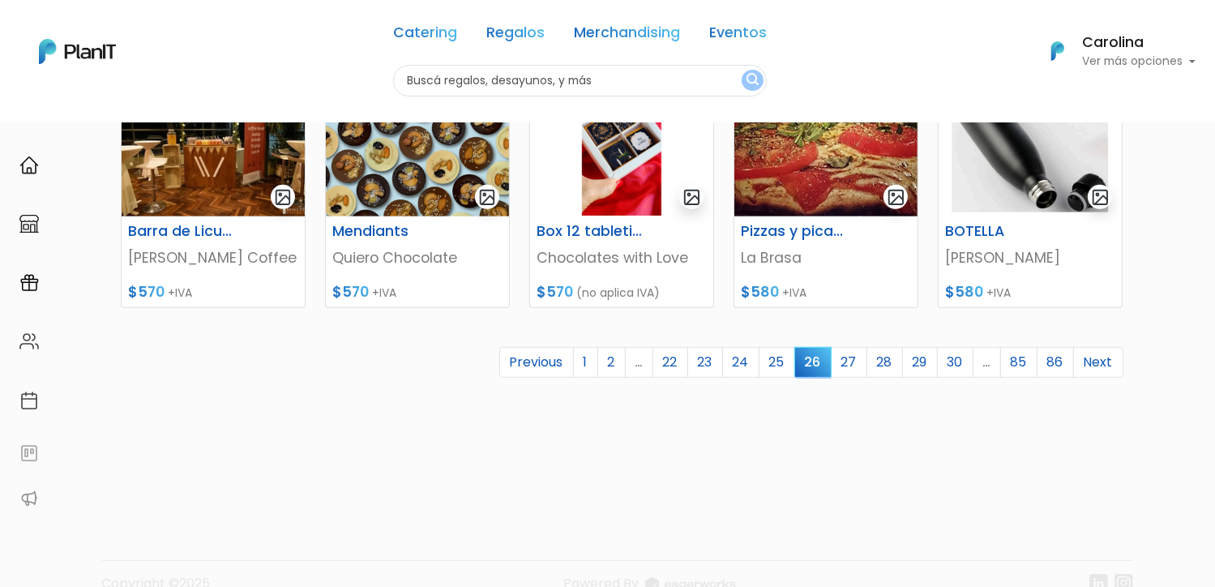
scroll to position [791, 0]
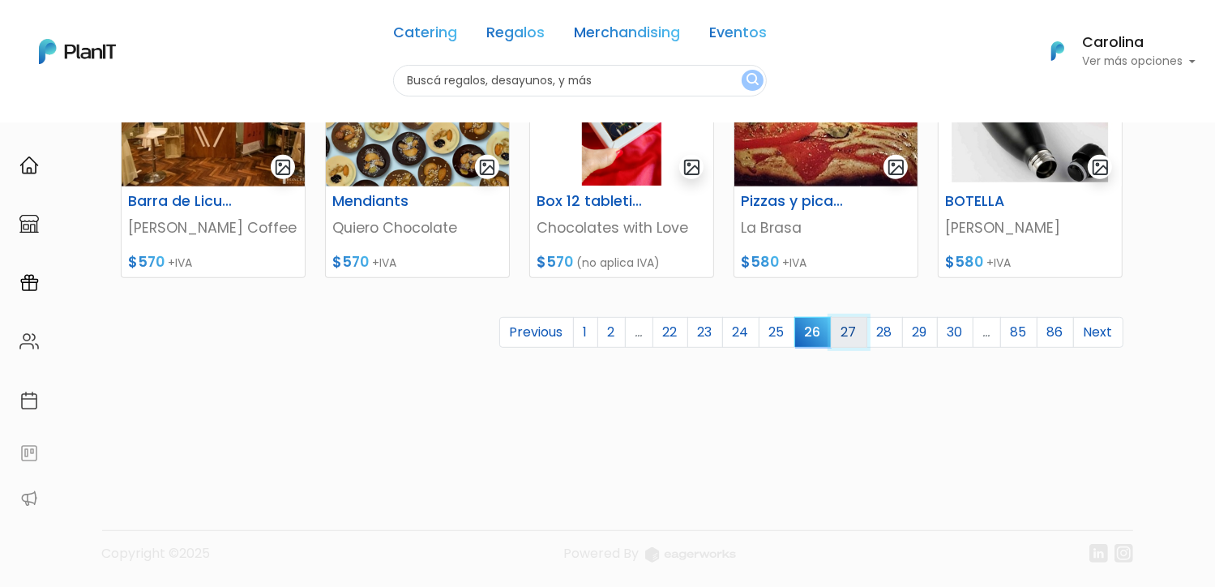
click at [849, 327] on link "27" at bounding box center [849, 332] width 36 height 31
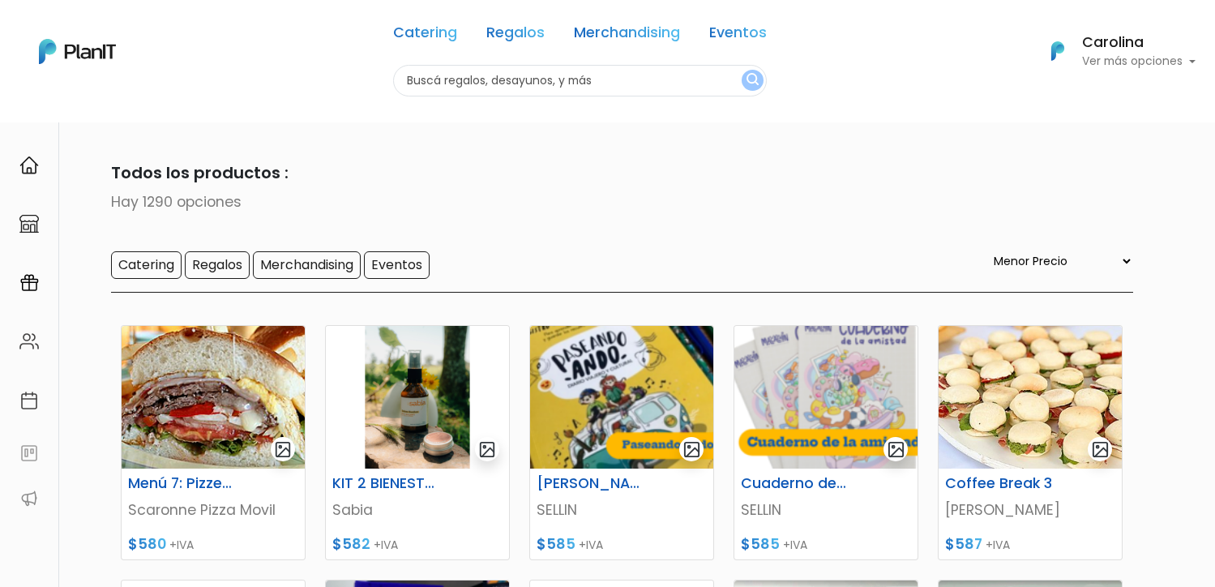
select select "0"
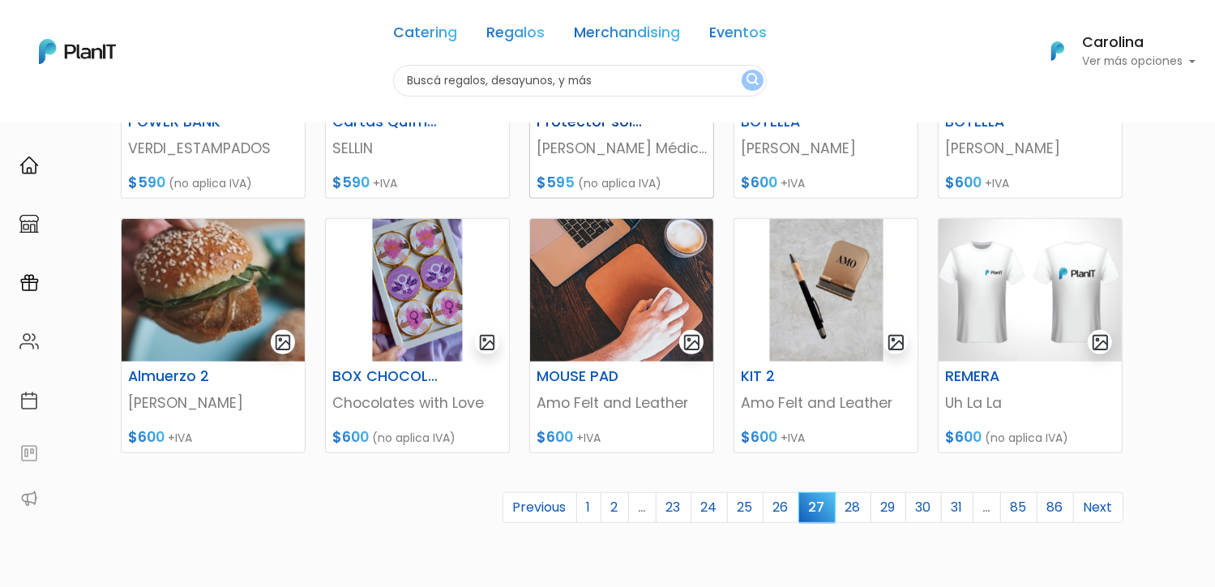
scroll to position [648, 0]
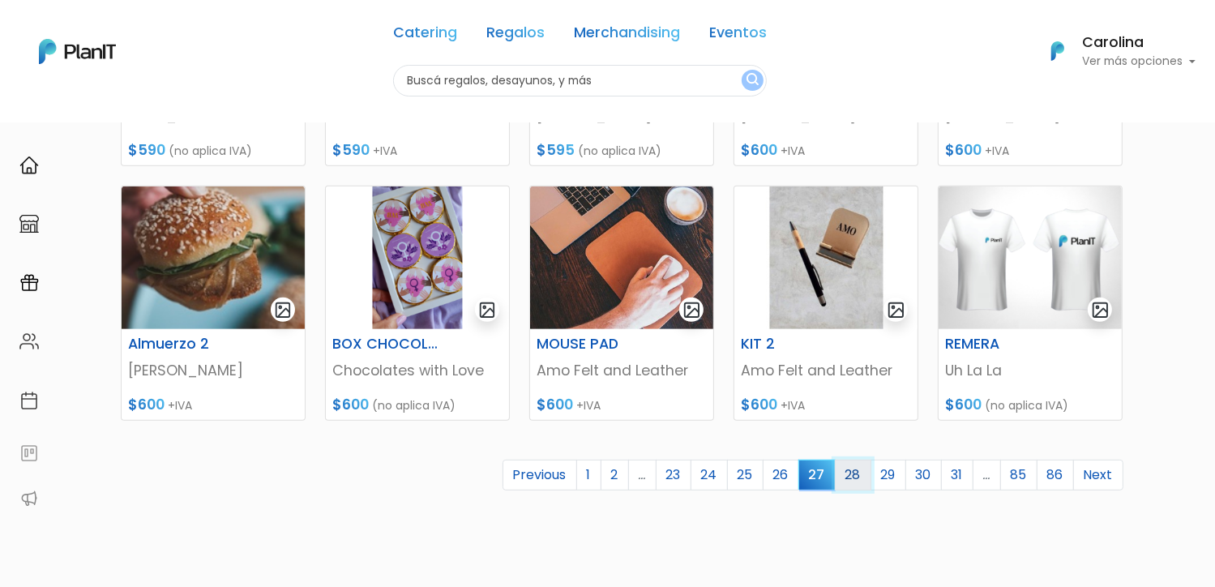
click at [857, 476] on link "28" at bounding box center [853, 475] width 36 height 31
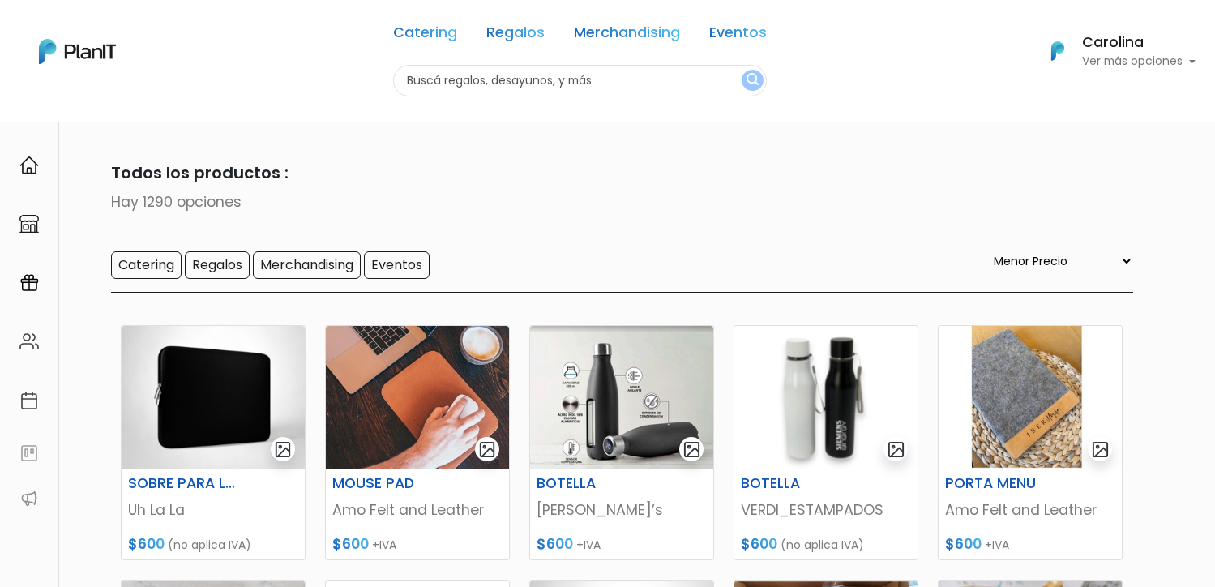
select select "0"
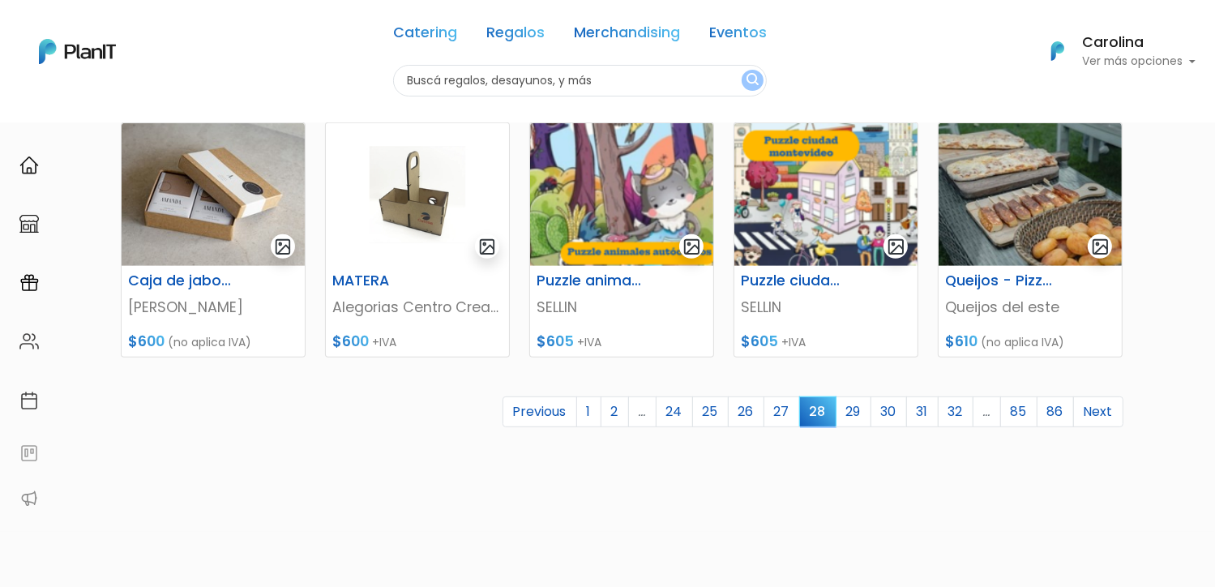
scroll to position [729, 0]
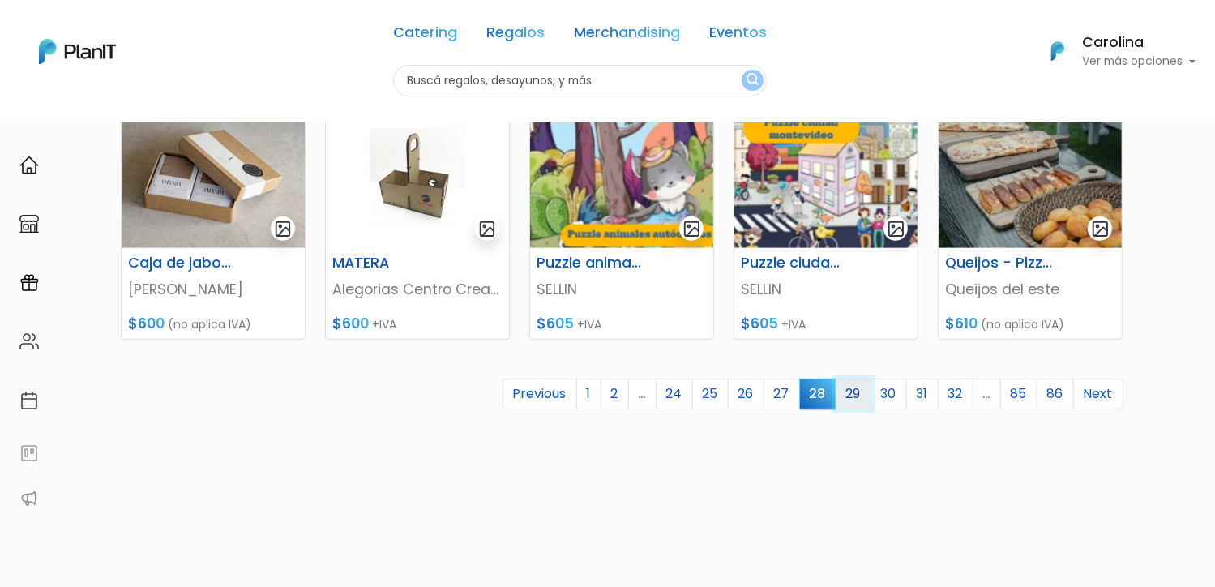
click at [843, 395] on link "29" at bounding box center [854, 393] width 36 height 31
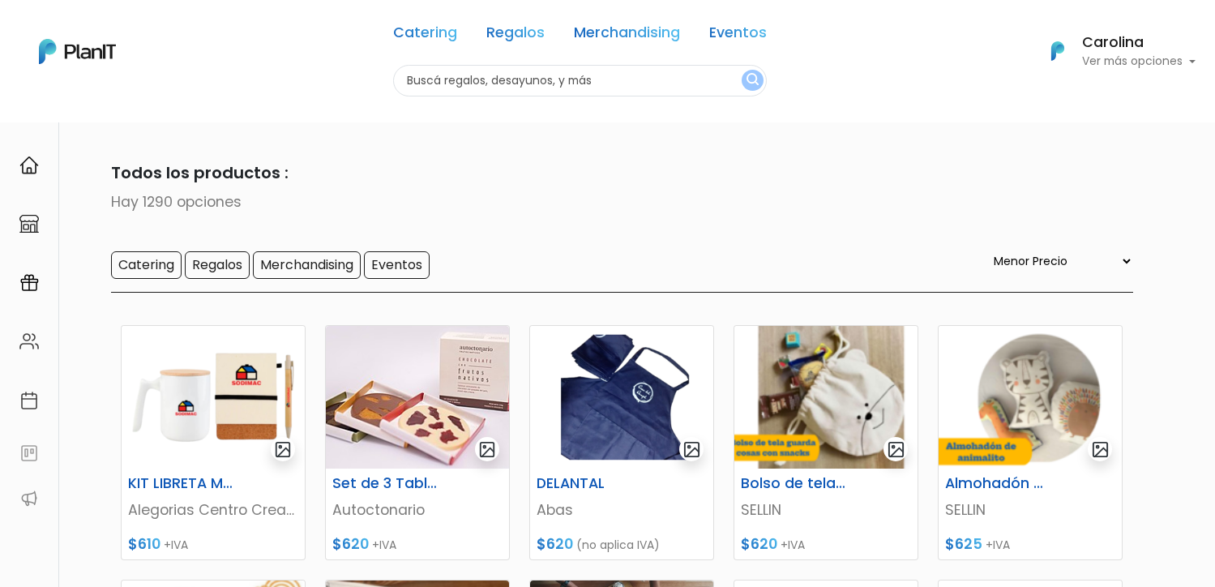
select select "0"
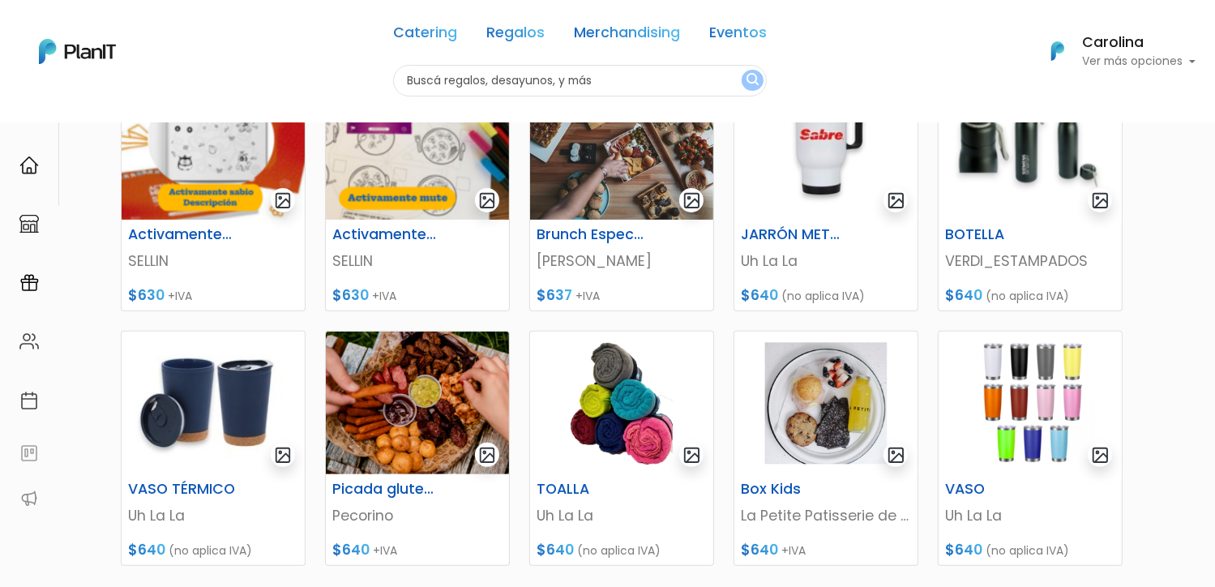
scroll to position [567, 0]
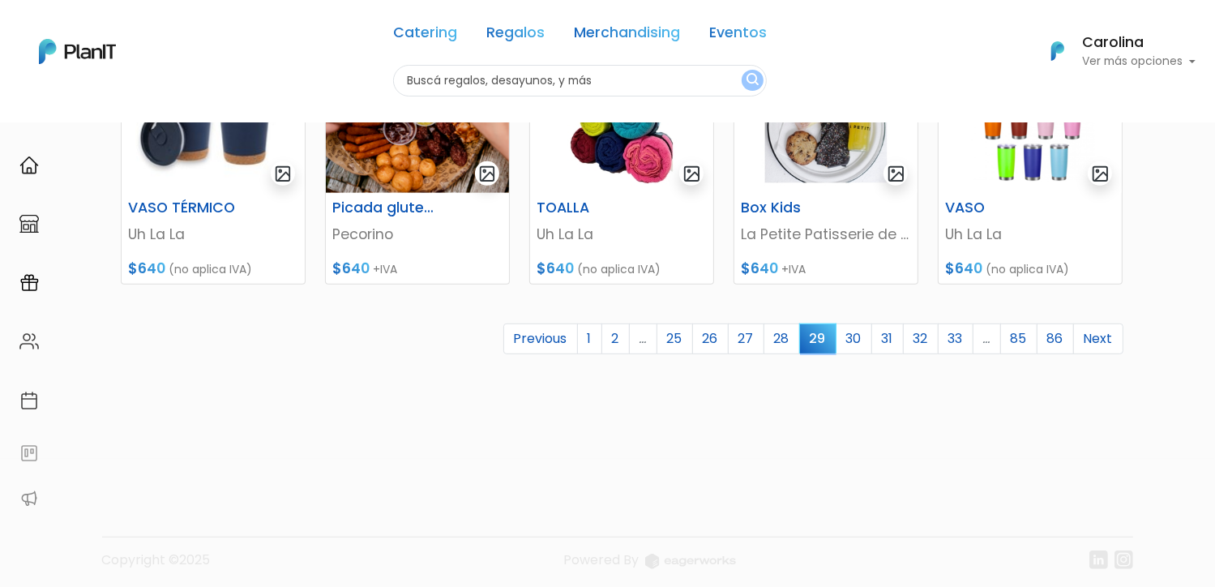
scroll to position [791, 0]
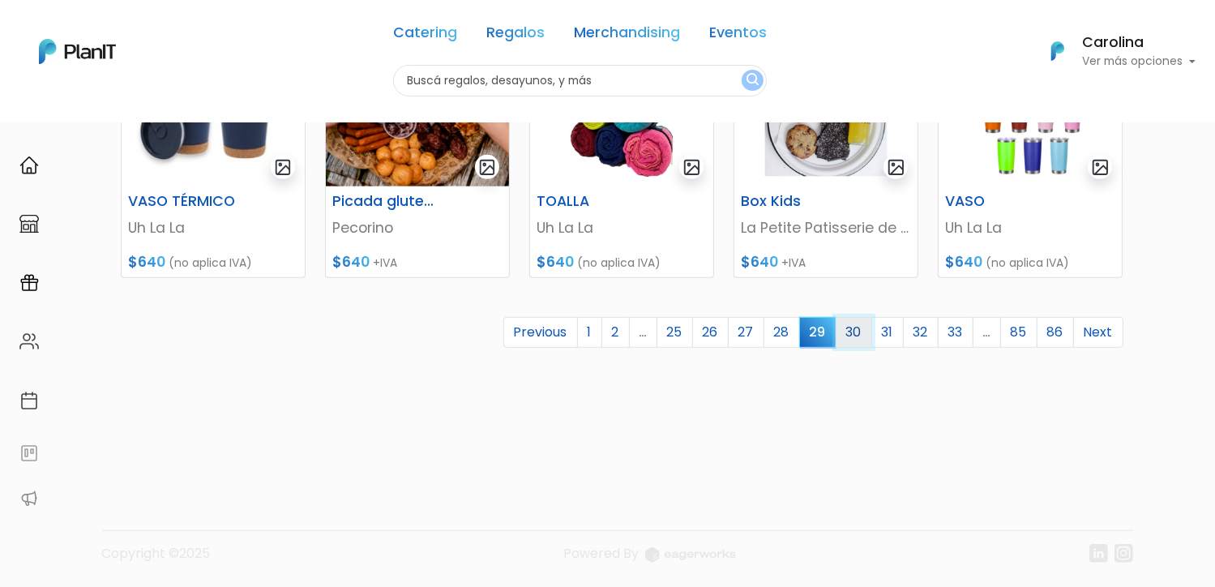
click at [849, 334] on link "30" at bounding box center [854, 332] width 36 height 31
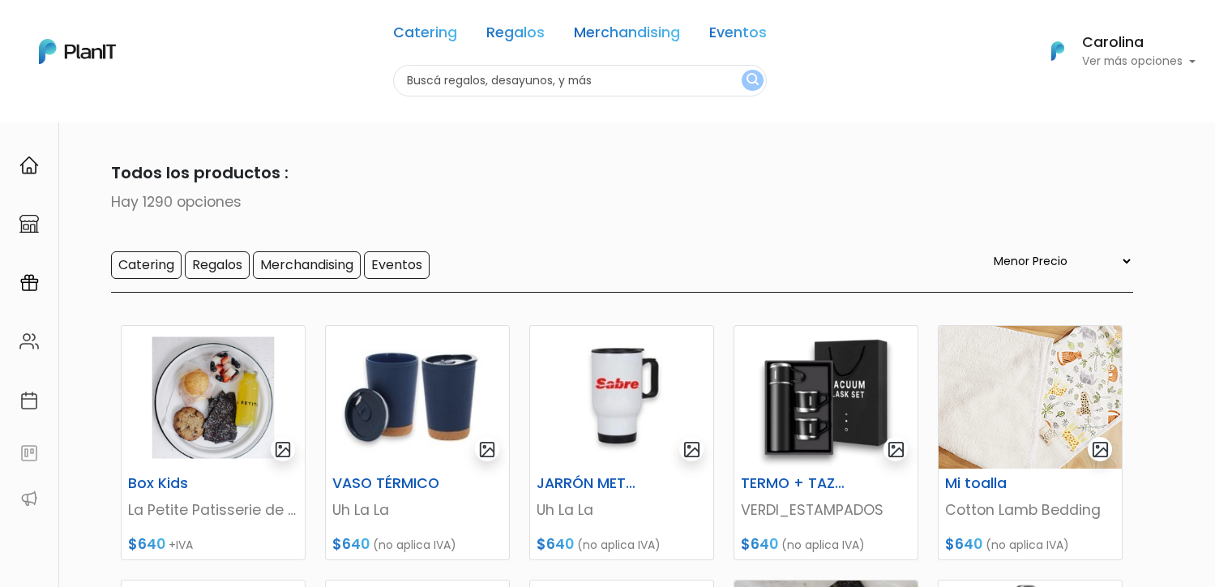
select select "0"
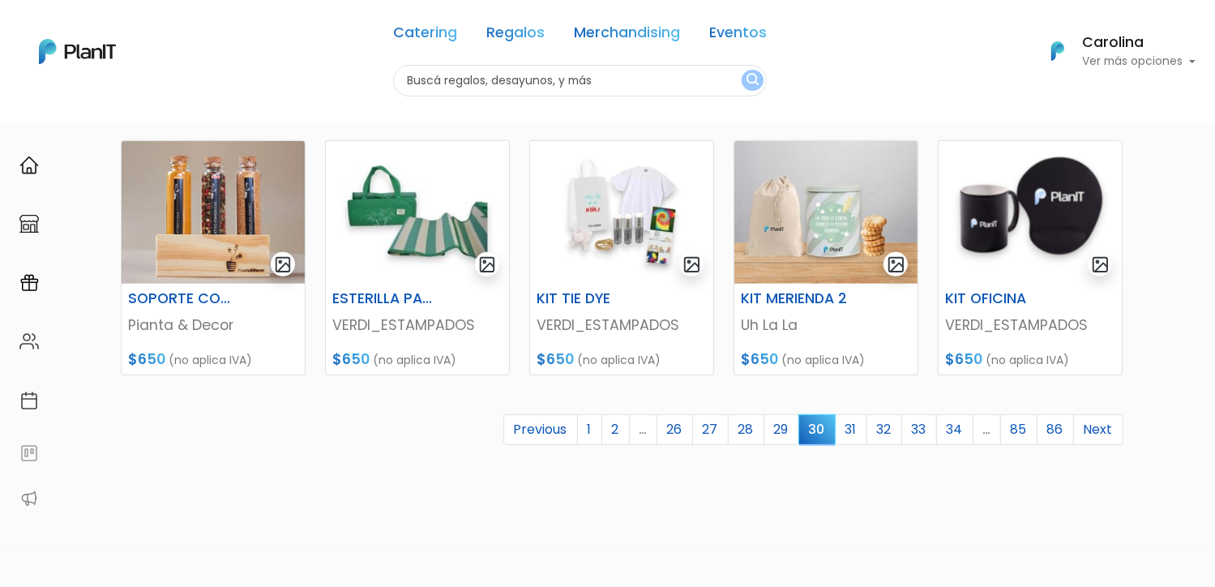
scroll to position [729, 0]
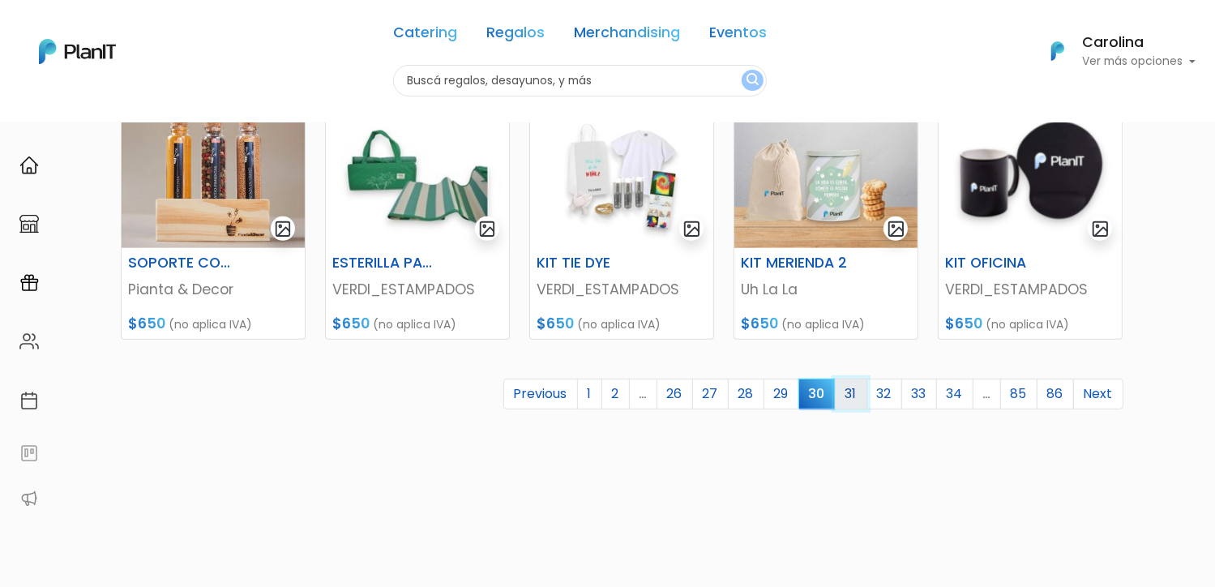
click at [849, 395] on link "31" at bounding box center [851, 393] width 32 height 31
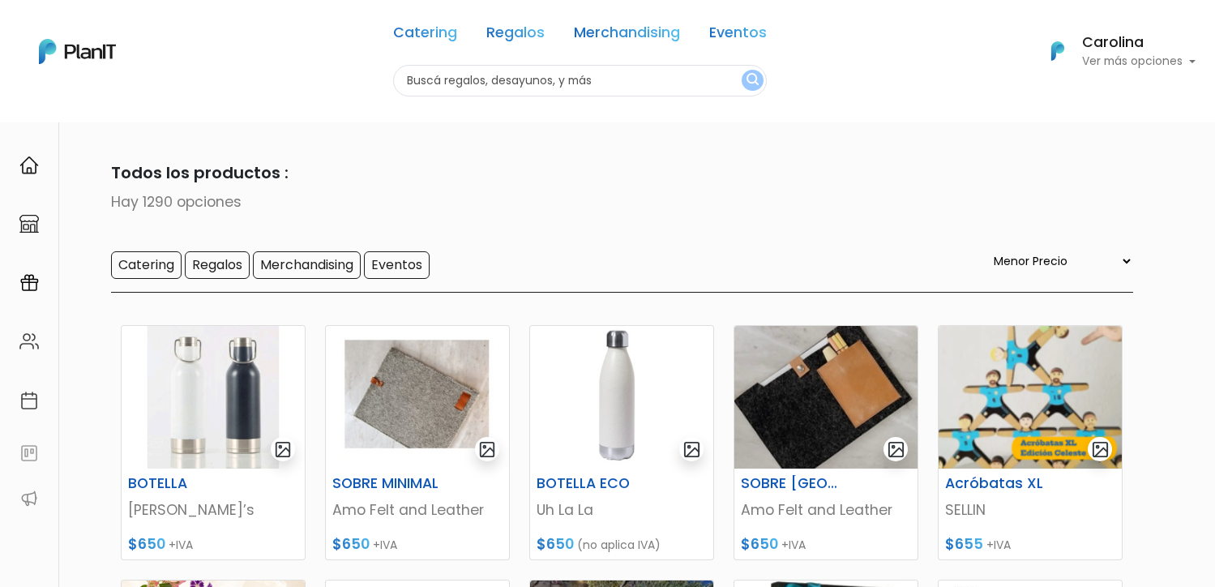
select select "0"
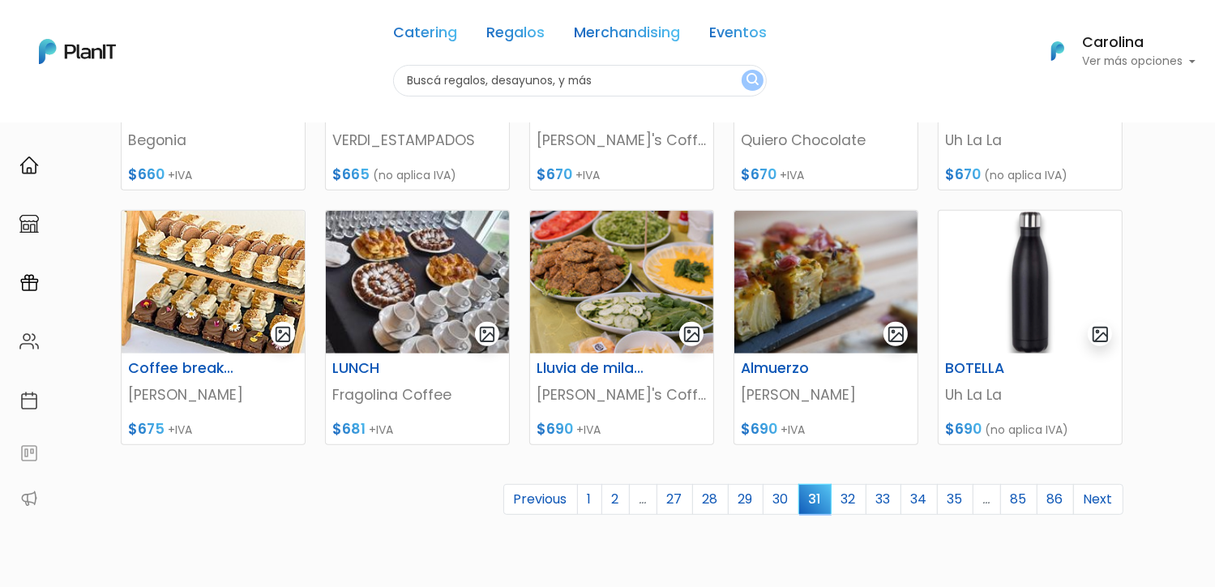
scroll to position [648, 0]
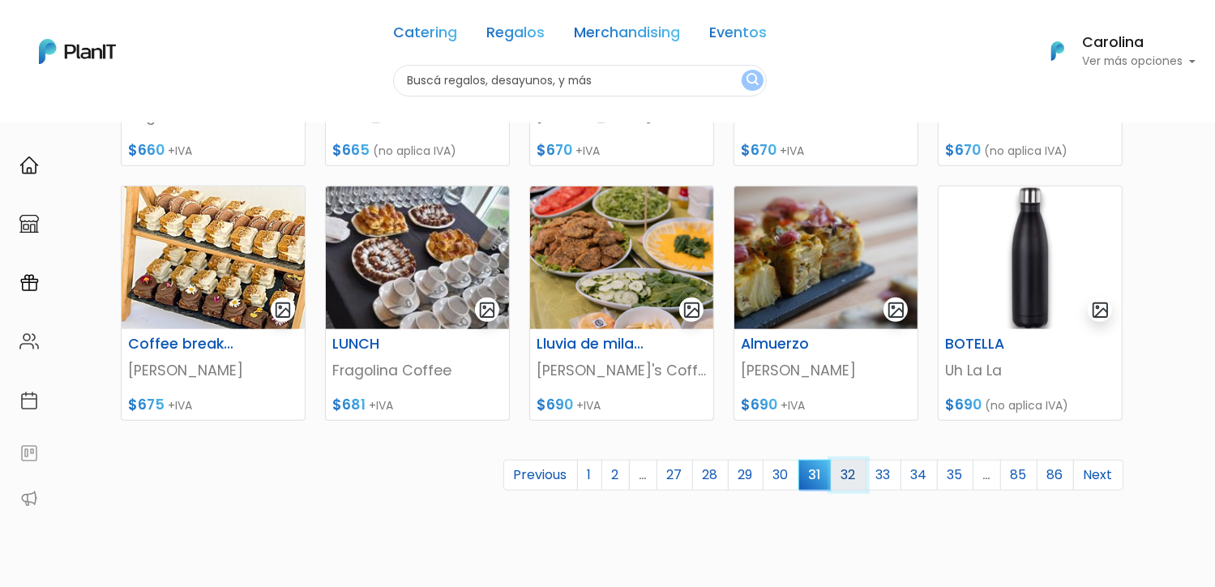
click at [842, 474] on link "32" at bounding box center [849, 475] width 36 height 31
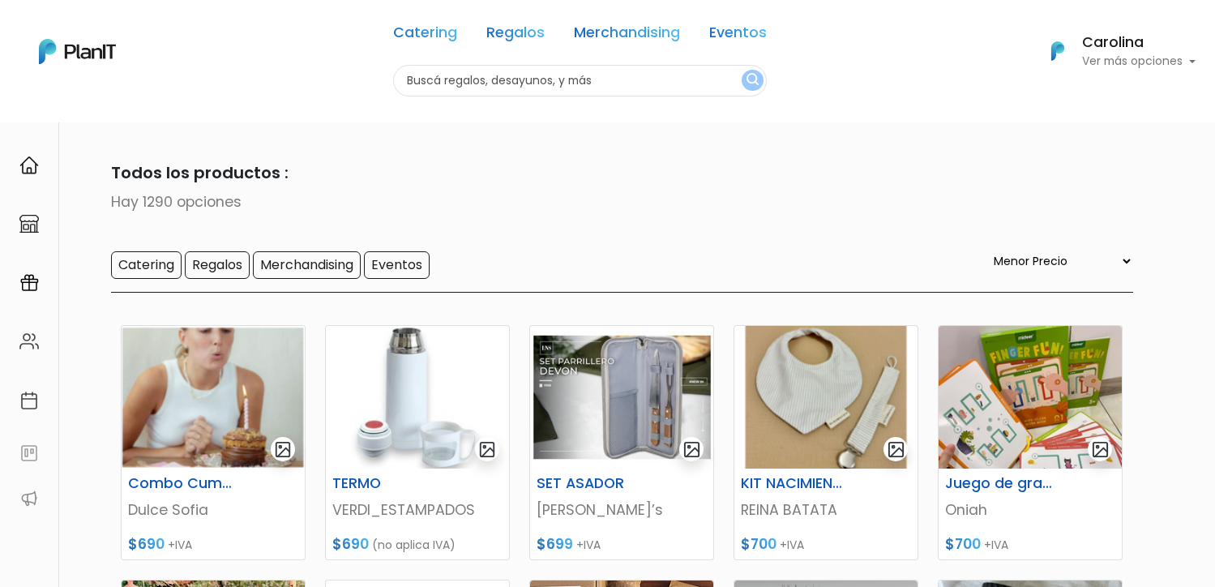
select select "0"
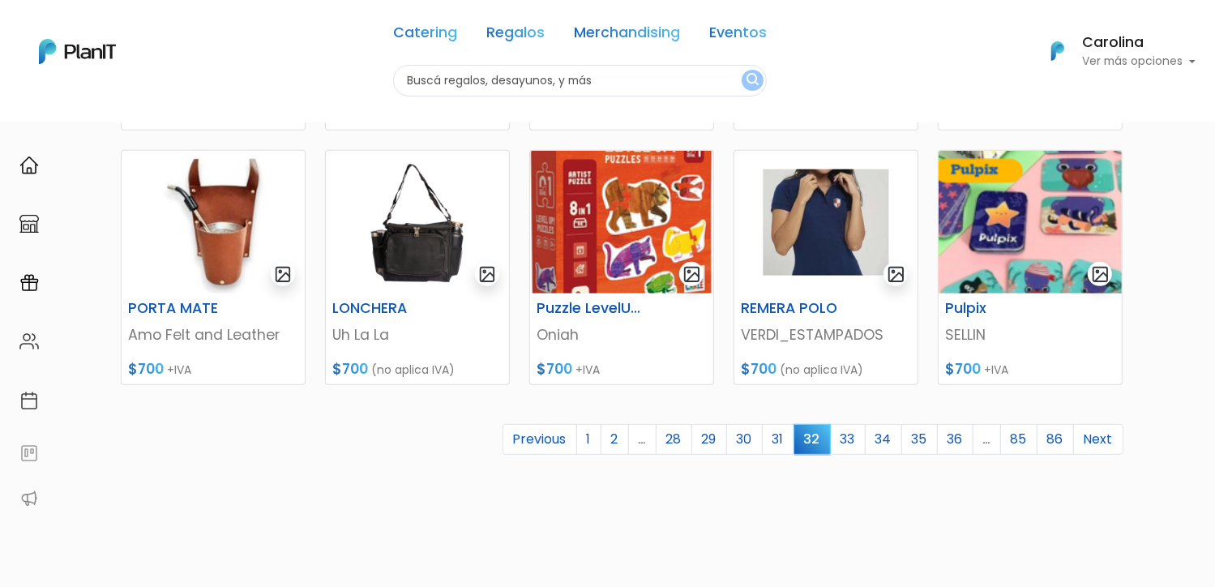
scroll to position [710, 0]
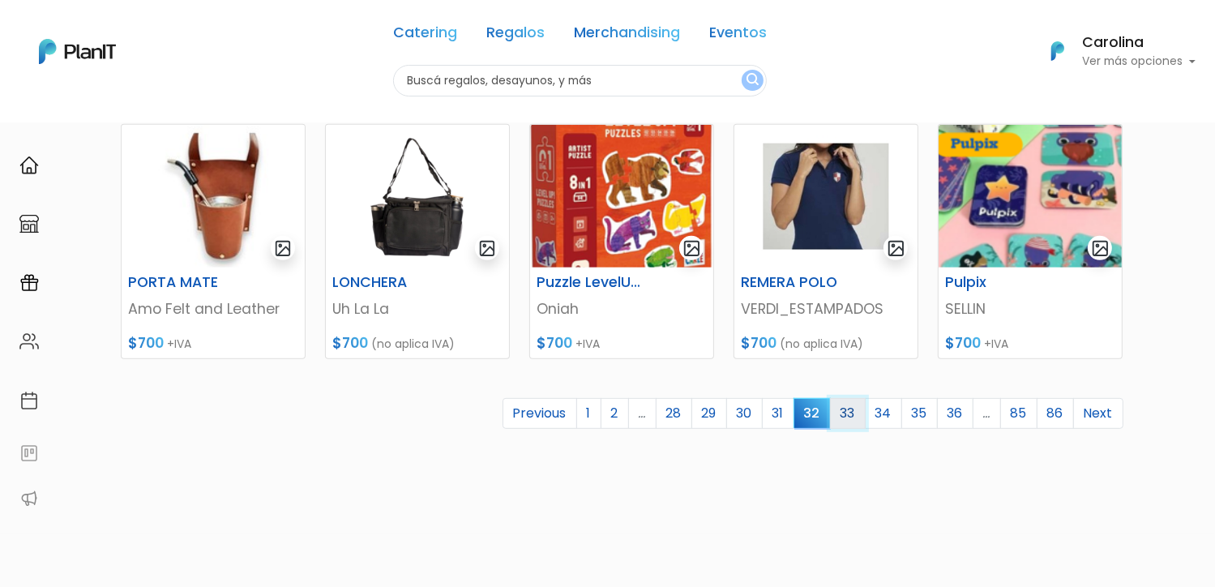
click at [841, 404] on link "33" at bounding box center [848, 413] width 36 height 31
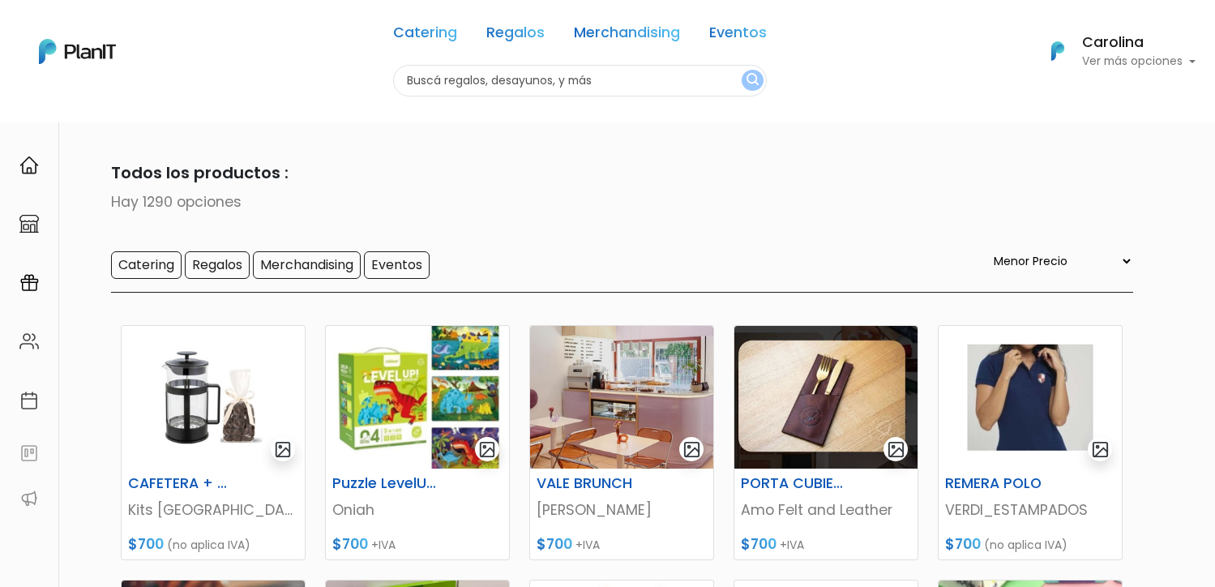
select select "0"
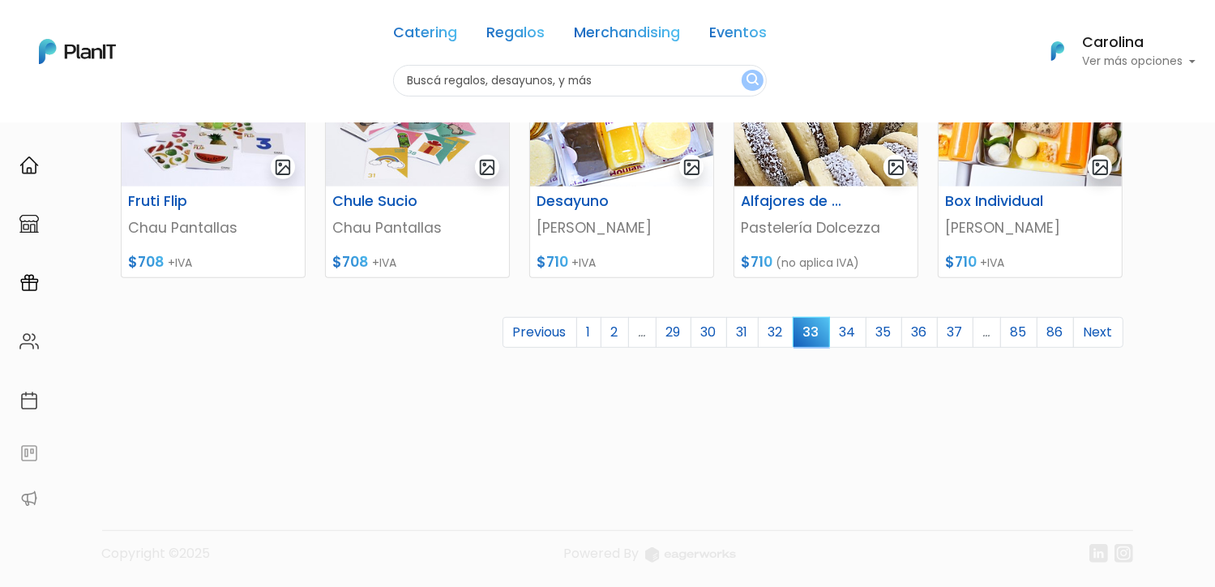
scroll to position [548, 0]
